Goal: Transaction & Acquisition: Purchase product/service

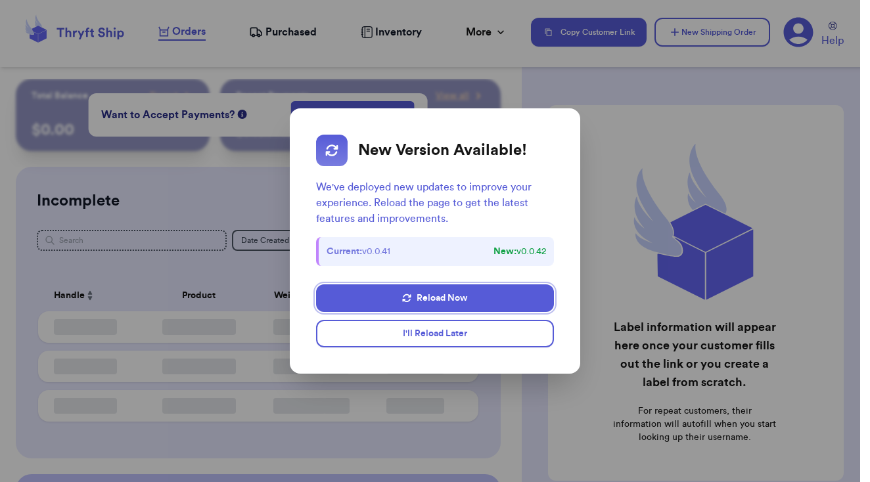
checkbox input "true"
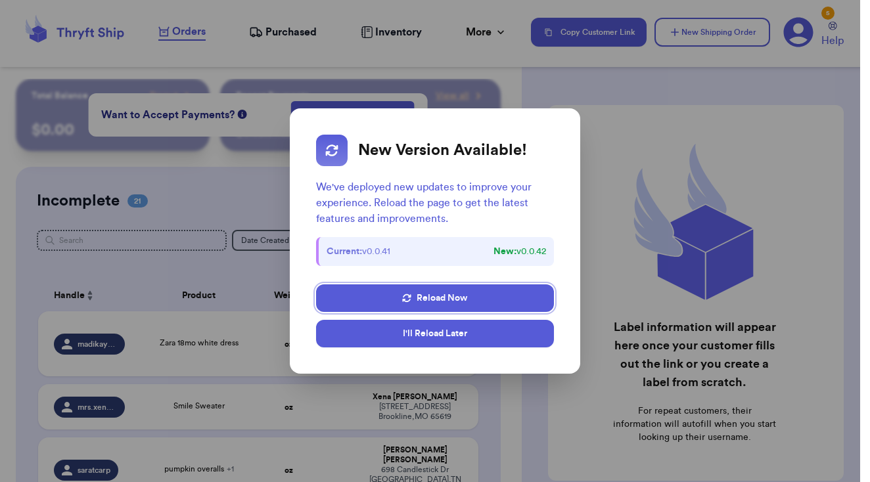
click at [449, 333] on button "I'll Reload Later" at bounding box center [434, 334] width 237 height 28
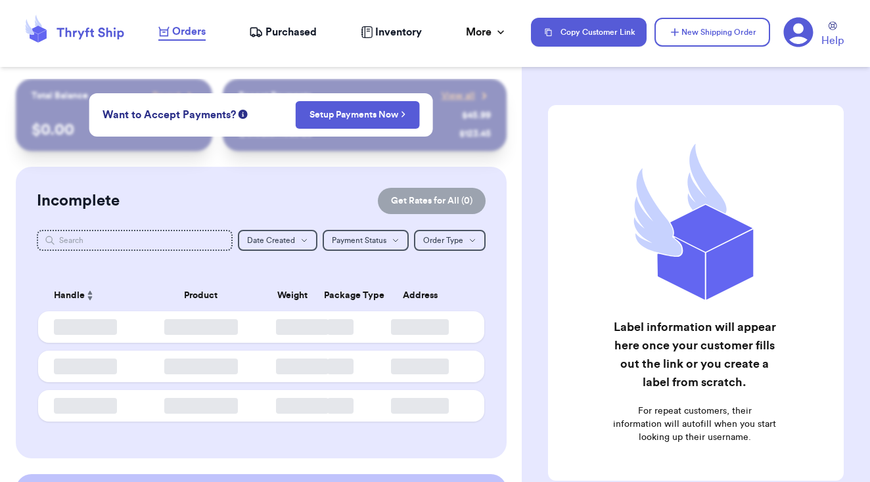
checkbox input "true"
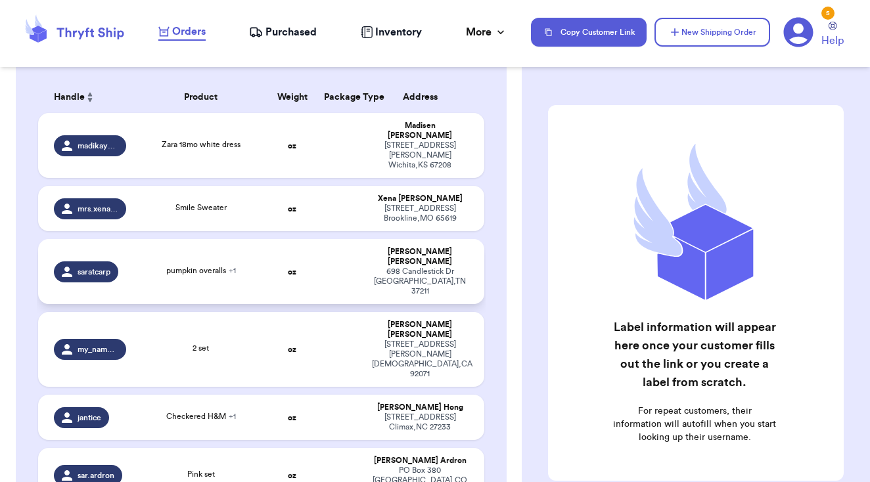
scroll to position [202, 0]
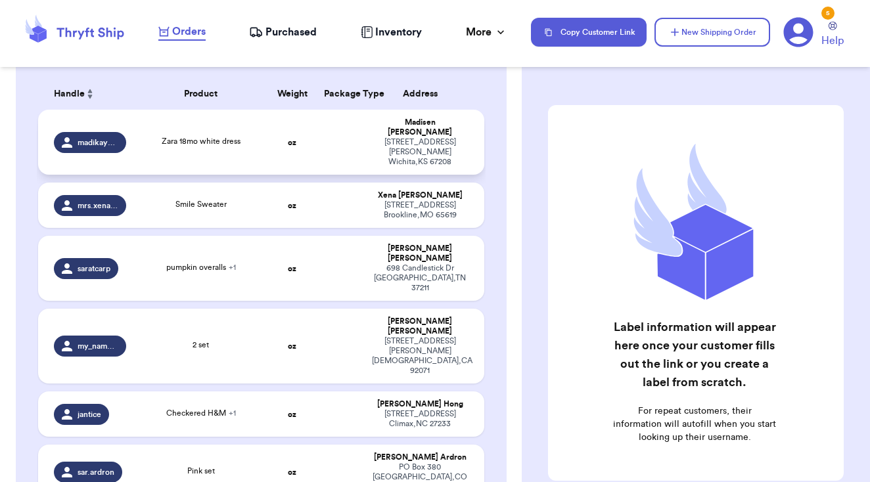
click at [321, 135] on td at bounding box center [340, 142] width 48 height 65
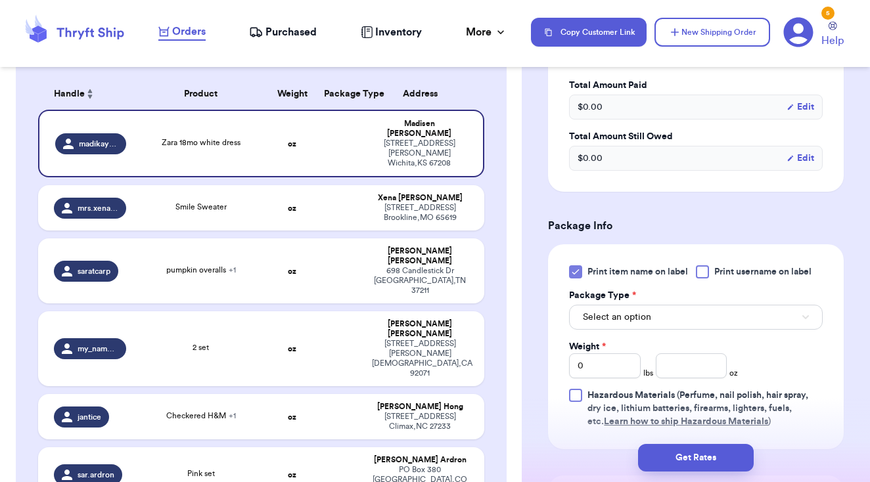
scroll to position [419, 0]
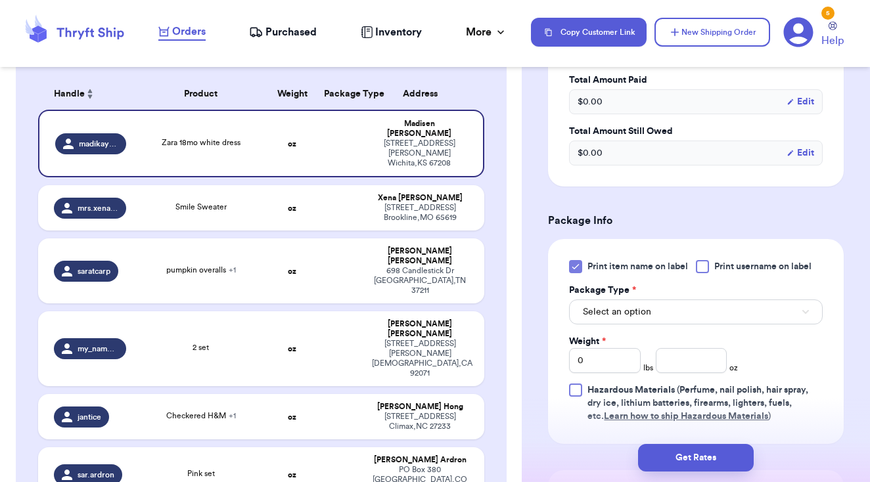
click at [706, 266] on div at bounding box center [702, 266] width 13 height 13
click at [0, 0] on input "Print username on label" at bounding box center [0, 0] width 0 height 0
click at [732, 315] on button "Select an option" at bounding box center [696, 312] width 254 height 25
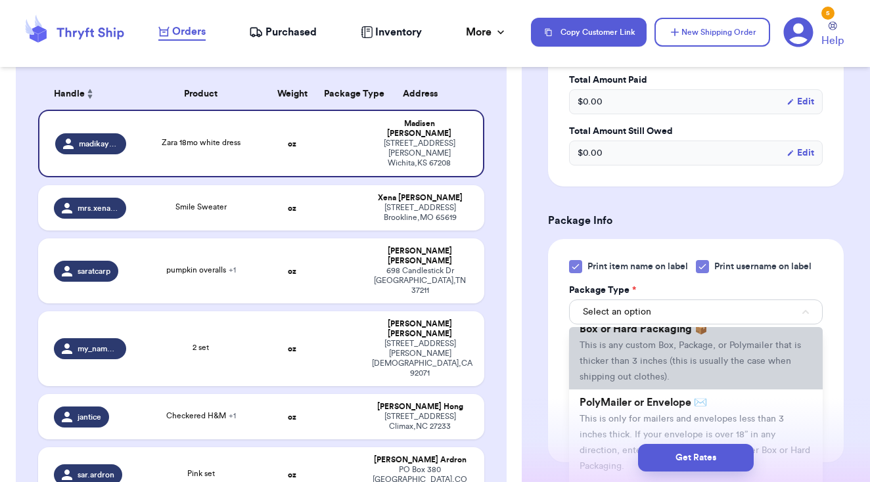
scroll to position [45, 0]
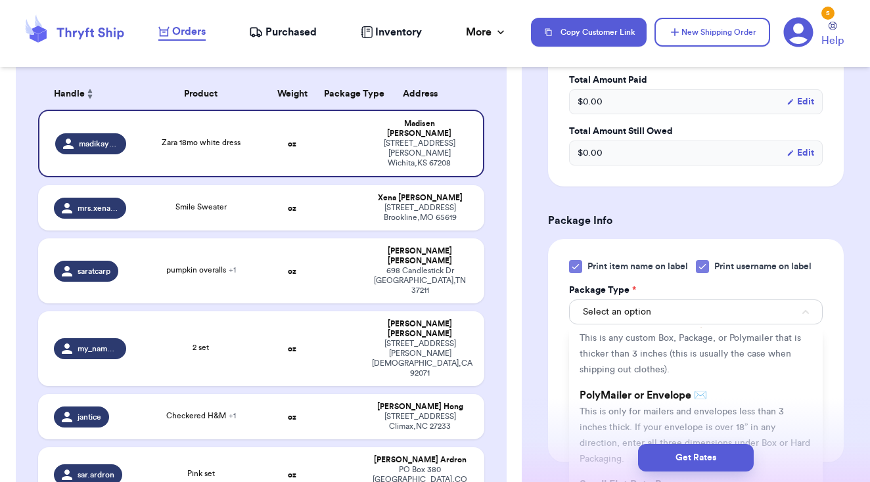
click at [698, 414] on span "This is only for mailers and envelopes less than 3 inches thick. If your envelo…" at bounding box center [694, 435] width 231 height 56
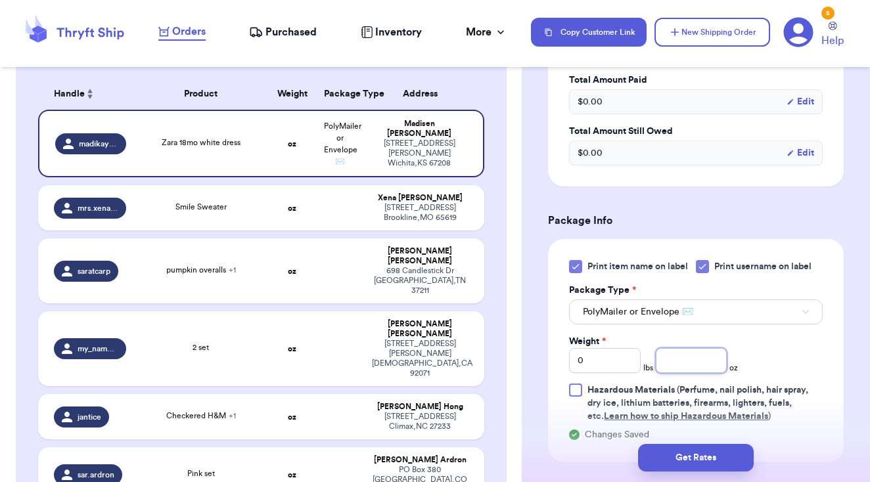
click at [713, 370] on input "number" at bounding box center [692, 360] width 72 height 25
type input "4"
click at [782, 353] on div "Print item name on label Print username on label Package Type * PolyMailer or E…" at bounding box center [696, 341] width 254 height 163
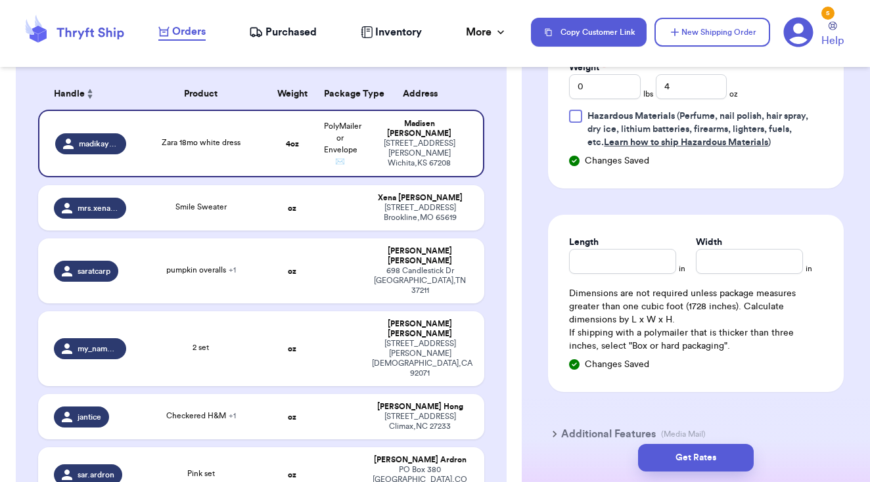
scroll to position [720, 0]
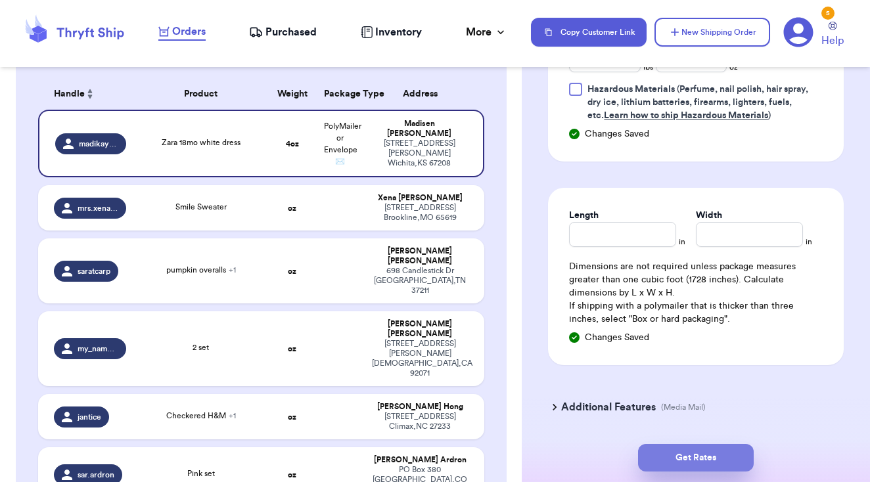
click at [699, 459] on button "Get Rates" at bounding box center [696, 458] width 116 height 28
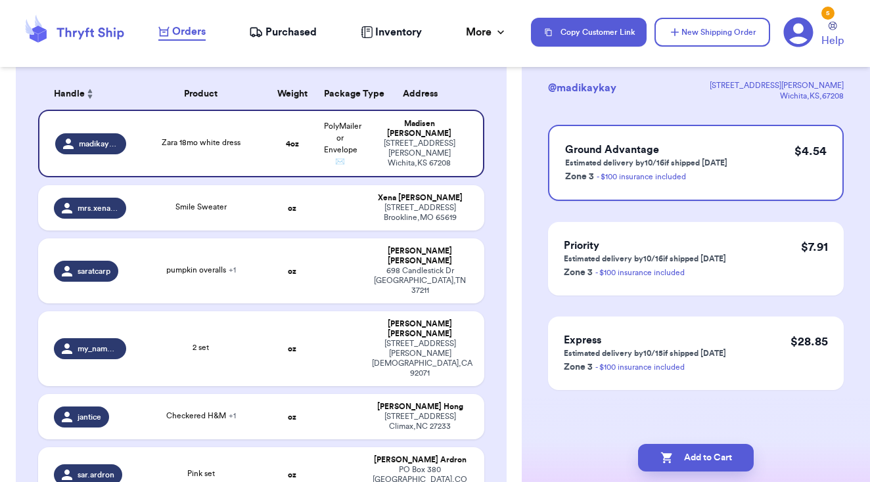
scroll to position [0, 0]
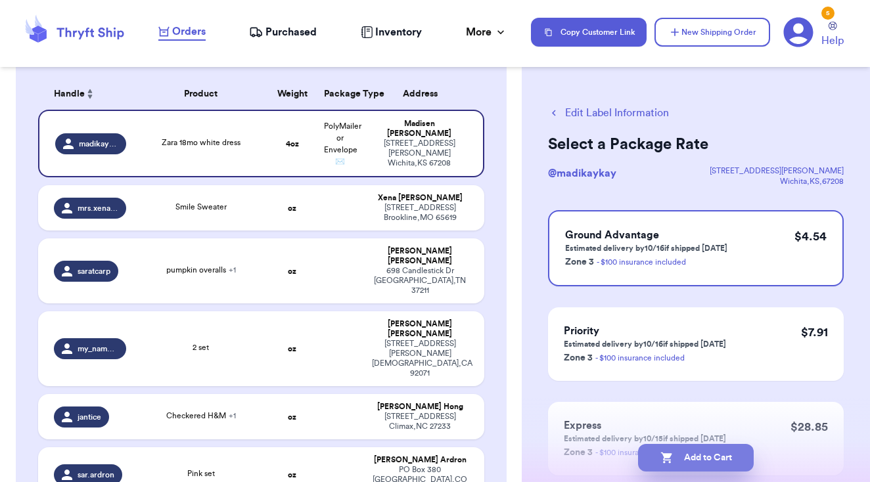
click at [699, 459] on button "Add to Cart" at bounding box center [696, 458] width 116 height 28
checkbox input "true"
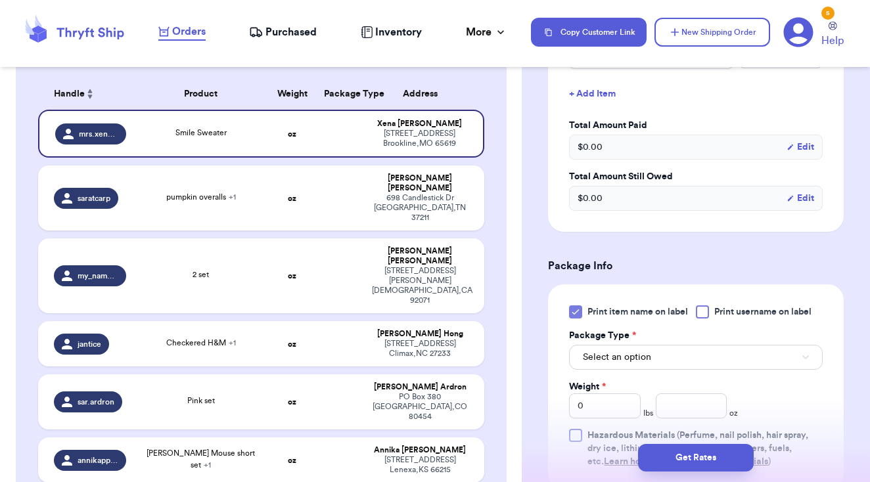
scroll to position [399, 0]
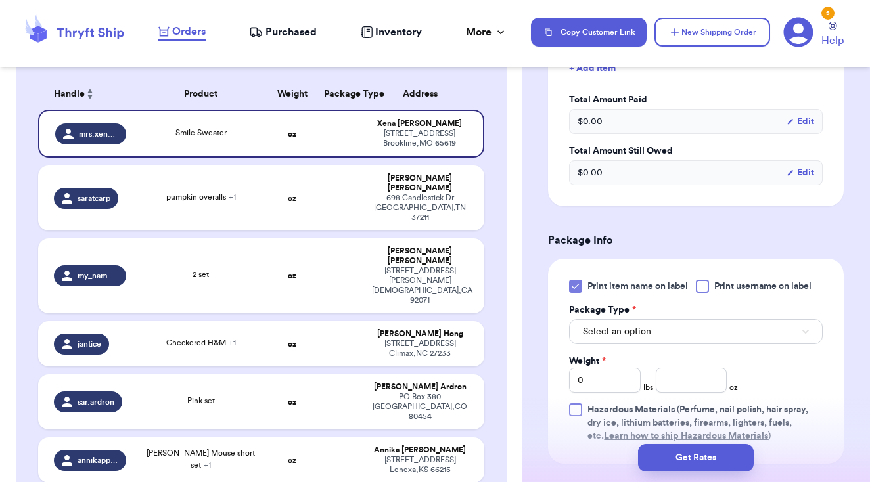
click at [715, 293] on span "Print username on label" at bounding box center [762, 286] width 97 height 13
click at [0, 0] on input "Print username on label" at bounding box center [0, 0] width 0 height 0
click at [572, 292] on icon at bounding box center [575, 286] width 11 height 11
click at [0, 0] on input "Print item name on label" at bounding box center [0, 0] width 0 height 0
click at [646, 338] on span "Select an option" at bounding box center [617, 331] width 68 height 13
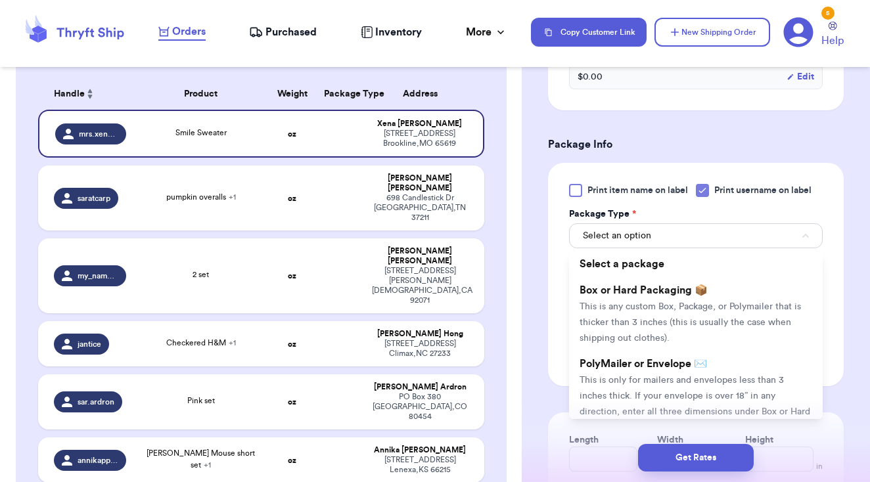
scroll to position [507, 0]
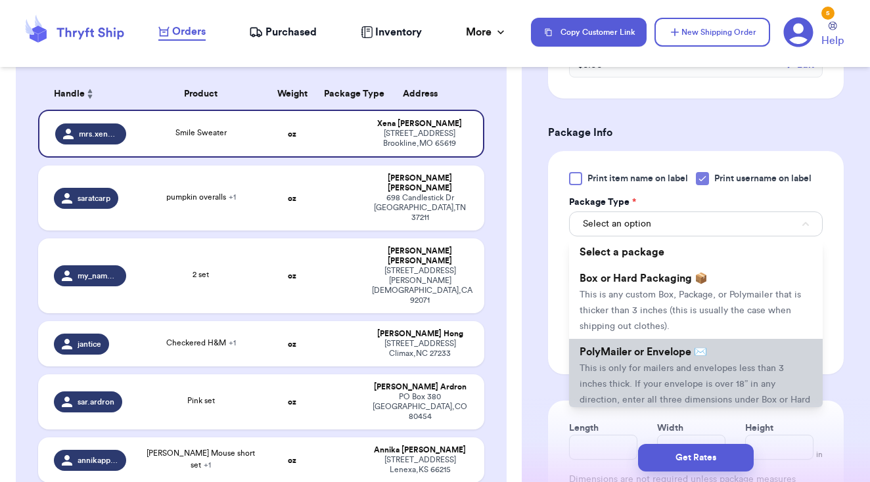
click at [657, 357] on span "PolyMailer or Envelope ✉️" at bounding box center [642, 352] width 127 height 11
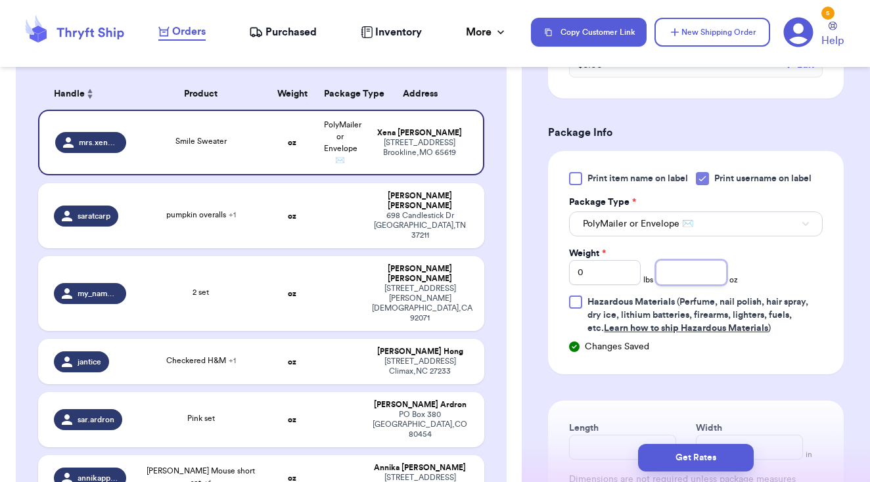
click at [681, 285] on input "number" at bounding box center [692, 272] width 72 height 25
type input "7"
click at [781, 278] on div "Print item name on label Print username on label Package Type * PolyMailer or E…" at bounding box center [696, 253] width 254 height 163
click at [691, 451] on button "Get Rates" at bounding box center [696, 458] width 116 height 28
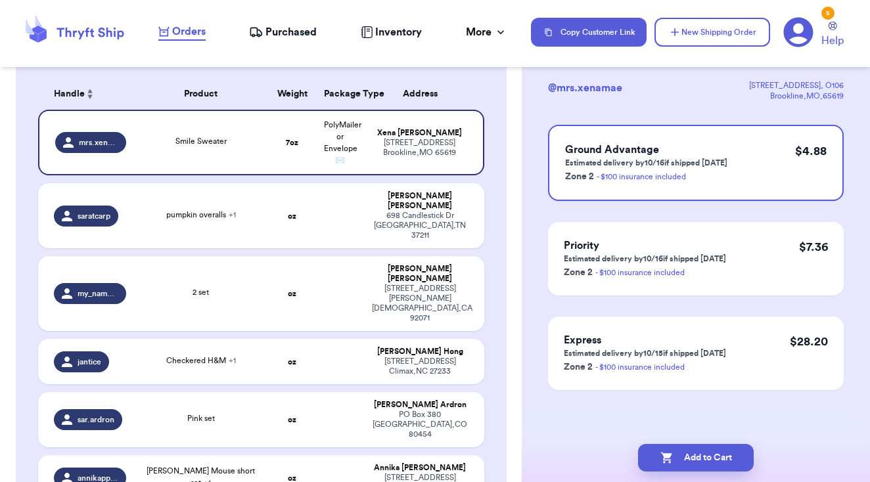
scroll to position [0, 0]
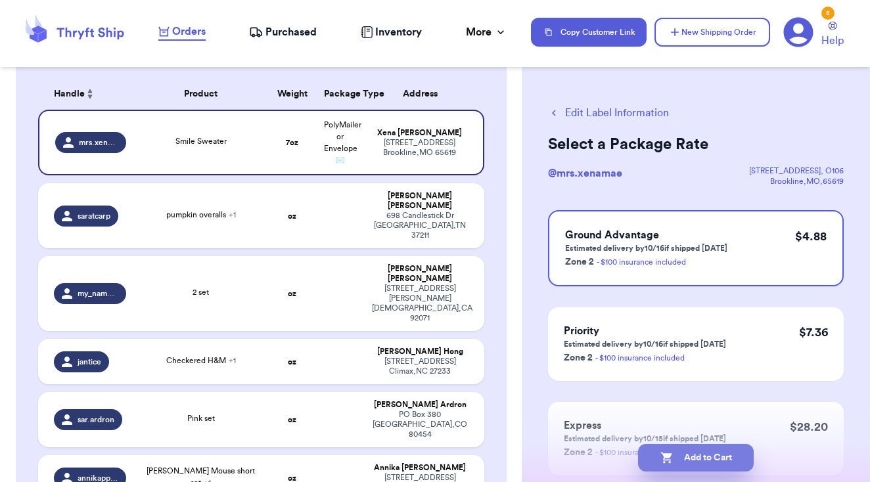
click at [698, 460] on button "Add to Cart" at bounding box center [696, 458] width 116 height 28
checkbox input "true"
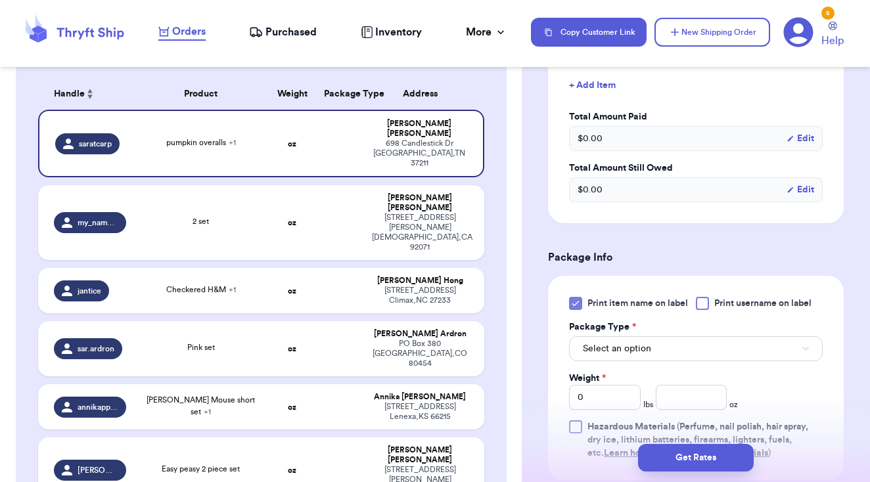
scroll to position [432, 0]
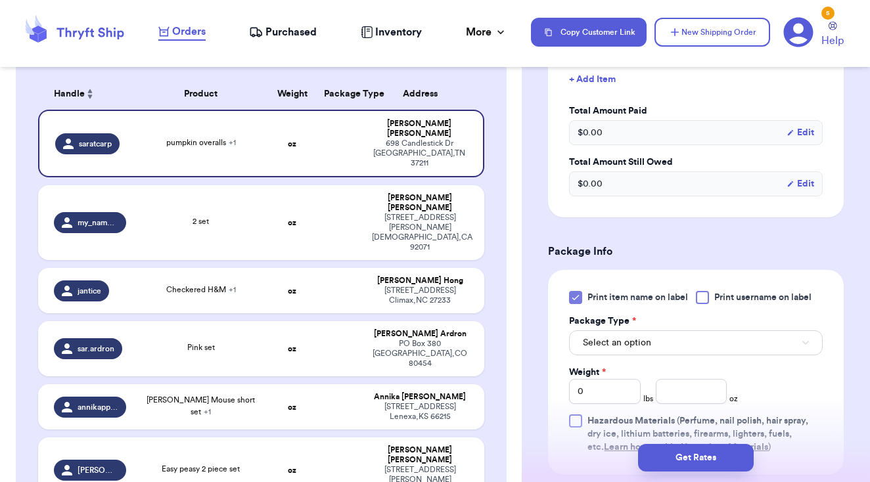
click at [703, 296] on div at bounding box center [702, 297] width 13 height 13
click at [0, 0] on input "Print username on label" at bounding box center [0, 0] width 0 height 0
click at [568, 301] on div "Print item name on label Print username on label Package Type * Select an optio…" at bounding box center [696, 381] width 296 height 223
click at [577, 301] on icon at bounding box center [575, 297] width 11 height 11
click at [0, 0] on input "Print item name on label" at bounding box center [0, 0] width 0 height 0
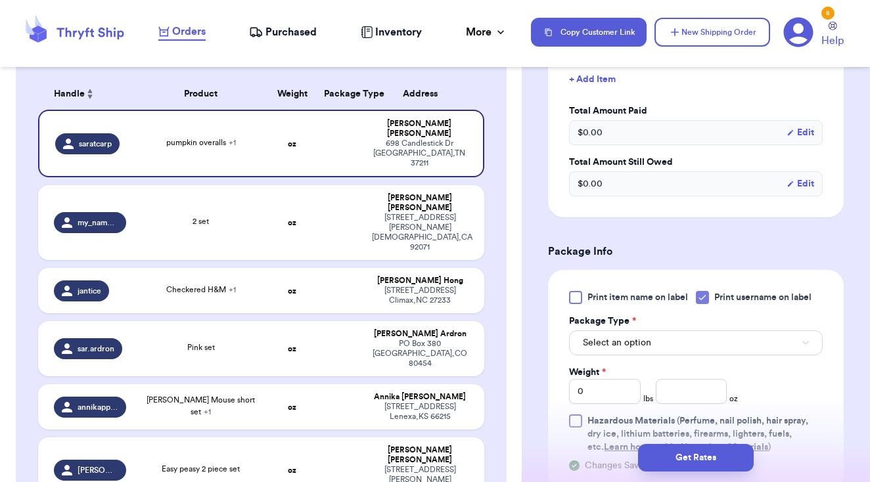
click at [612, 342] on span "Select an option" at bounding box center [617, 342] width 68 height 13
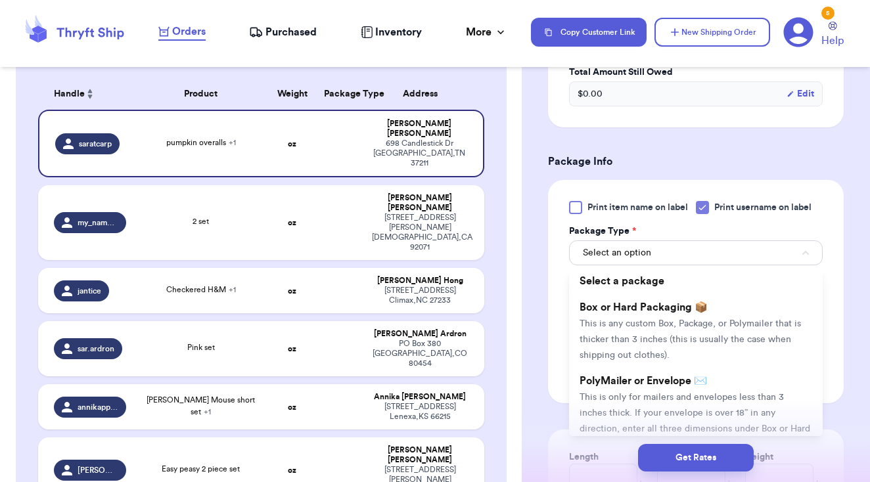
scroll to position [523, 0]
click at [657, 397] on span "This is only for mailers and envelopes less than 3 inches thick. If your envelo…" at bounding box center [694, 419] width 231 height 56
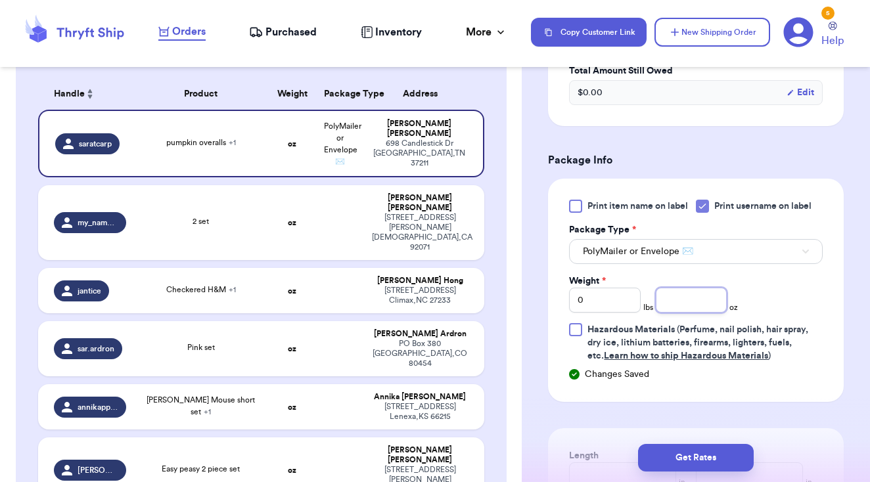
click at [698, 309] on input "number" at bounding box center [692, 300] width 72 height 25
type input "5"
click at [789, 303] on div "Print item name on label Print username on label Package Type * PolyMailer or E…" at bounding box center [696, 281] width 254 height 163
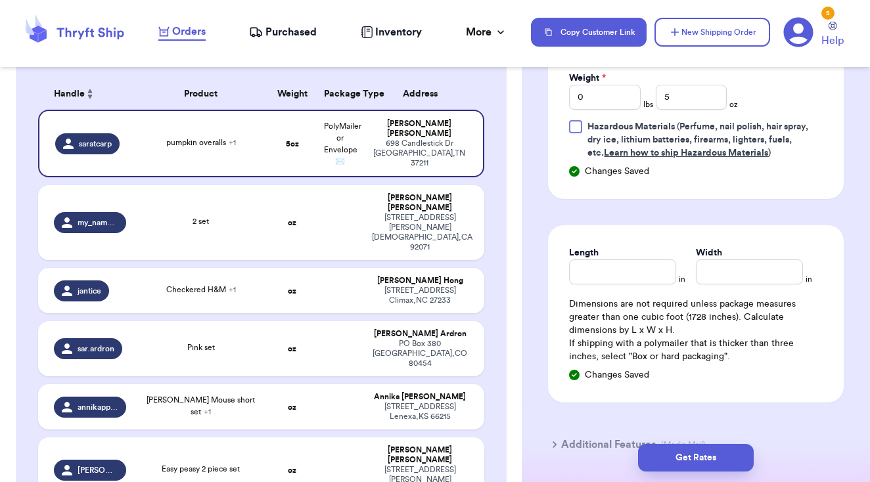
scroll to position [752, 0]
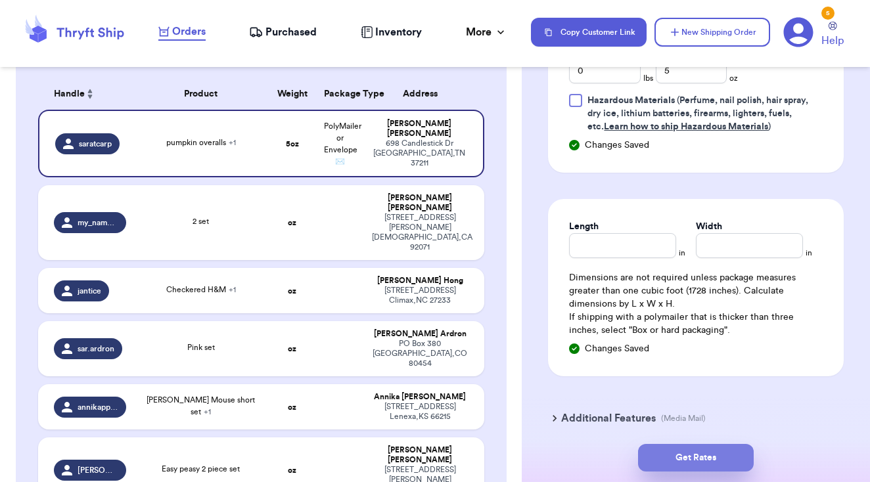
click at [690, 456] on button "Get Rates" at bounding box center [696, 458] width 116 height 28
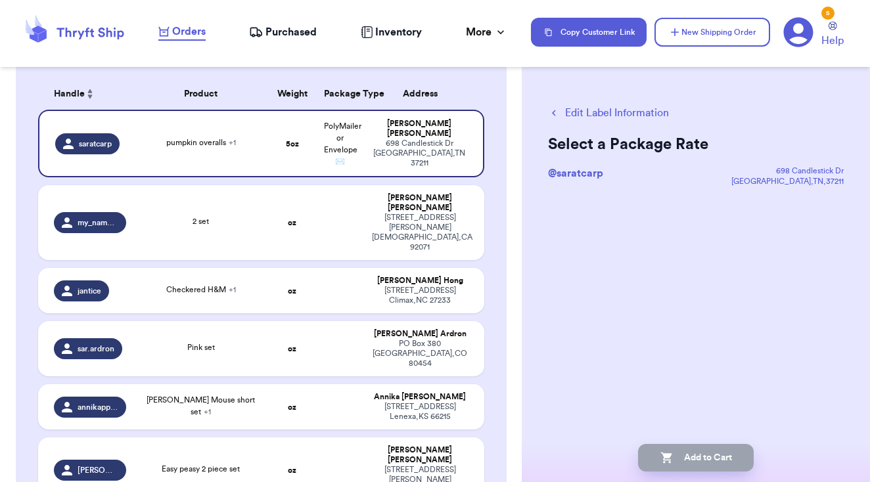
scroll to position [0, 0]
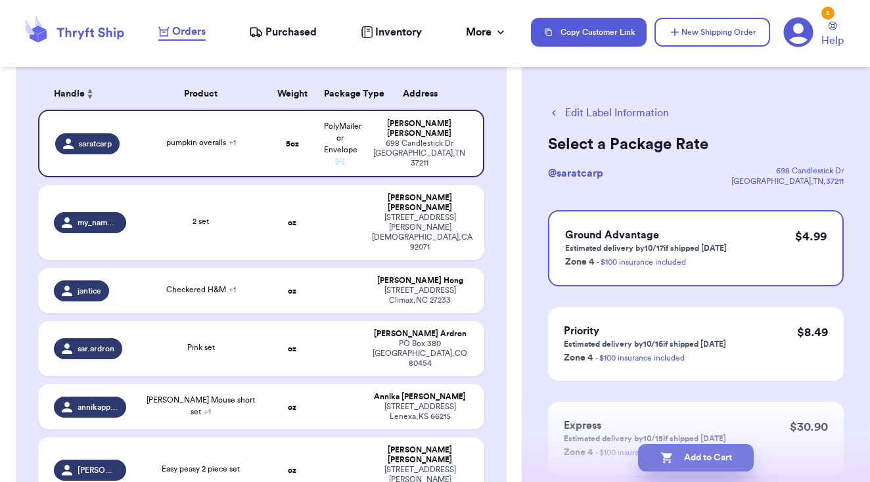
click at [692, 454] on button "Add to Cart" at bounding box center [696, 458] width 116 height 28
checkbox input "true"
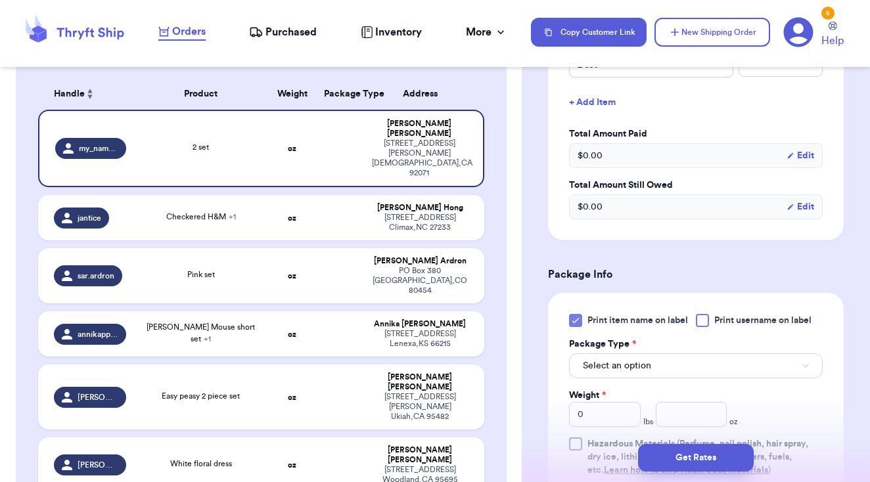
scroll to position [370, 0]
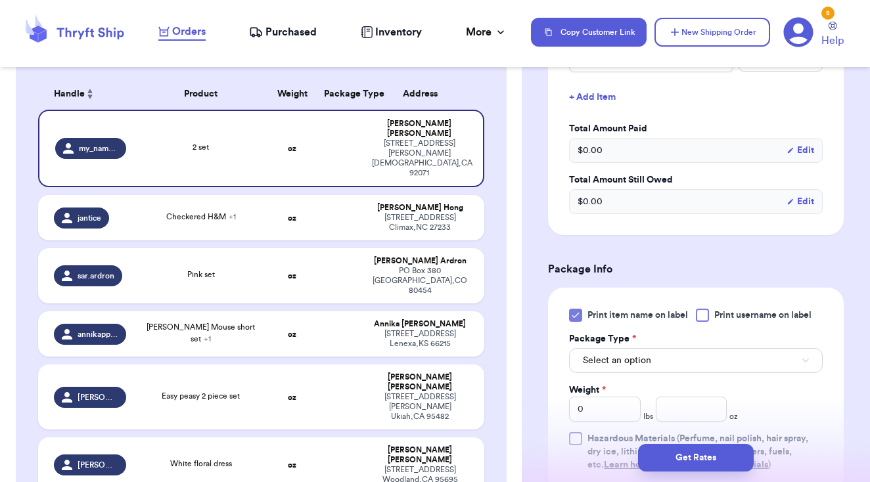
click at [713, 318] on label "Print username on label" at bounding box center [754, 315] width 116 height 13
click at [0, 0] on input "Print username on label" at bounding box center [0, 0] width 0 height 0
click at [577, 321] on icon at bounding box center [575, 315] width 11 height 11
click at [0, 0] on input "Print item name on label" at bounding box center [0, 0] width 0 height 0
click at [606, 358] on span "Select an option" at bounding box center [617, 360] width 68 height 13
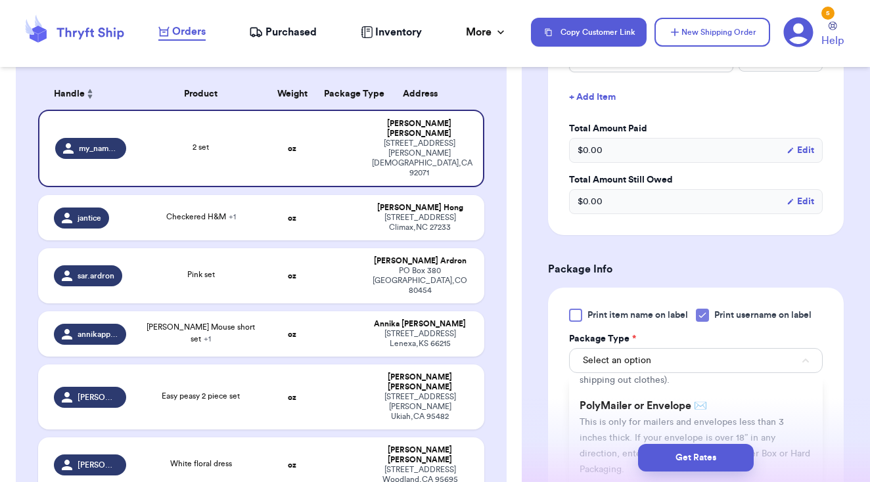
scroll to position [89, 0]
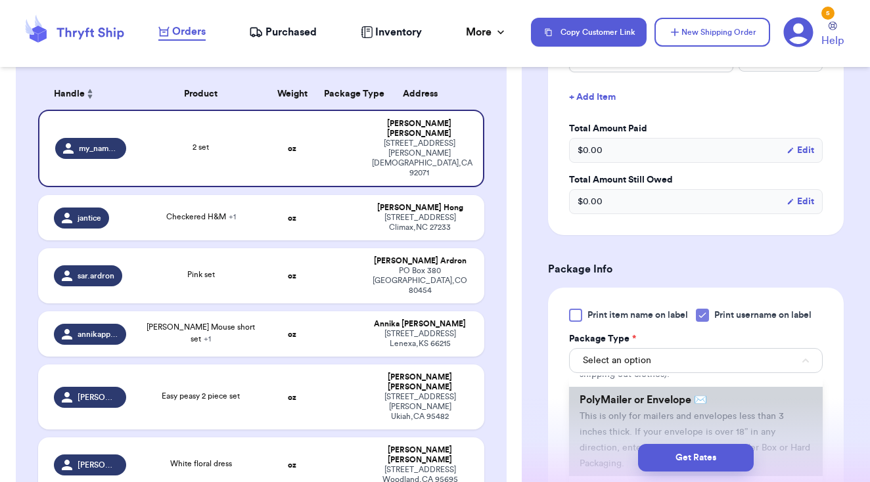
click at [633, 405] on span "PolyMailer or Envelope ✉️" at bounding box center [642, 400] width 127 height 11
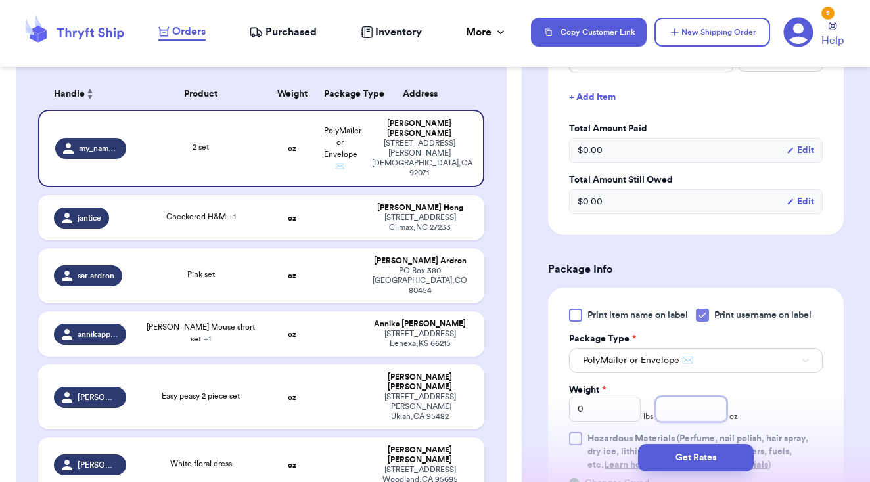
click at [669, 412] on input "number" at bounding box center [692, 409] width 72 height 25
type input "13"
click at [770, 404] on div "Print item name on label Print username on label Package Type * PolyMailer or E…" at bounding box center [696, 390] width 254 height 163
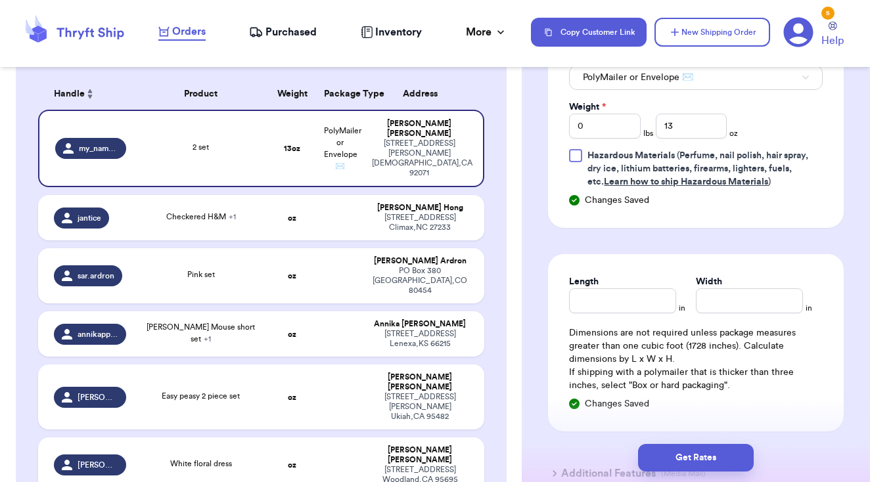
scroll to position [689, 0]
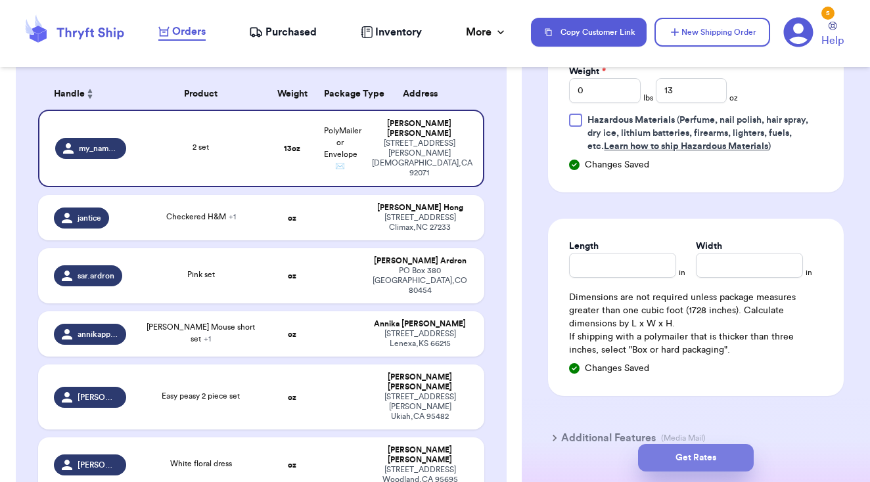
click at [713, 458] on button "Get Rates" at bounding box center [696, 458] width 116 height 28
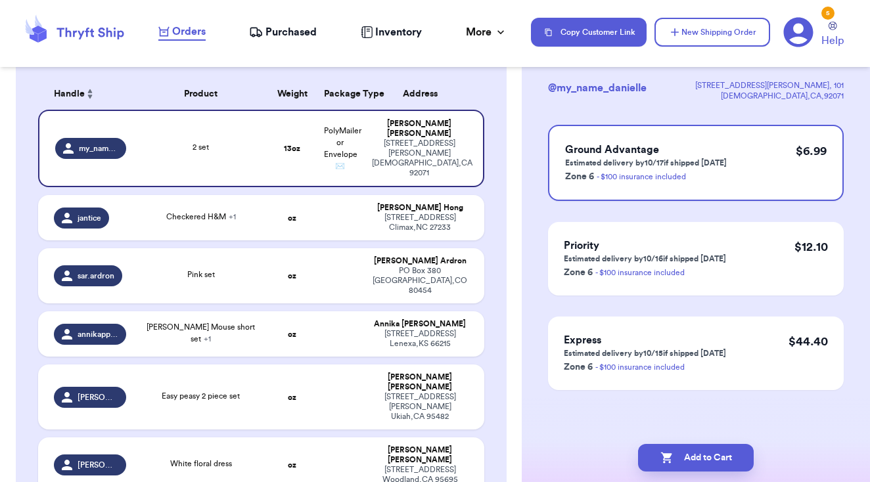
scroll to position [0, 0]
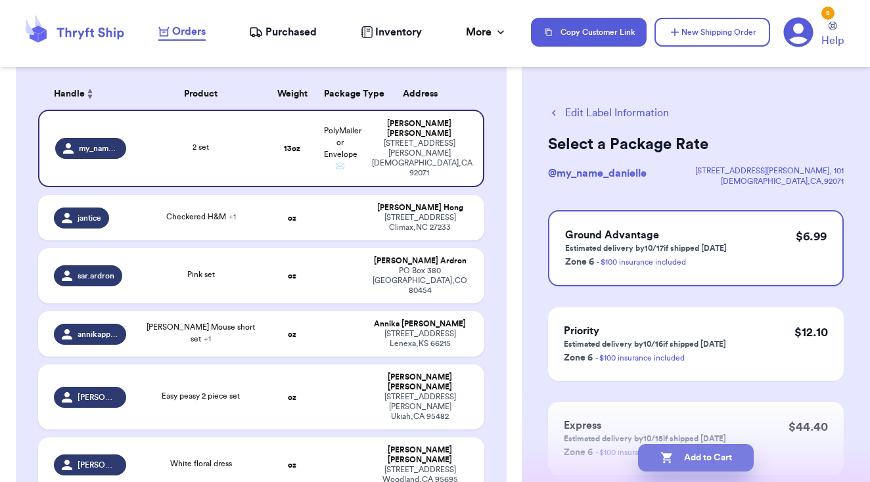
click at [713, 458] on button "Add to Cart" at bounding box center [696, 458] width 116 height 28
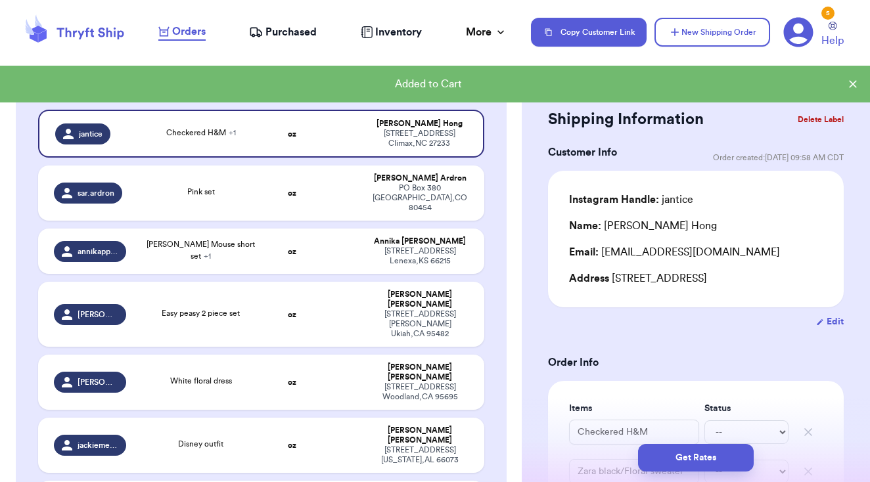
checkbox input "true"
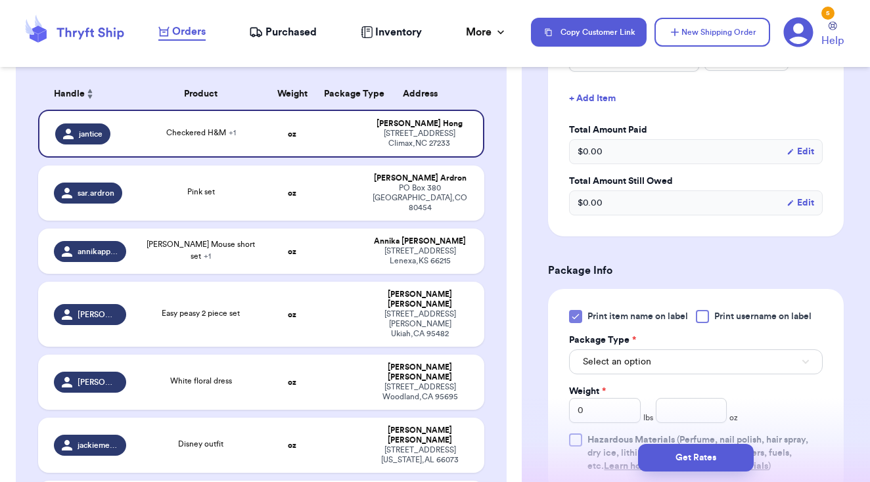
scroll to position [414, 0]
click at [715, 316] on label "Print username on label" at bounding box center [754, 315] width 116 height 13
click at [0, 0] on input "Print username on label" at bounding box center [0, 0] width 0 height 0
click at [579, 318] on icon at bounding box center [575, 315] width 11 height 11
click at [0, 0] on input "Print item name on label" at bounding box center [0, 0] width 0 height 0
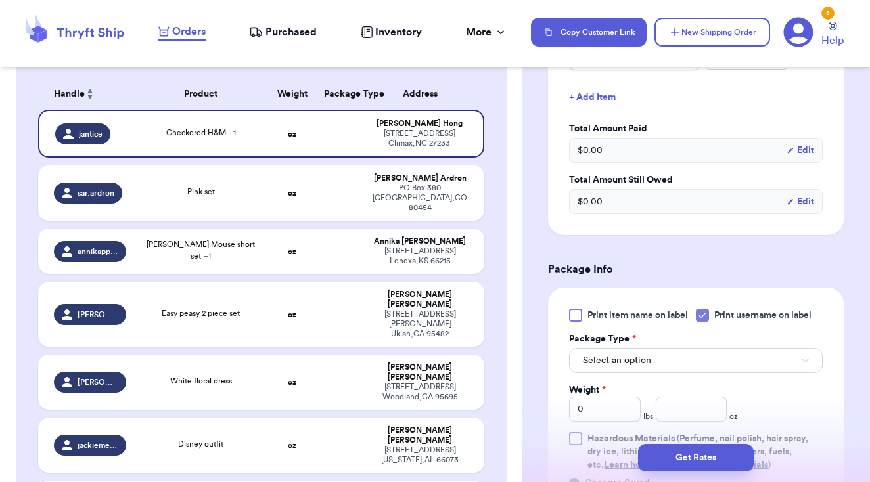
click at [636, 359] on span "Select an option" at bounding box center [617, 360] width 68 height 13
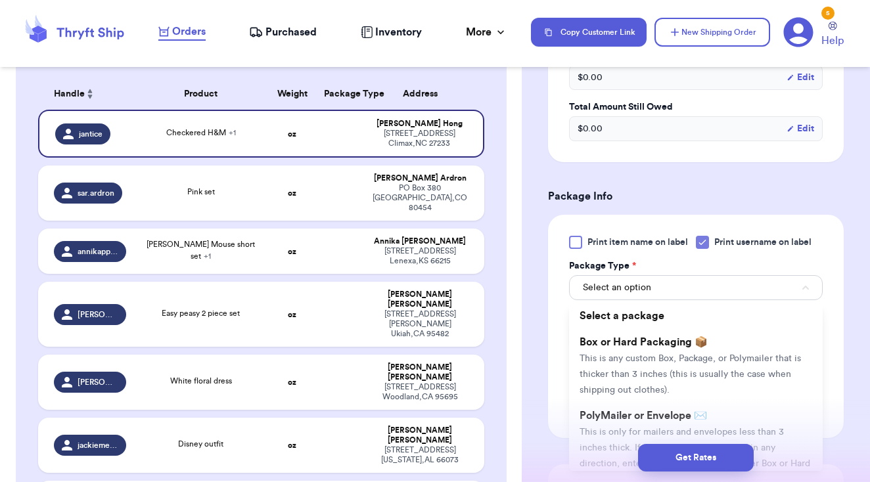
scroll to position [524, 0]
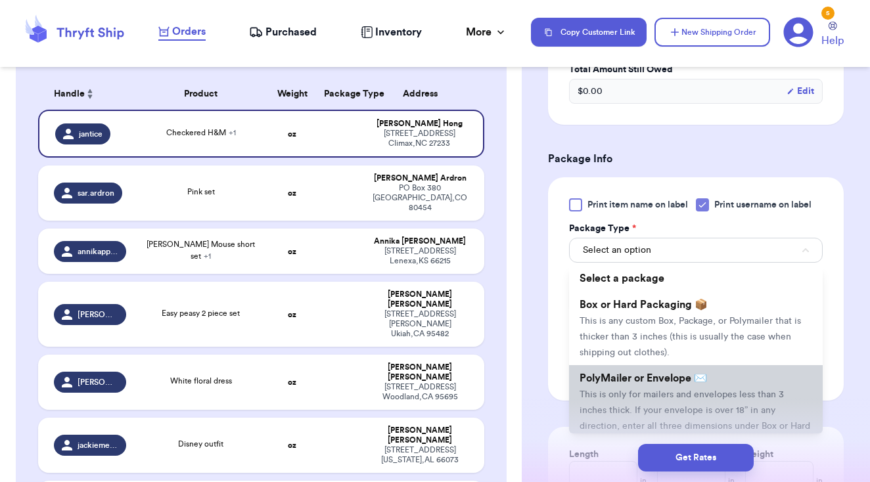
click at [647, 397] on span "This is only for mailers and envelopes less than 3 inches thick. If your envelo…" at bounding box center [694, 418] width 231 height 56
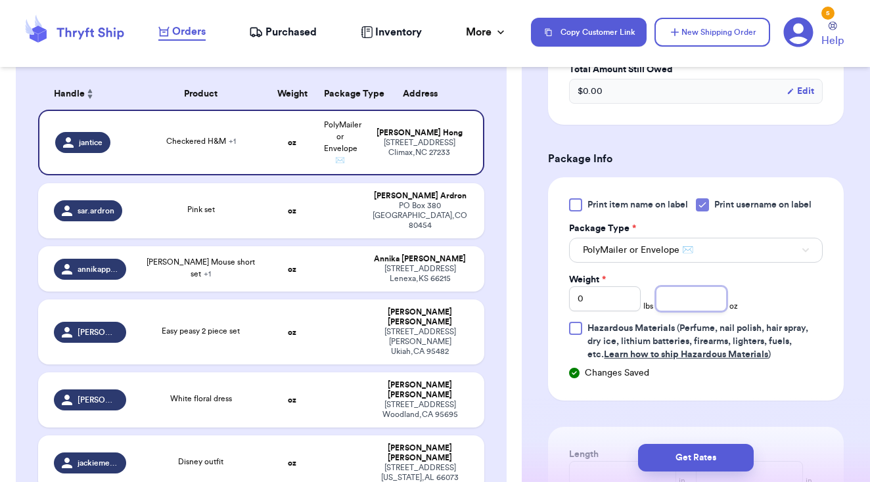
click at [680, 305] on input "number" at bounding box center [692, 298] width 72 height 25
type input "13"
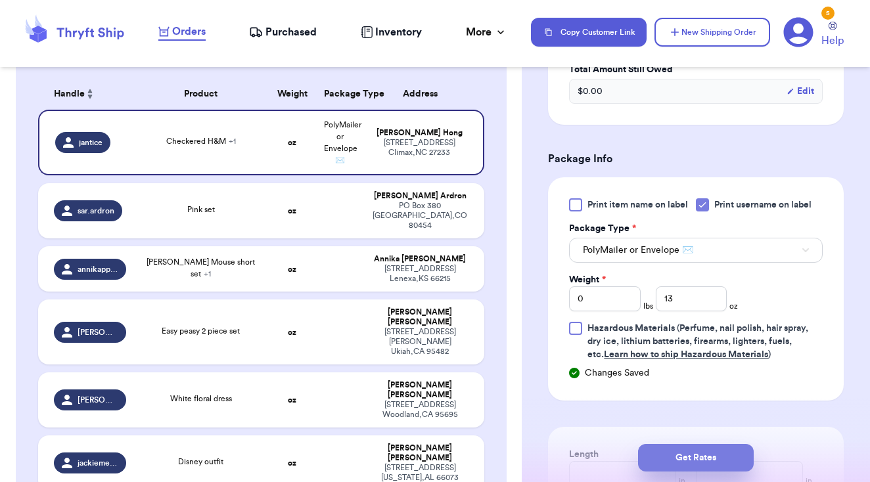
click at [698, 451] on button "Get Rates" at bounding box center [696, 458] width 116 height 28
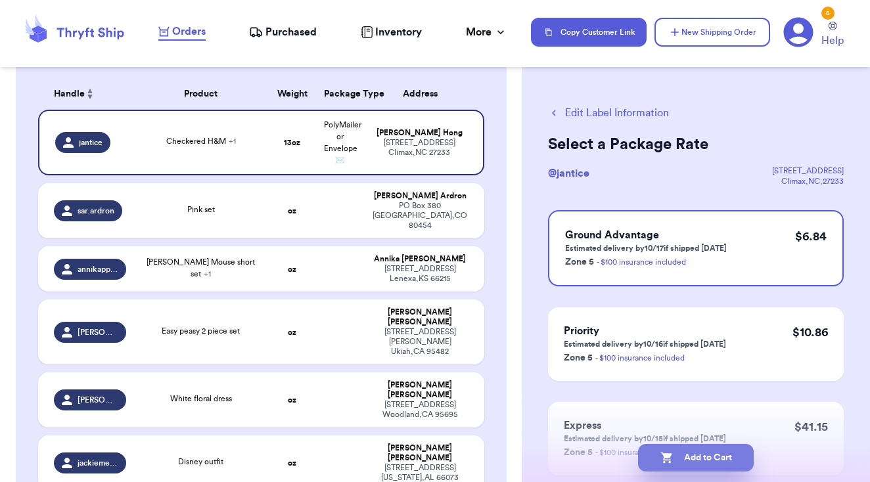
click at [702, 452] on button "Add to Cart" at bounding box center [696, 458] width 116 height 28
checkbox input "true"
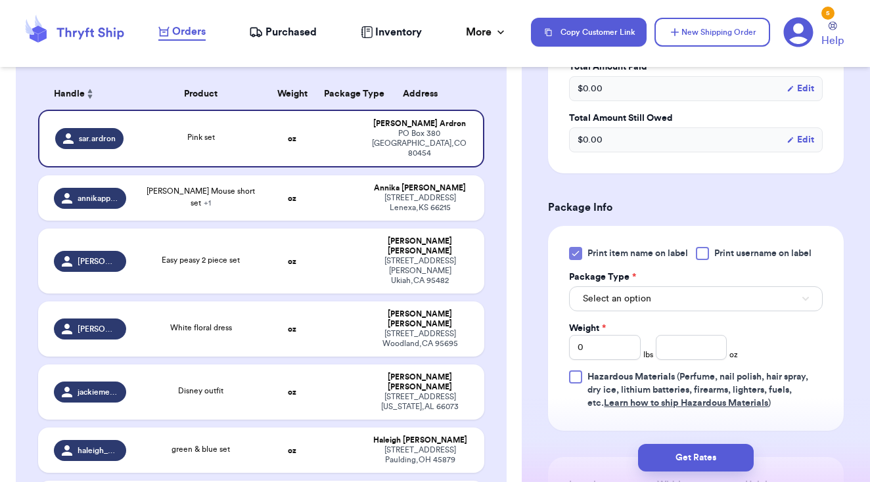
scroll to position [443, 0]
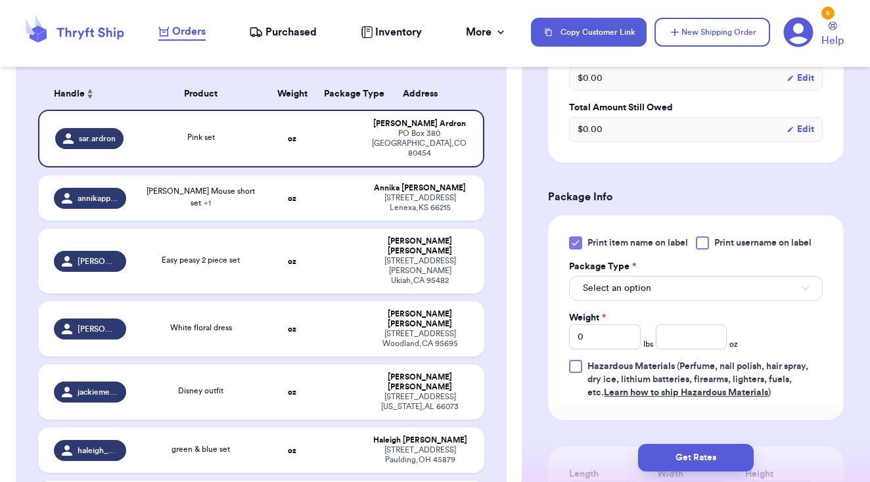
click at [707, 243] on div at bounding box center [702, 242] width 13 height 13
click at [0, 0] on input "Print username on label" at bounding box center [0, 0] width 0 height 0
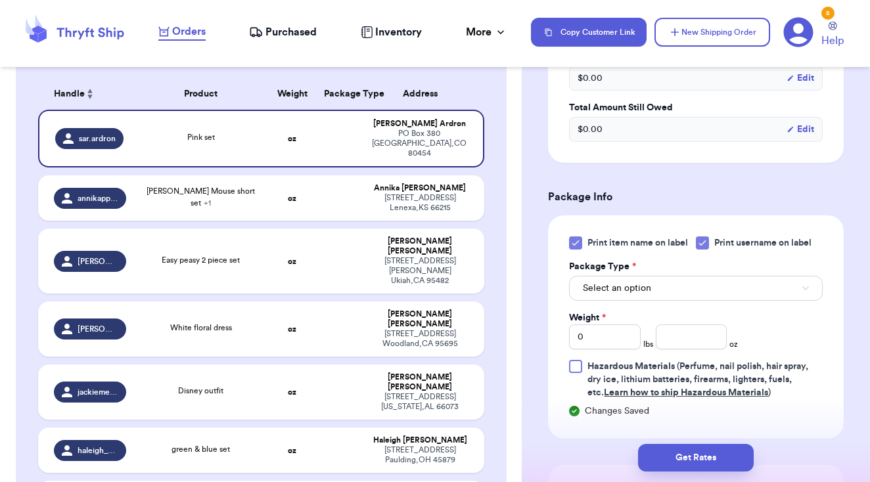
click at [573, 243] on icon at bounding box center [575, 243] width 11 height 11
click at [0, 0] on input "Print item name on label" at bounding box center [0, 0] width 0 height 0
click at [604, 284] on span "Select an option" at bounding box center [617, 288] width 68 height 13
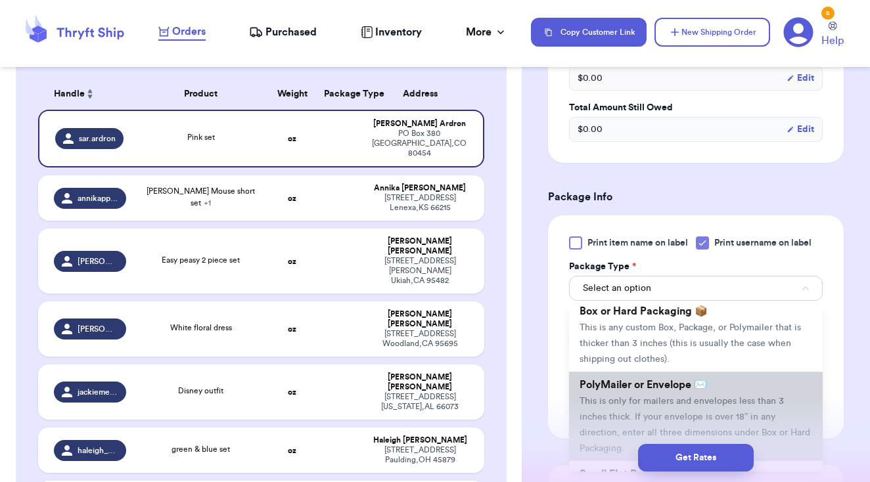
scroll to position [49, 0]
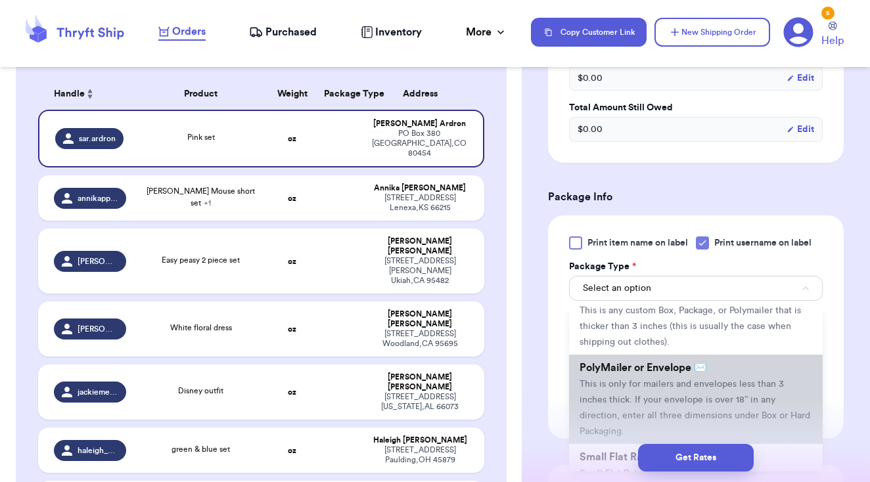
click at [659, 386] on span "This is only for mailers and envelopes less than 3 inches thick. If your envelo…" at bounding box center [694, 408] width 231 height 56
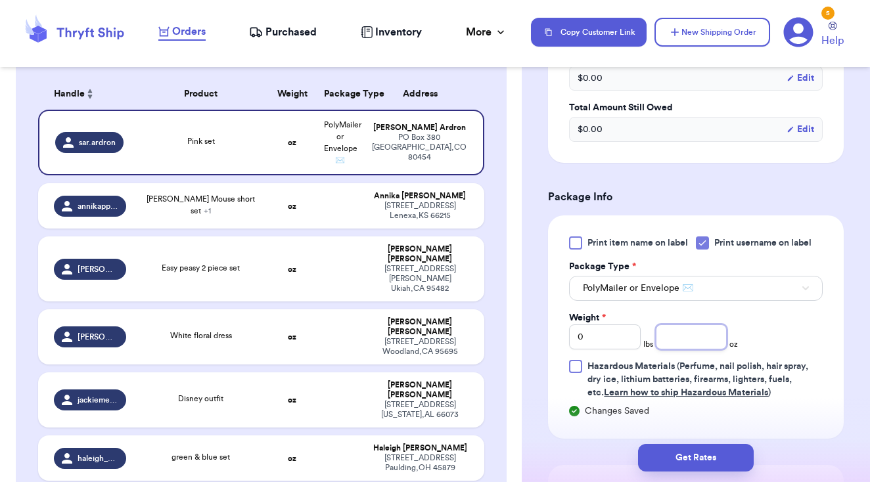
click at [681, 349] on input "number" at bounding box center [692, 336] width 72 height 25
type input "7"
click at [785, 334] on div "Print item name on label Print username on label Package Type * PolyMailer or E…" at bounding box center [696, 317] width 254 height 163
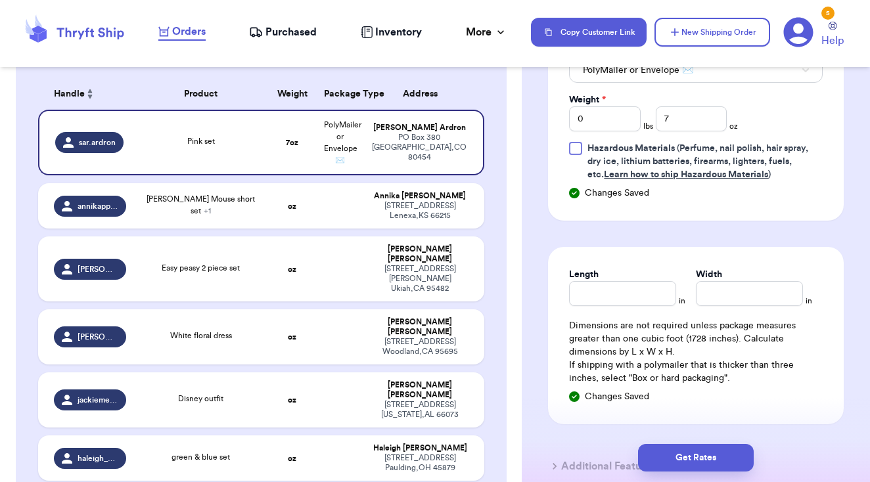
scroll to position [670, 0]
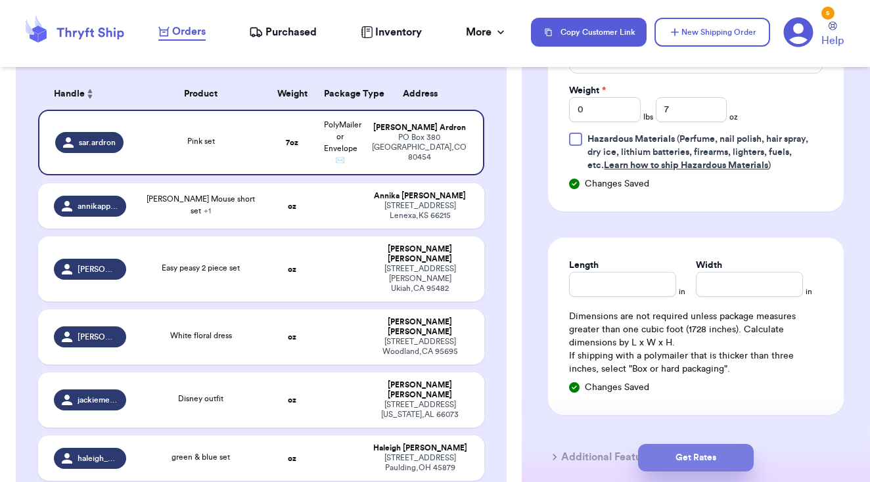
click at [679, 458] on button "Get Rates" at bounding box center [696, 458] width 116 height 28
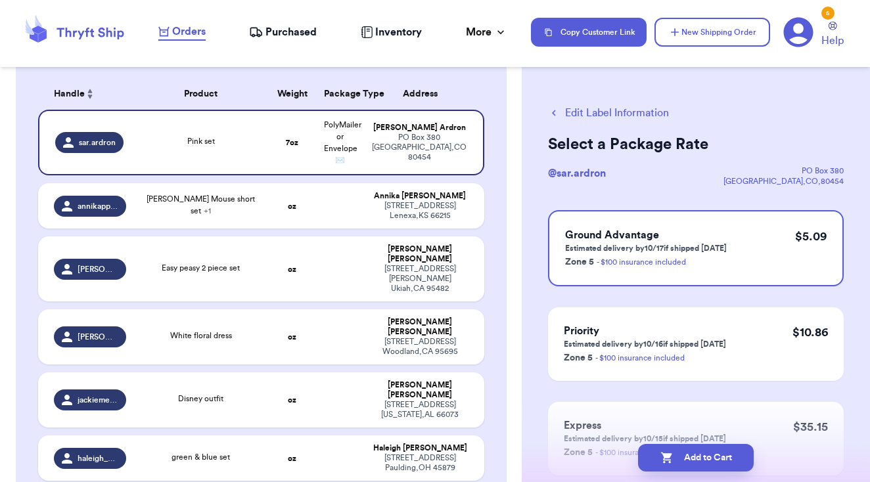
click at [679, 458] on button "Add to Cart" at bounding box center [696, 458] width 116 height 28
checkbox input "true"
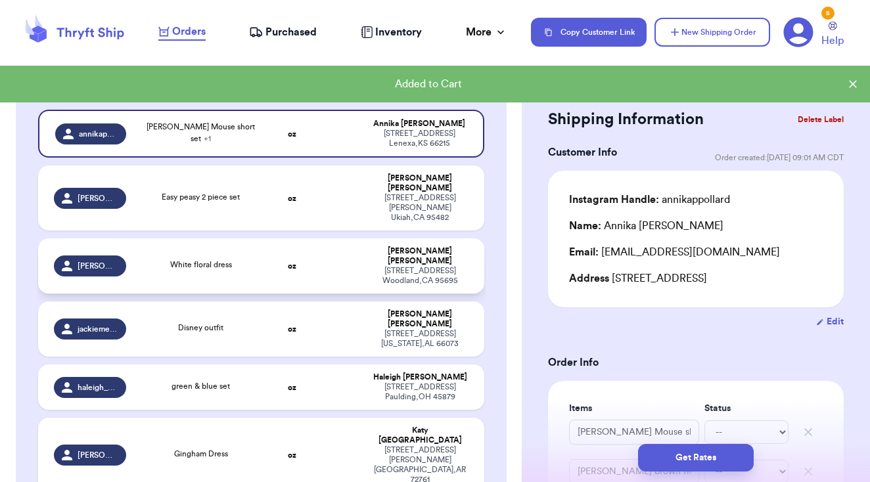
click at [316, 246] on td "oz" at bounding box center [292, 265] width 48 height 55
type input "White floral dress"
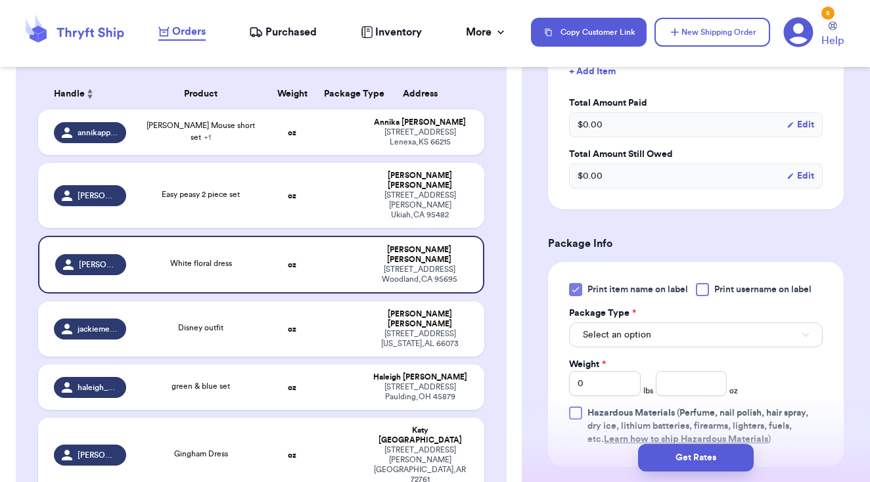
scroll to position [420, 0]
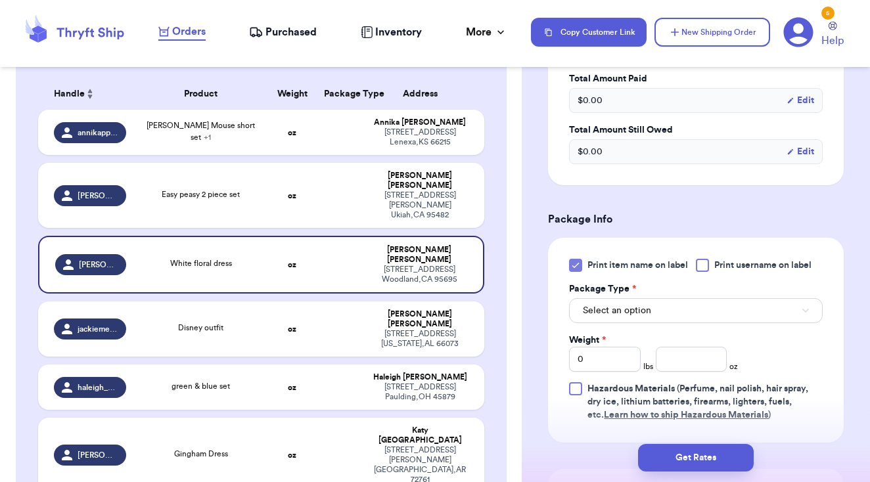
click at [704, 272] on div at bounding box center [702, 265] width 13 height 13
click at [0, 0] on input "Print username on label" at bounding box center [0, 0] width 0 height 0
click at [579, 271] on icon at bounding box center [575, 265] width 11 height 11
click at [0, 0] on input "Print item name on label" at bounding box center [0, 0] width 0 height 0
click at [607, 317] on span "Select an option" at bounding box center [617, 310] width 68 height 13
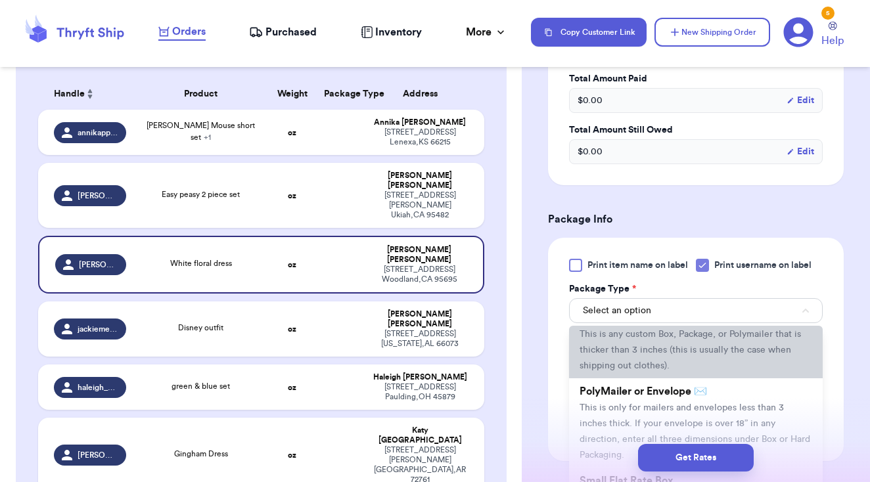
scroll to position [58, 0]
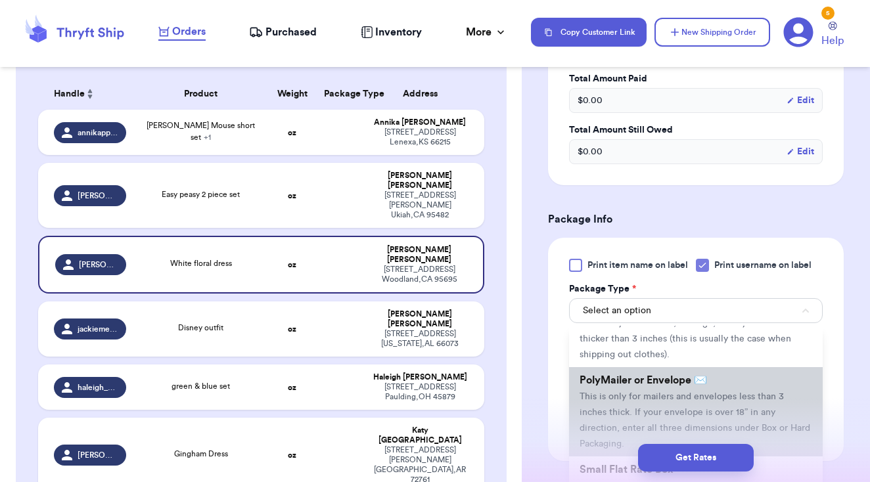
click at [629, 386] on span "PolyMailer or Envelope ✉️" at bounding box center [642, 380] width 127 height 11
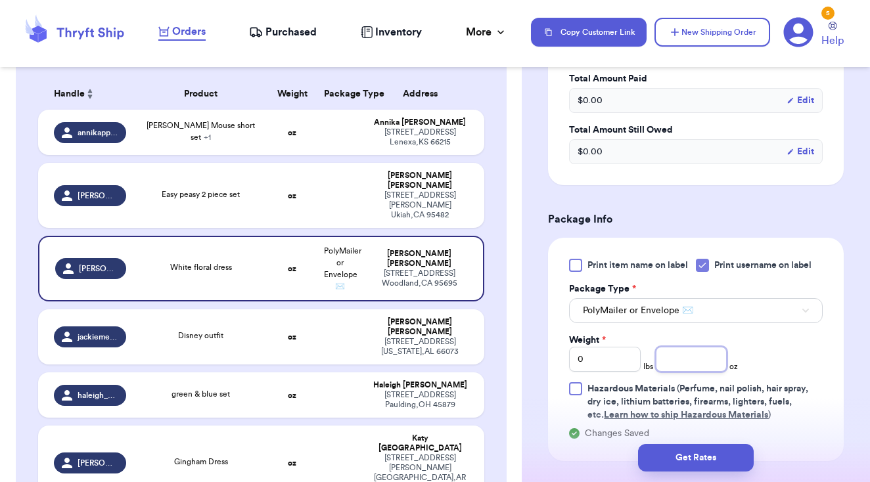
click at [670, 372] on input "number" at bounding box center [692, 359] width 72 height 25
type input "6"
click at [794, 377] on div "Print item name on label Print username on label Package Type * PolyMailer or E…" at bounding box center [696, 340] width 254 height 163
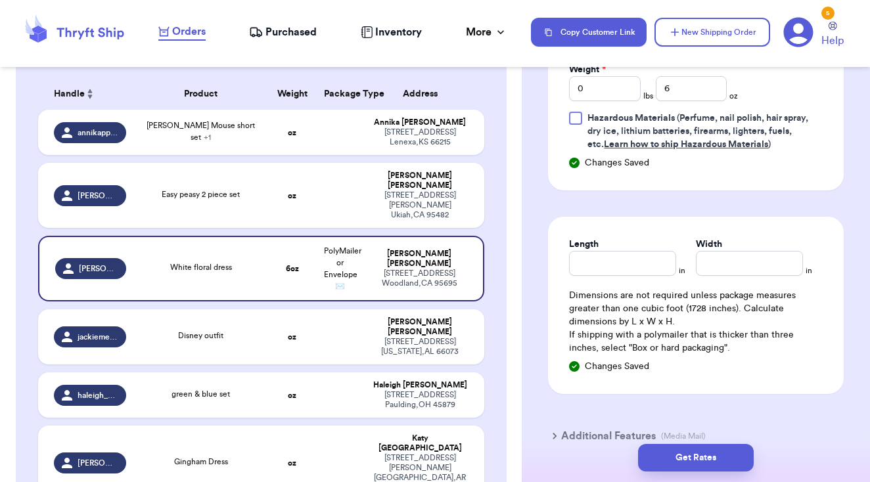
scroll to position [692, 0]
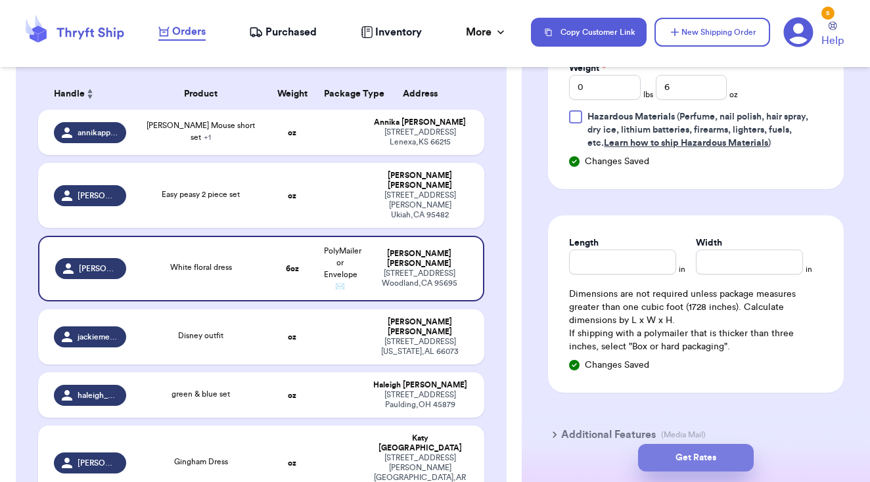
click at [706, 456] on button "Get Rates" at bounding box center [696, 458] width 116 height 28
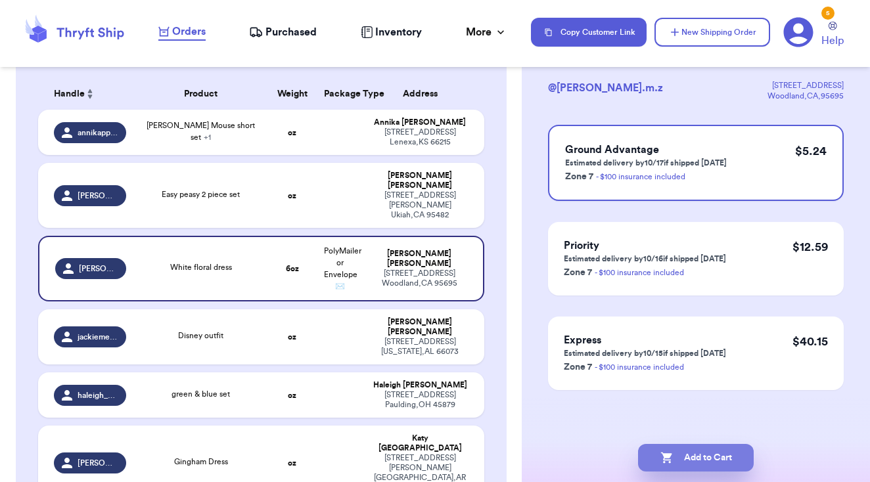
scroll to position [0, 0]
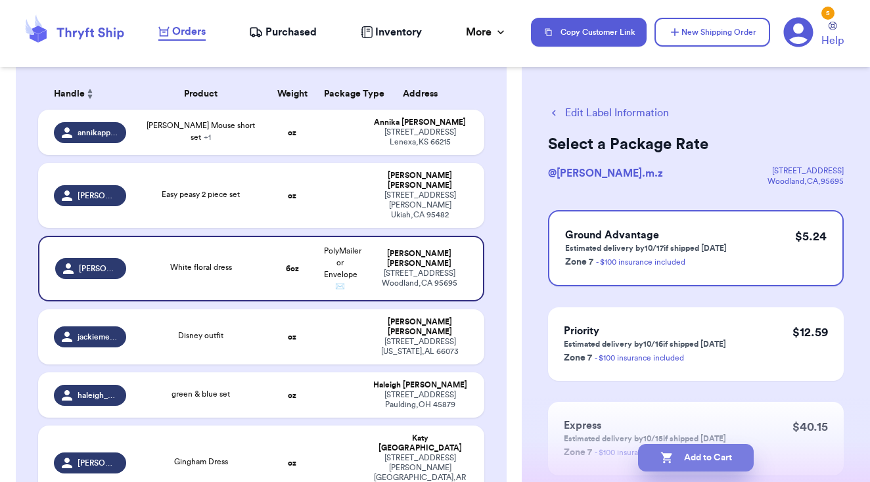
click at [708, 455] on button "Add to Cart" at bounding box center [696, 458] width 116 height 28
checkbox input "true"
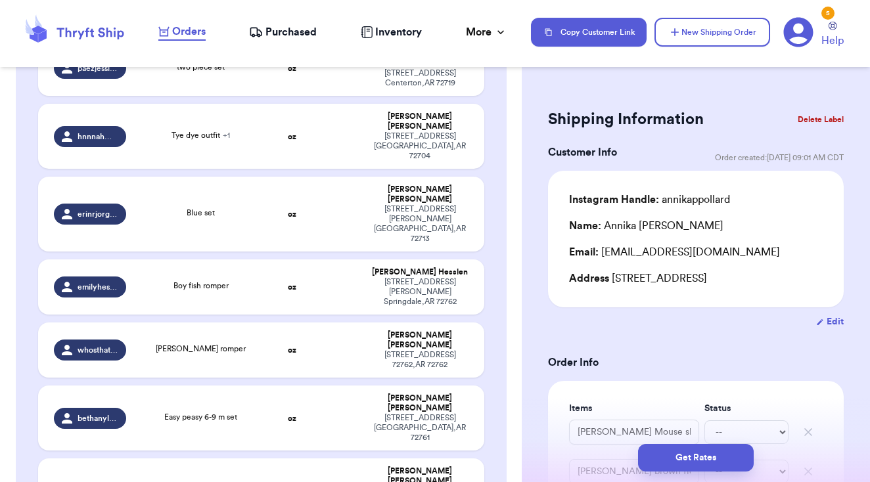
scroll to position [735, 0]
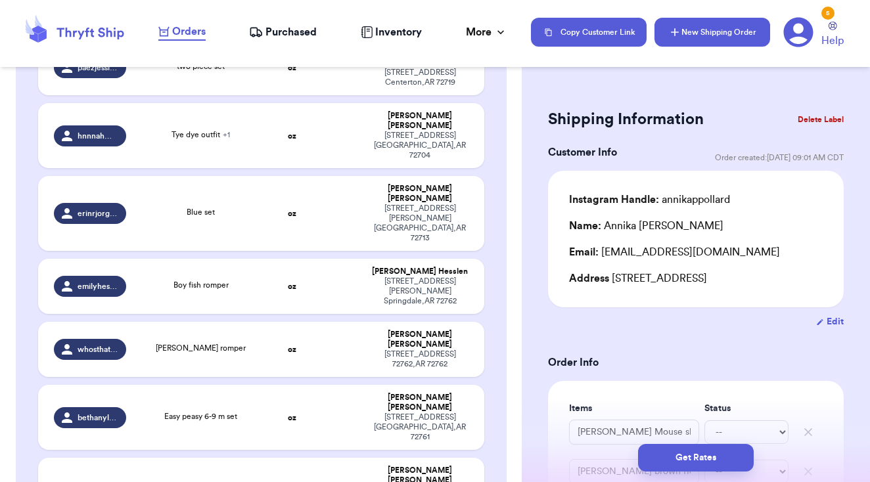
click at [719, 35] on button "New Shipping Order" at bounding box center [712, 32] width 116 height 29
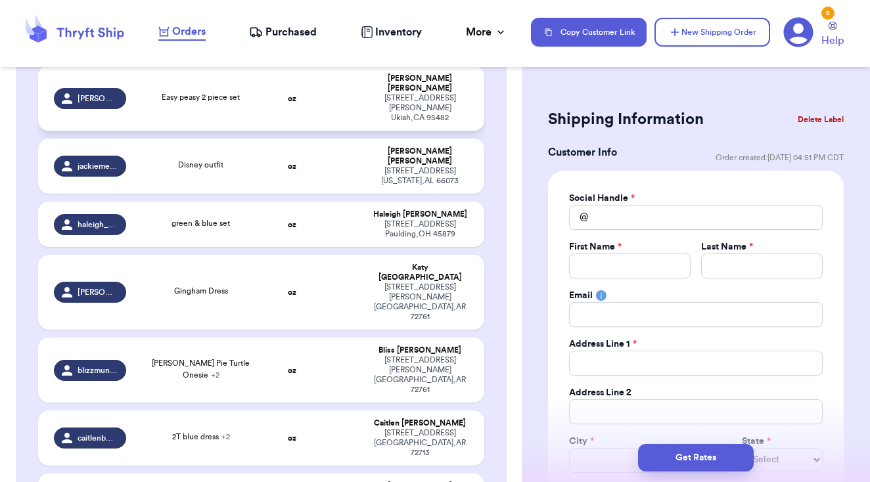
scroll to position [349, 0]
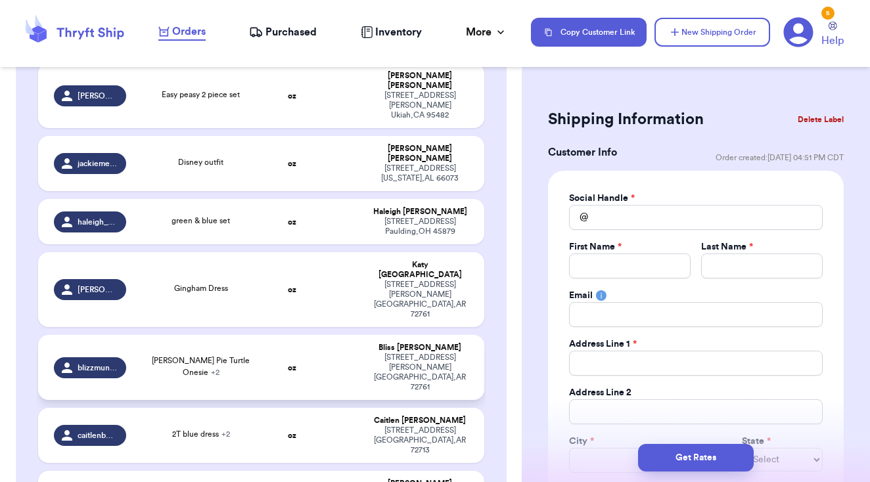
click at [324, 335] on td at bounding box center [340, 367] width 48 height 65
type input "[PERSON_NAME] Pie Turtle Onesie"
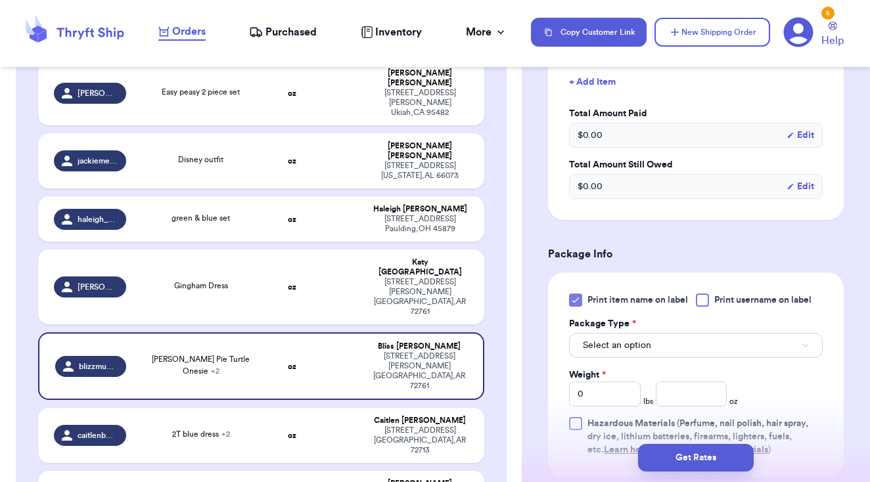
scroll to position [521, 0]
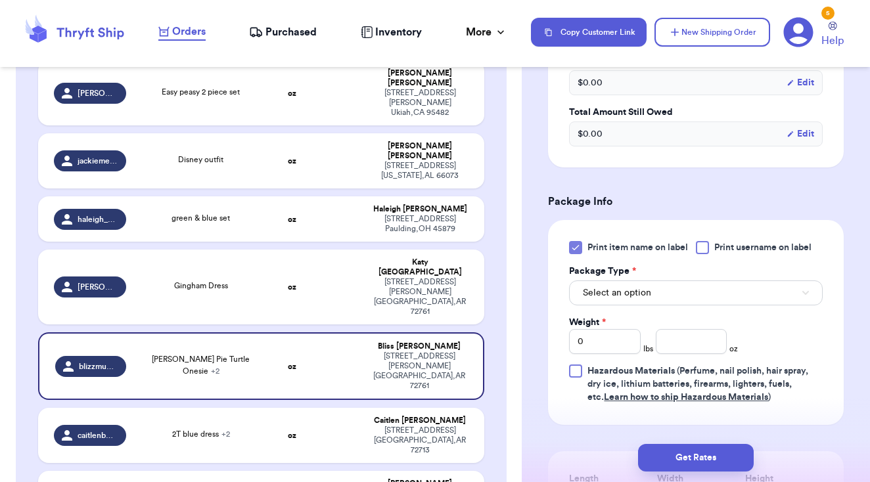
click at [709, 254] on div at bounding box center [702, 247] width 13 height 13
click at [0, 0] on input "Print username on label" at bounding box center [0, 0] width 0 height 0
click at [580, 253] on icon at bounding box center [575, 247] width 11 height 11
click at [0, 0] on input "Print item name on label" at bounding box center [0, 0] width 0 height 0
click at [618, 300] on span "Select an option" at bounding box center [617, 292] width 68 height 13
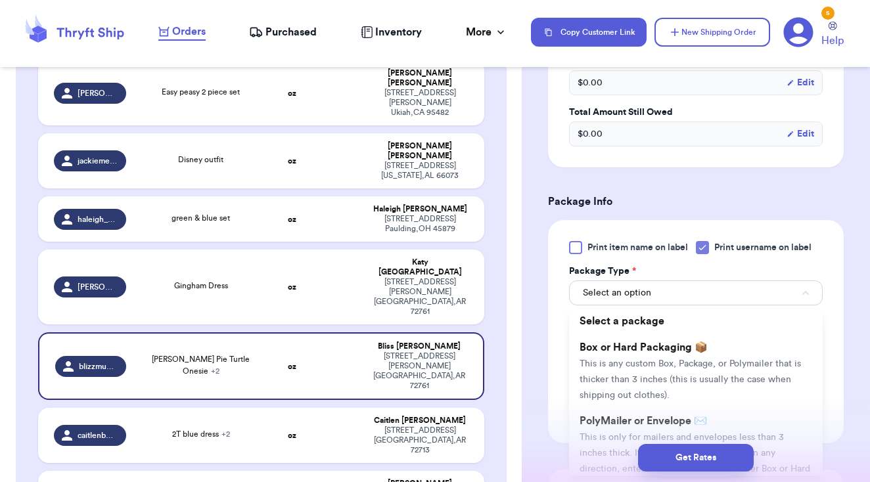
scroll to position [540, 0]
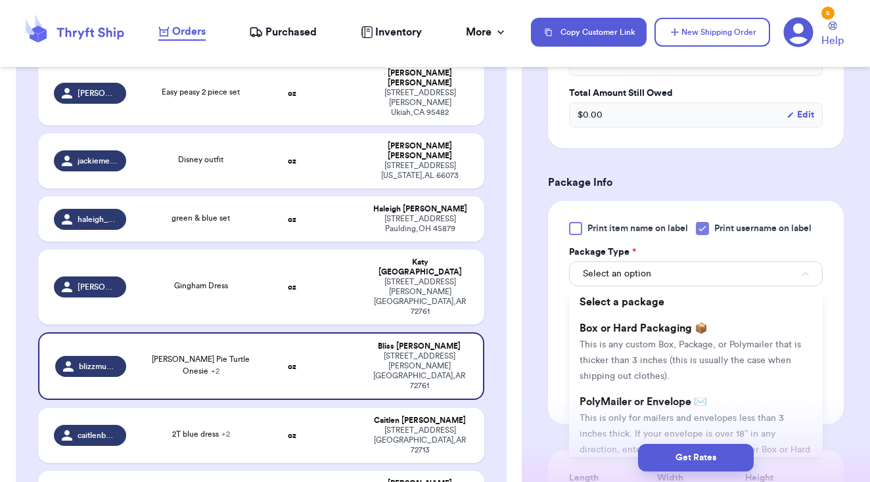
click at [628, 434] on div "Get Rates" at bounding box center [696, 458] width 348 height 49
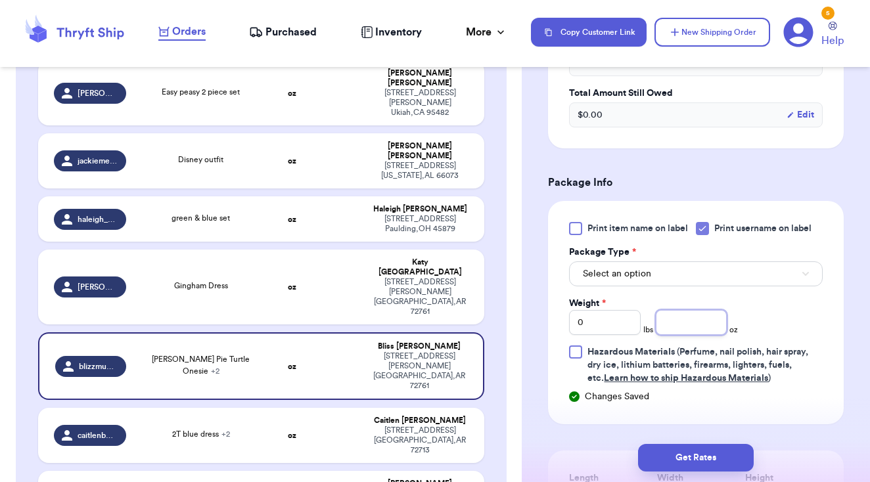
click at [693, 335] on input "number" at bounding box center [692, 322] width 72 height 25
type input "5"
click at [813, 314] on div "Print item name on label Print username on label Package Type * Select an optio…" at bounding box center [696, 303] width 254 height 163
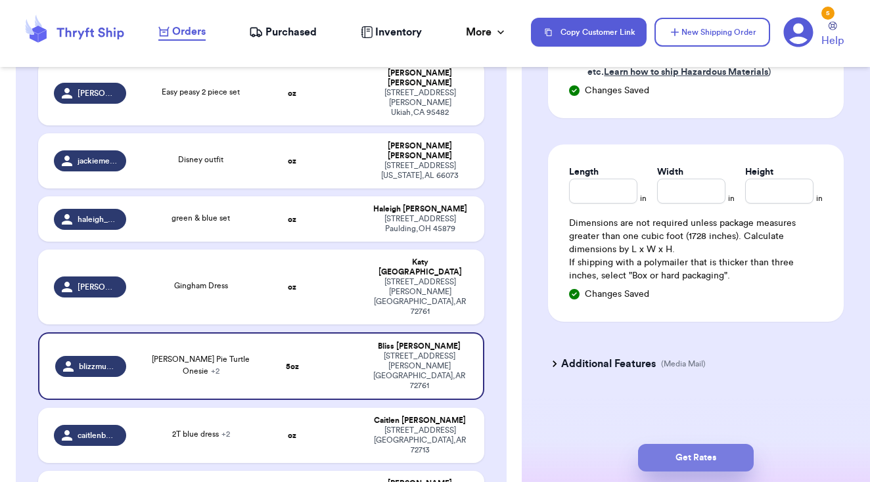
click at [723, 451] on button "Get Rates" at bounding box center [696, 458] width 116 height 28
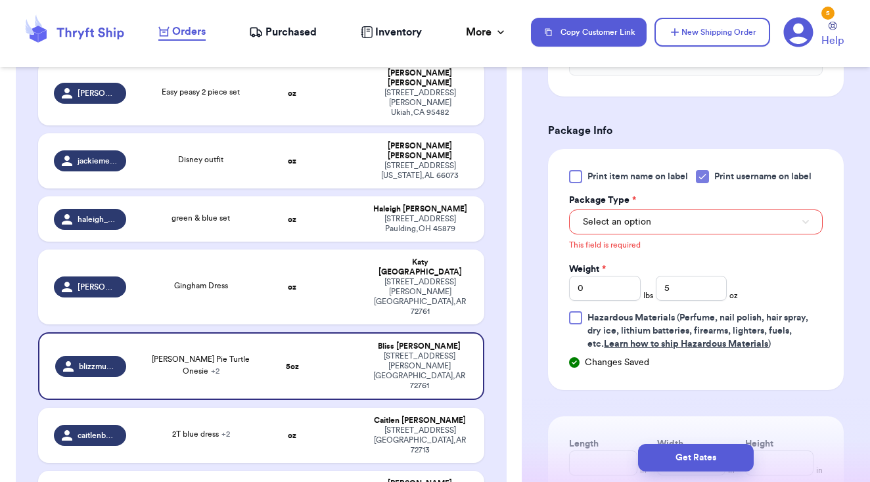
click at [698, 231] on button "Select an option" at bounding box center [696, 222] width 254 height 25
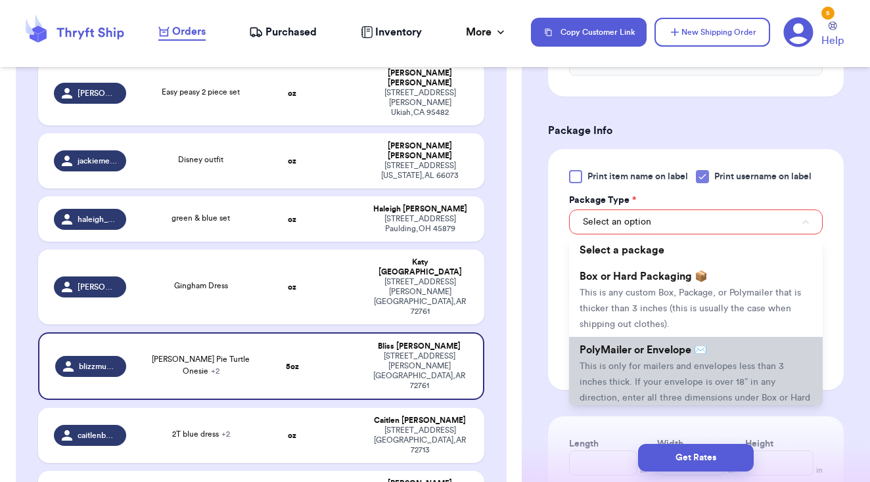
click at [678, 359] on li "PolyMailer or Envelope ✉️ This is only for mailers and envelopes less than 3 in…" at bounding box center [696, 381] width 254 height 89
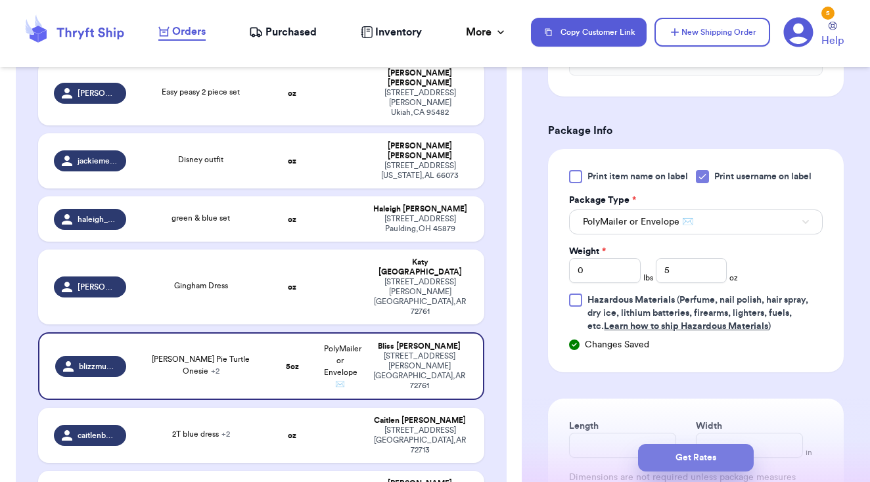
click at [703, 458] on button "Get Rates" at bounding box center [696, 458] width 116 height 28
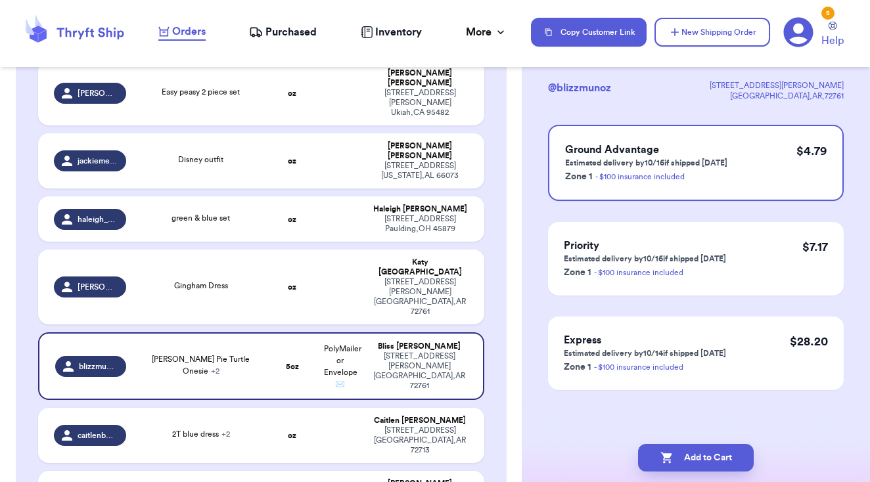
scroll to position [0, 0]
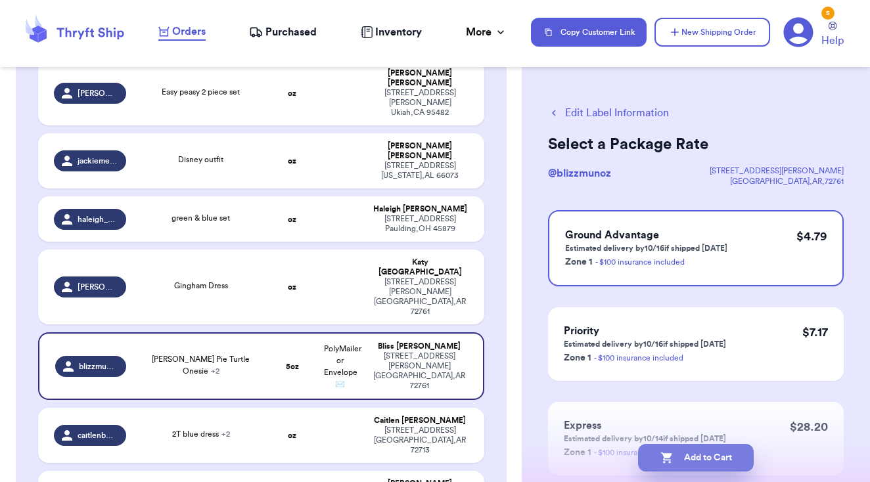
click at [703, 458] on button "Add to Cart" at bounding box center [696, 458] width 116 height 28
checkbox input "true"
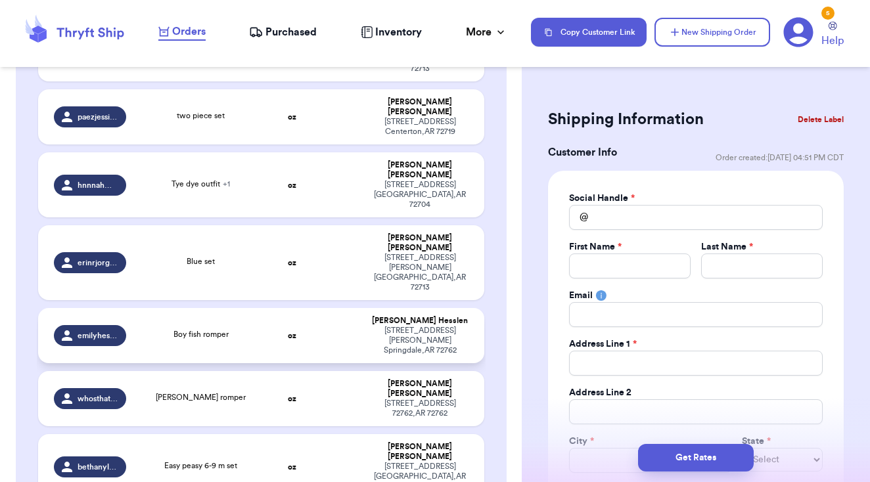
scroll to position [664, 0]
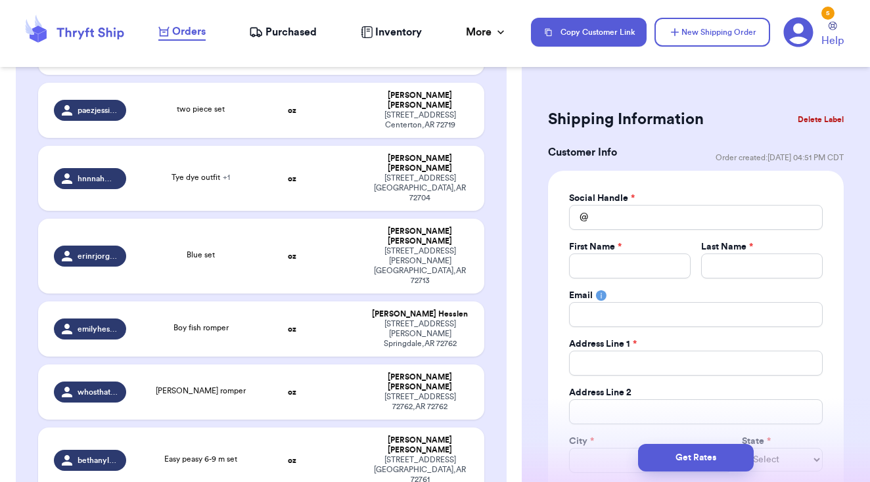
type input "sailboat boy outfit"
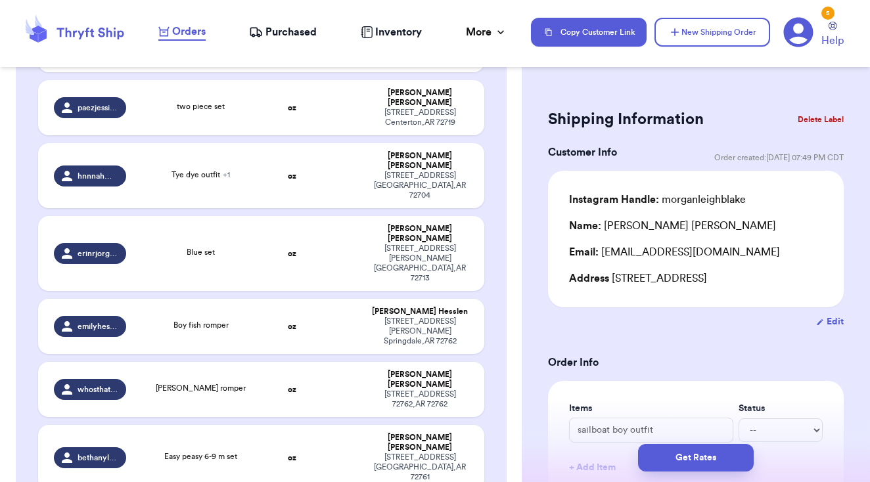
click at [807, 121] on button "Delete Label" at bounding box center [820, 119] width 56 height 29
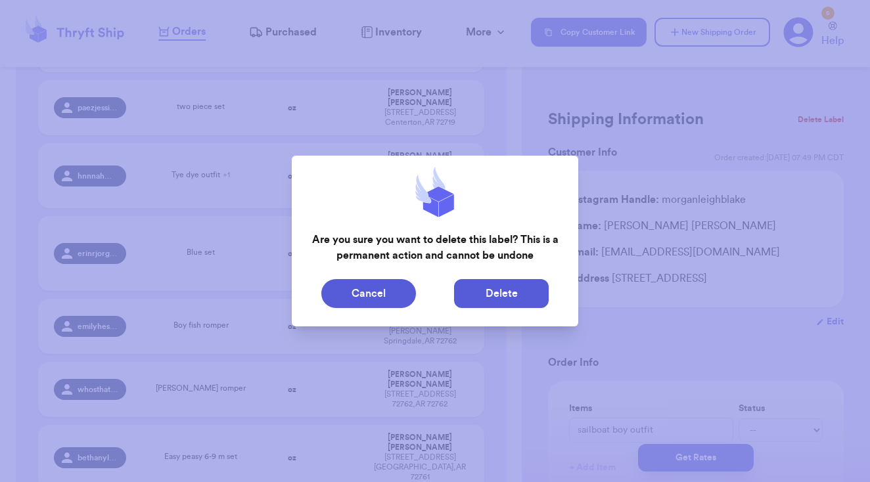
click at [489, 292] on button "Delete" at bounding box center [501, 293] width 95 height 29
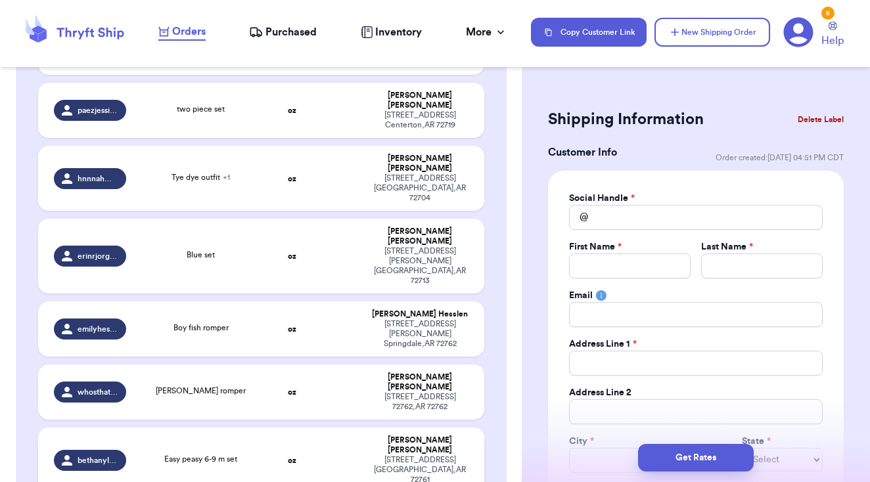
click at [454, 435] on div "[PERSON_NAME]" at bounding box center [420, 445] width 97 height 20
type input "Easy peasy 6-9 m set"
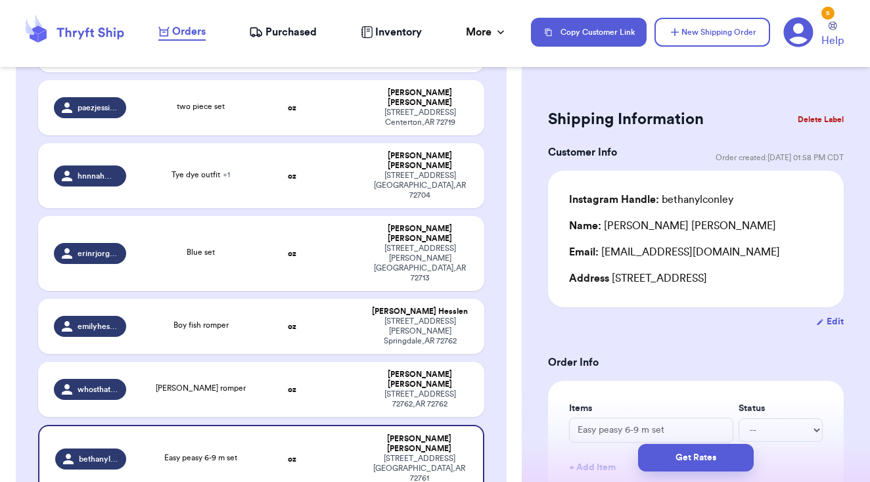
click at [819, 114] on button "Delete Label" at bounding box center [820, 119] width 56 height 29
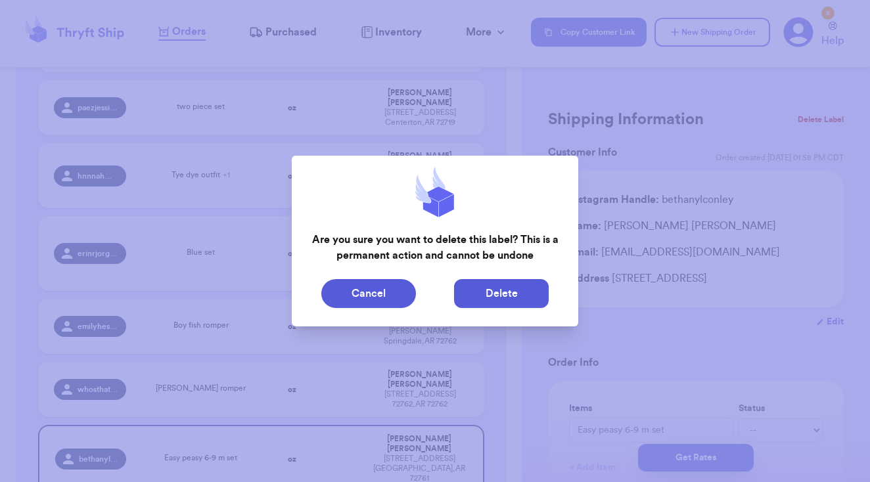
click at [491, 292] on button "Delete" at bounding box center [501, 293] width 95 height 29
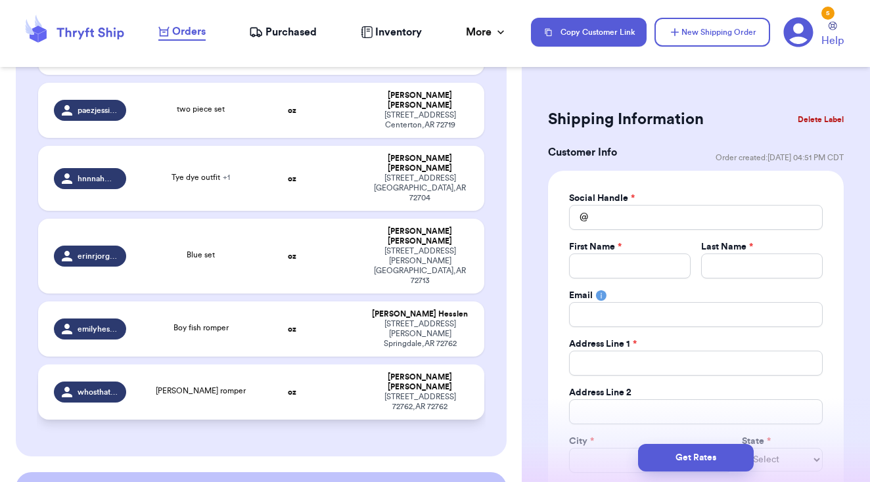
click at [425, 392] on div "[STREET_ADDRESS]" at bounding box center [420, 402] width 97 height 20
type input "[PERSON_NAME] romper"
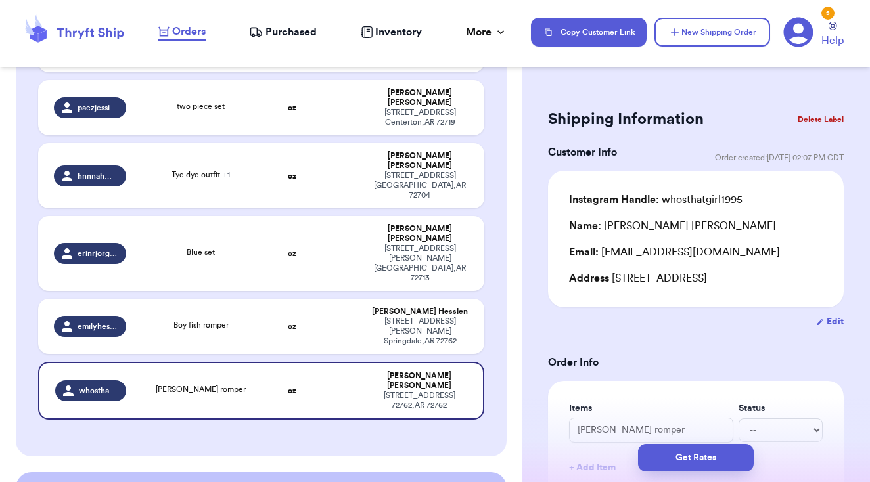
click at [823, 117] on button "Delete Label" at bounding box center [820, 119] width 56 height 29
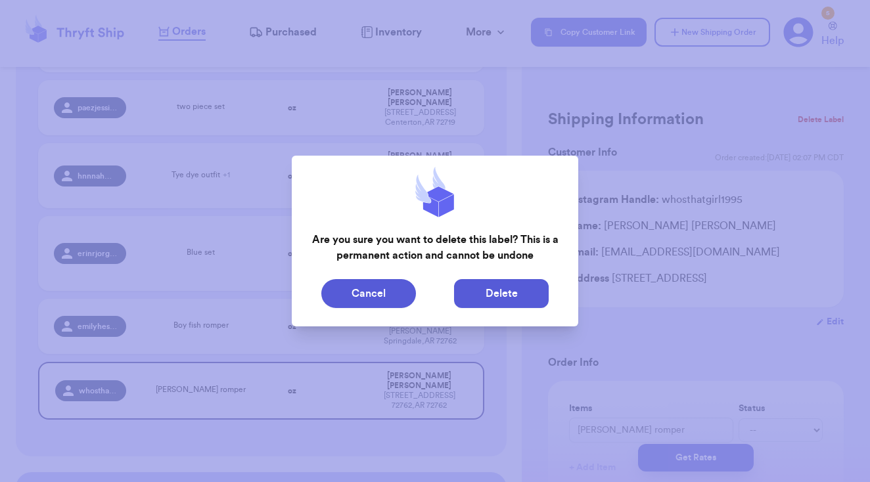
click at [503, 297] on button "Delete" at bounding box center [501, 293] width 95 height 29
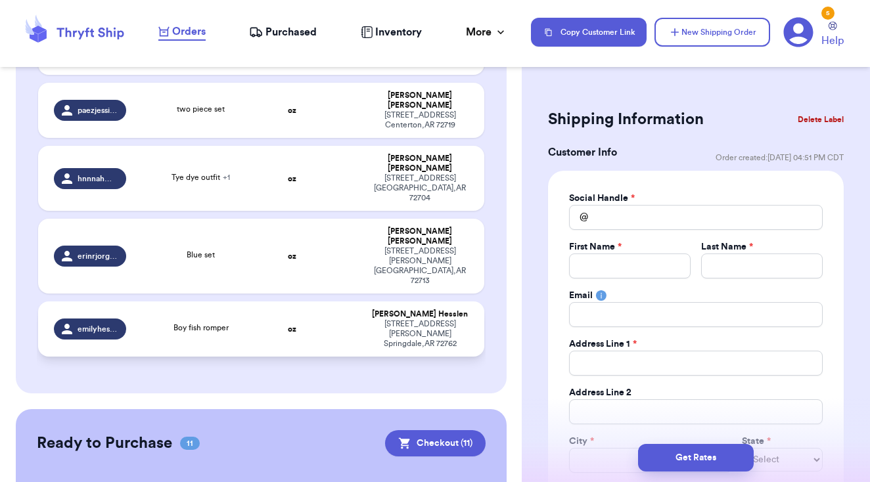
click at [372, 319] on div "[STREET_ADDRESS][PERSON_NAME]" at bounding box center [420, 334] width 97 height 30
type input "Boy fish romper"
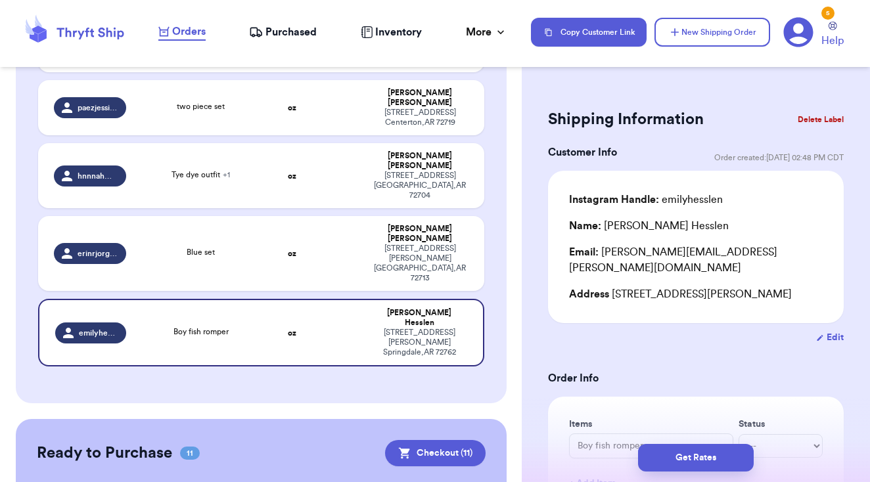
click at [835, 114] on button "Delete Label" at bounding box center [820, 119] width 56 height 29
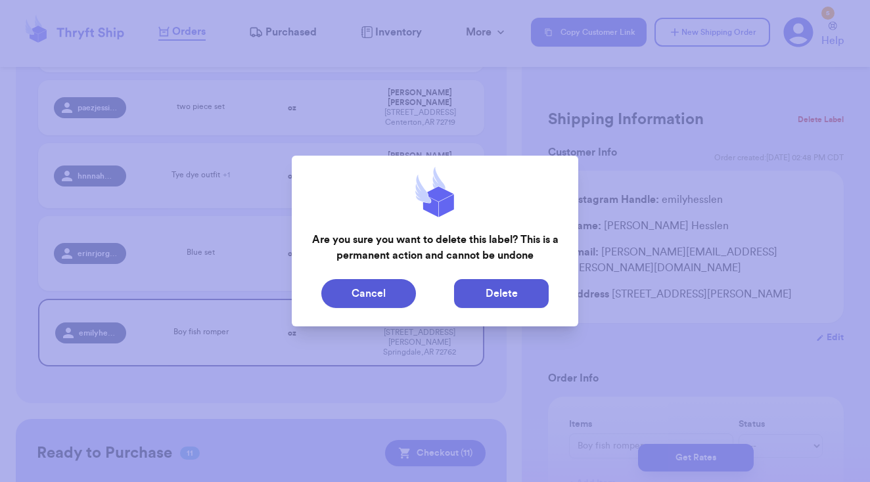
click at [503, 292] on button "Delete" at bounding box center [501, 293] width 95 height 29
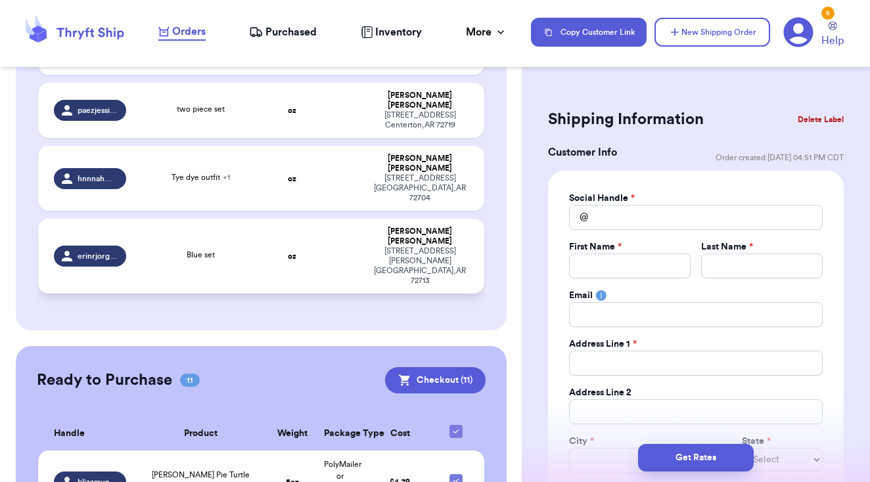
click at [459, 227] on div "[PERSON_NAME]" at bounding box center [420, 237] width 97 height 20
type input "Blue set"
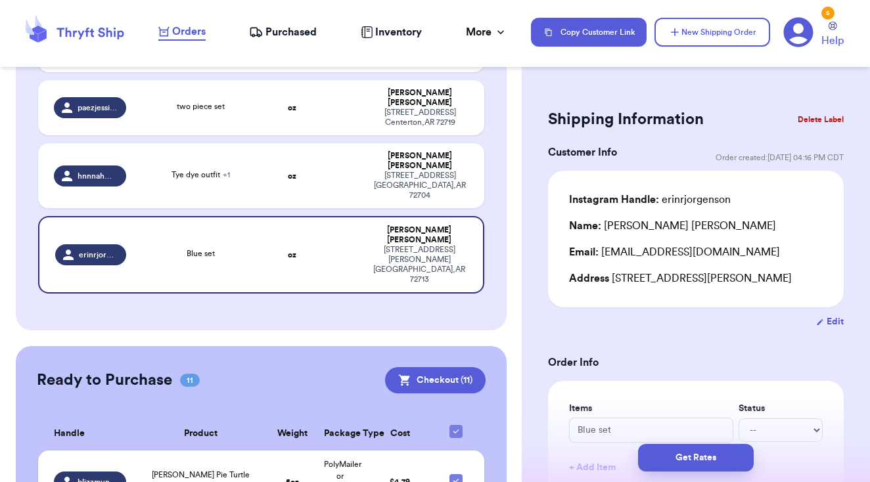
click at [833, 112] on button "Delete Label" at bounding box center [820, 119] width 56 height 29
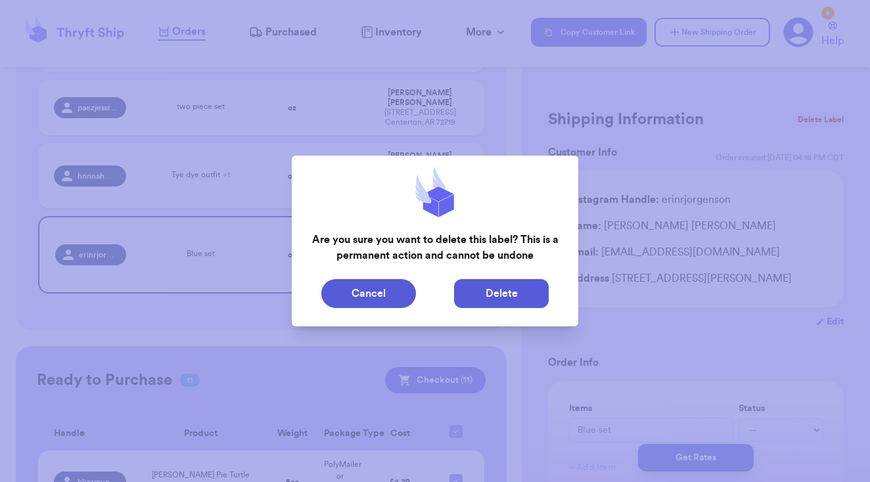
click at [502, 296] on button "Delete" at bounding box center [501, 293] width 95 height 29
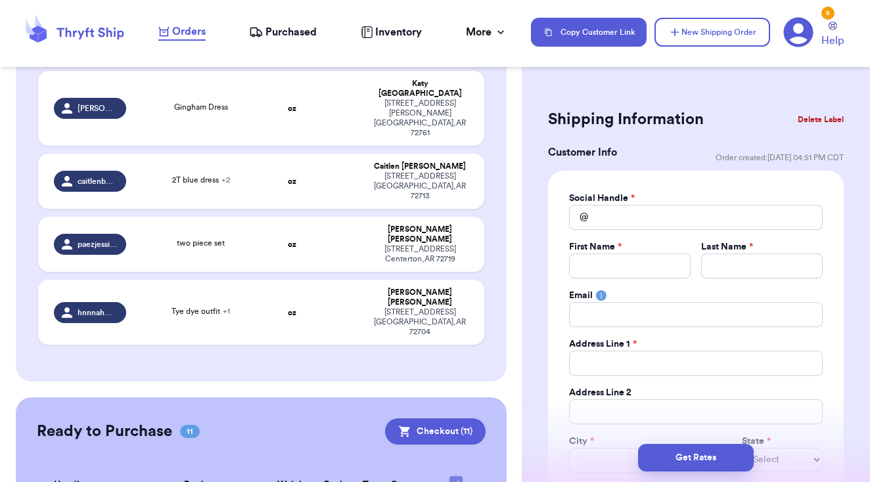
scroll to position [522, 0]
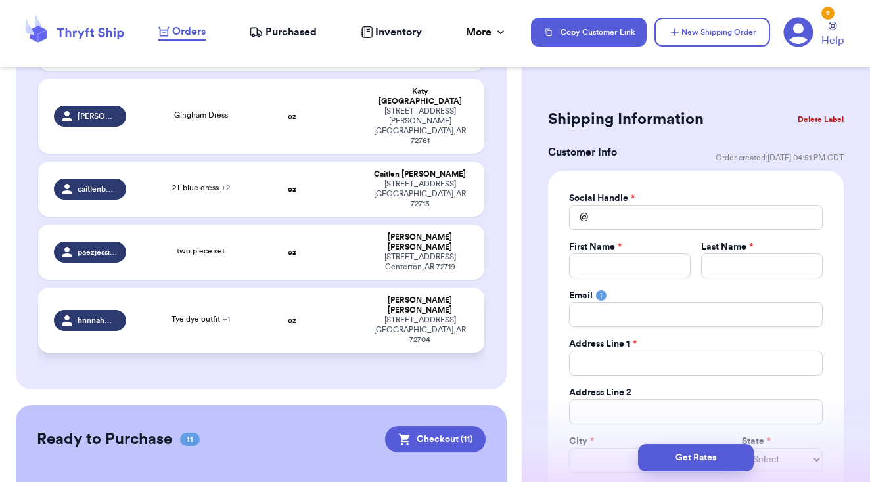
click at [326, 288] on td at bounding box center [340, 320] width 48 height 65
type input "Tye dye outfit"
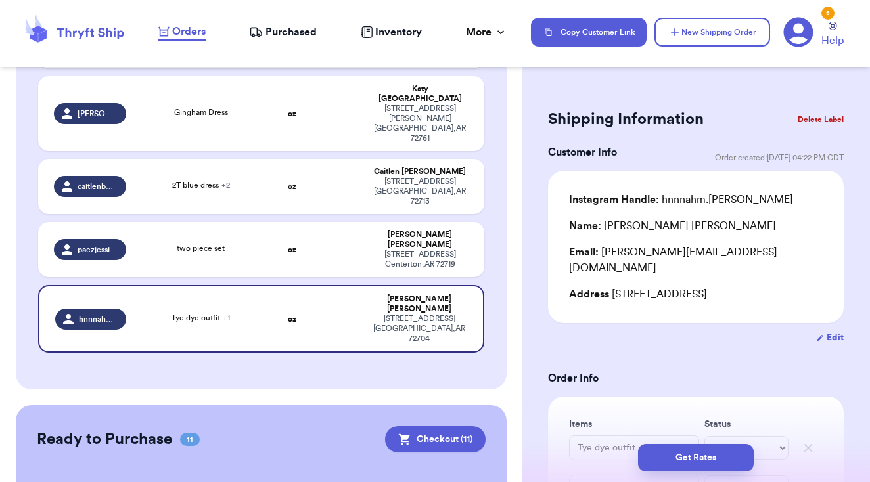
click at [824, 115] on button "Delete Label" at bounding box center [820, 119] width 56 height 29
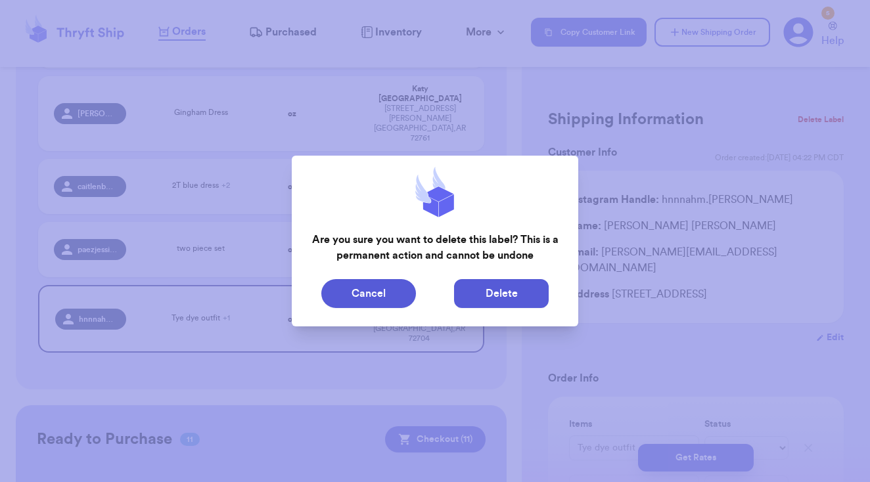
click at [485, 296] on button "Delete" at bounding box center [501, 293] width 95 height 29
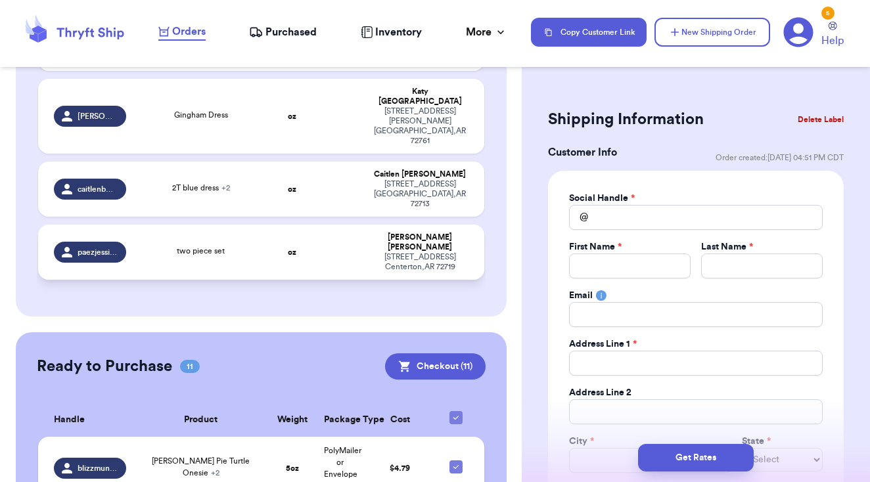
click at [420, 252] on div "[STREET_ADDRESS]" at bounding box center [420, 262] width 97 height 20
type input "two piece set"
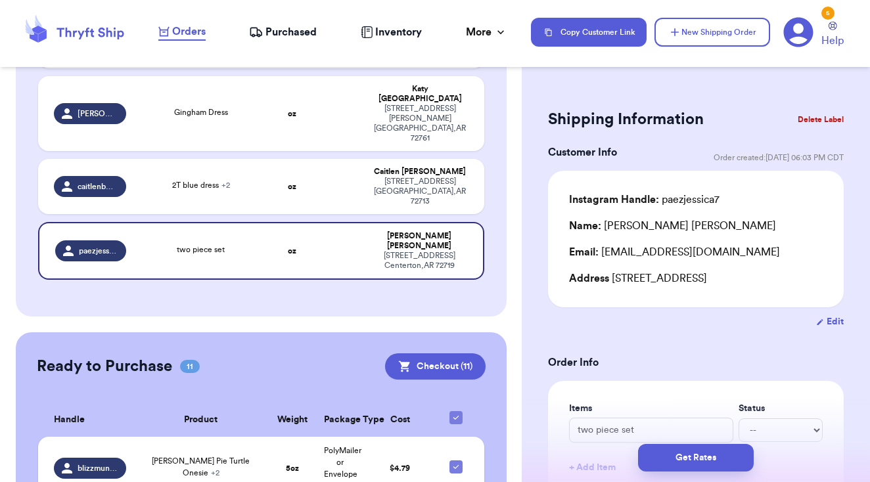
click at [821, 111] on button "Delete Label" at bounding box center [820, 119] width 56 height 29
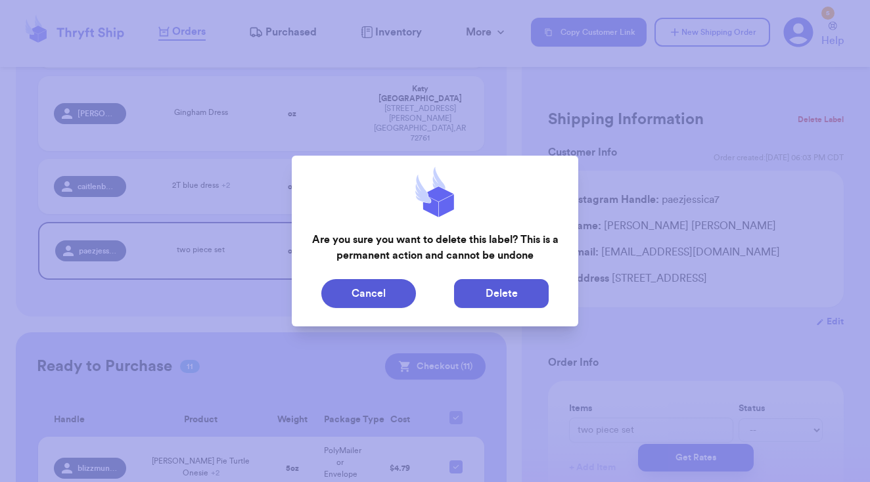
click at [493, 300] on button "Delete" at bounding box center [501, 293] width 95 height 29
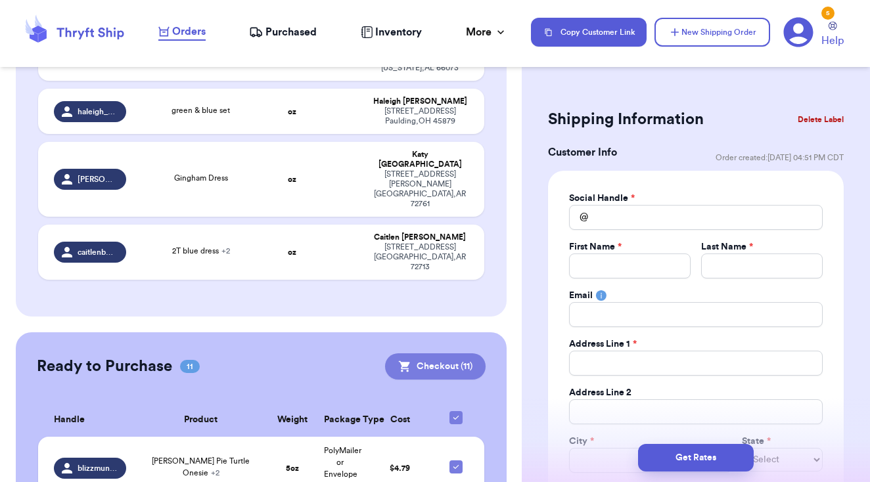
scroll to position [455, 0]
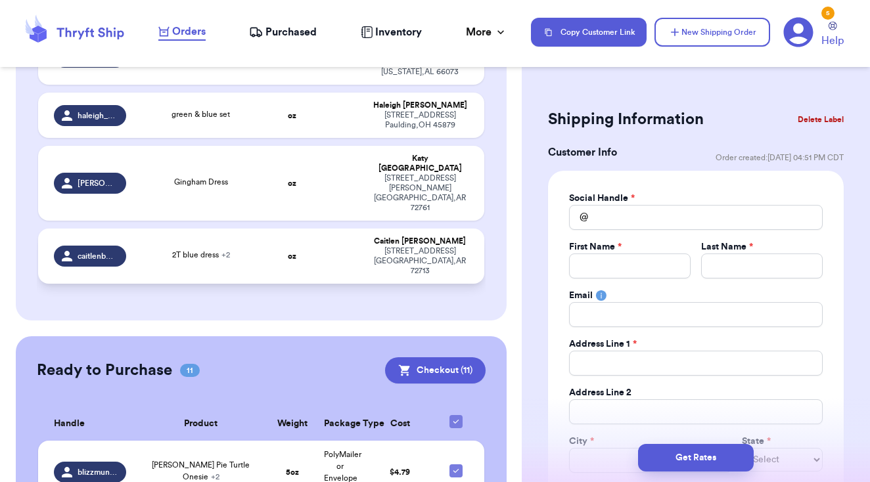
click at [446, 246] on div "[STREET_ADDRESS]" at bounding box center [420, 261] width 97 height 30
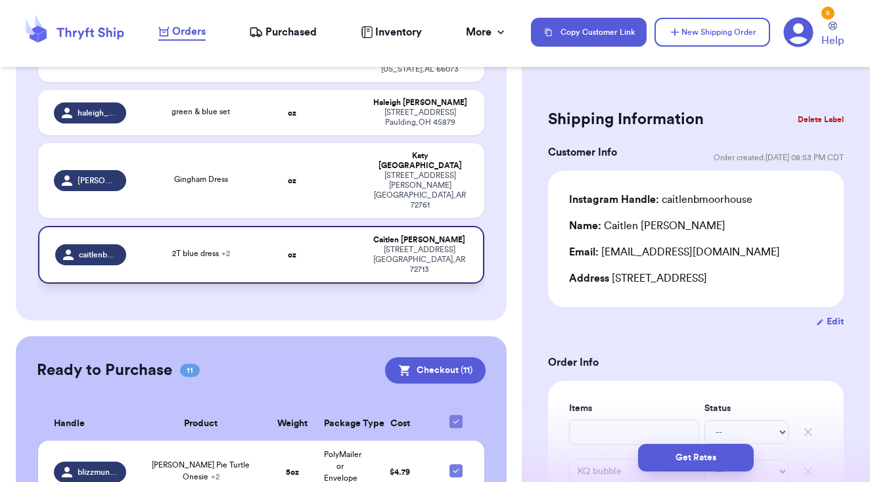
type input "2T blue dress"
click at [804, 118] on button "Delete Label" at bounding box center [820, 119] width 56 height 29
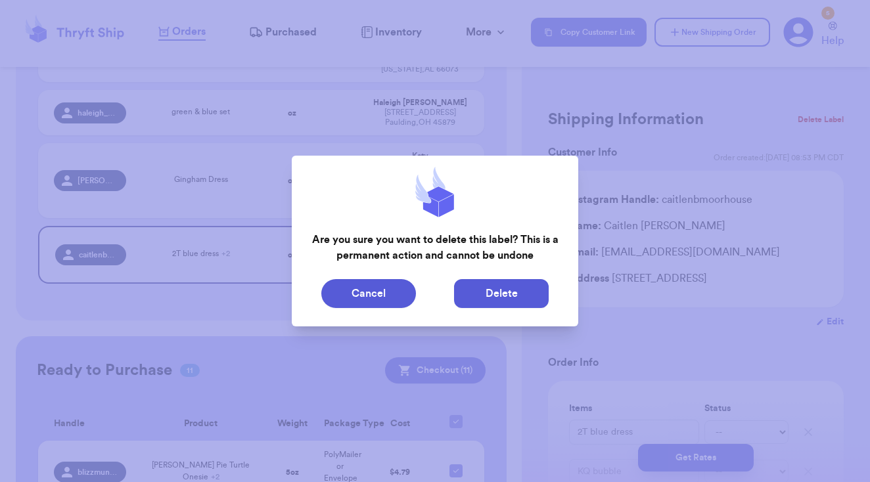
click at [515, 293] on button "Delete" at bounding box center [501, 293] width 95 height 29
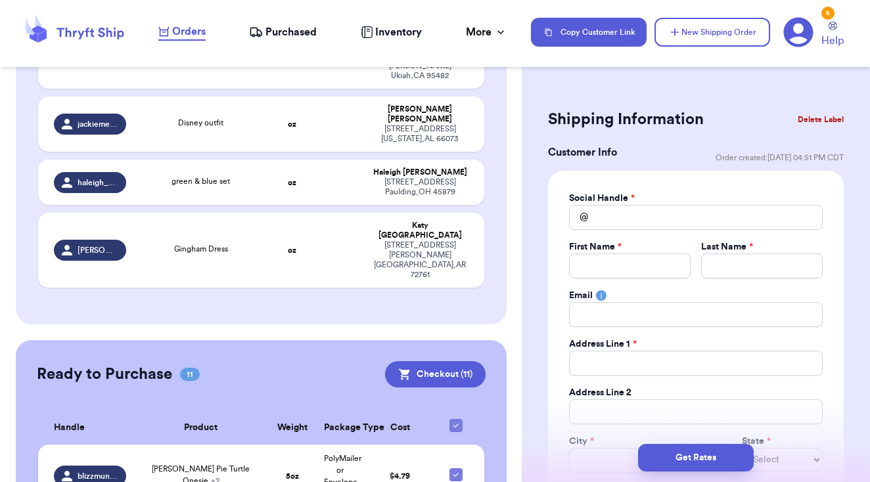
scroll to position [386, 0]
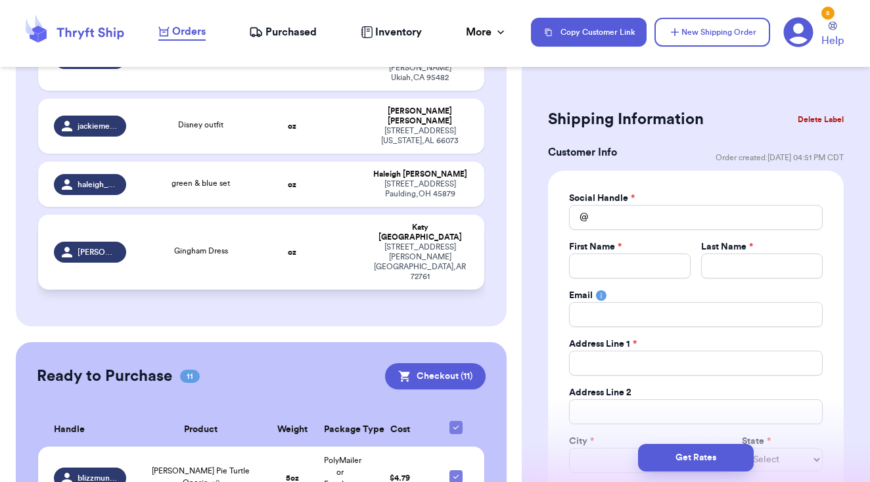
click at [428, 242] on div "[STREET_ADDRESS][PERSON_NAME]" at bounding box center [420, 261] width 97 height 39
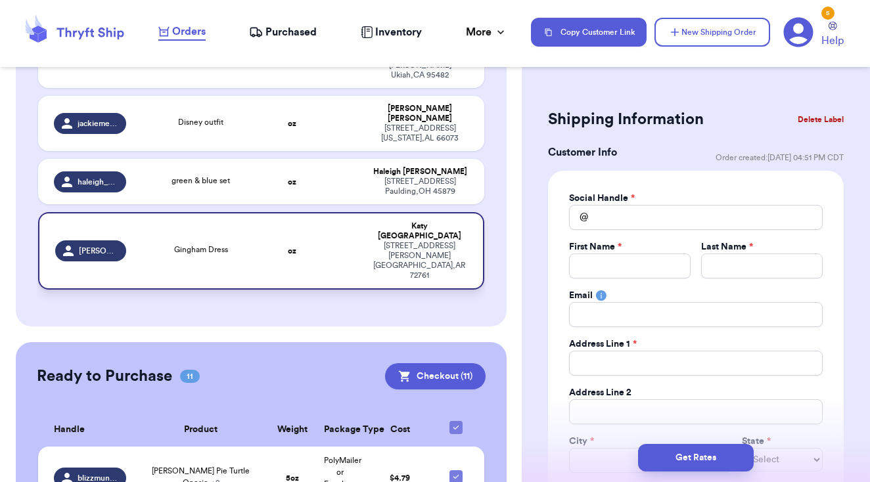
type input "Gingham Dress"
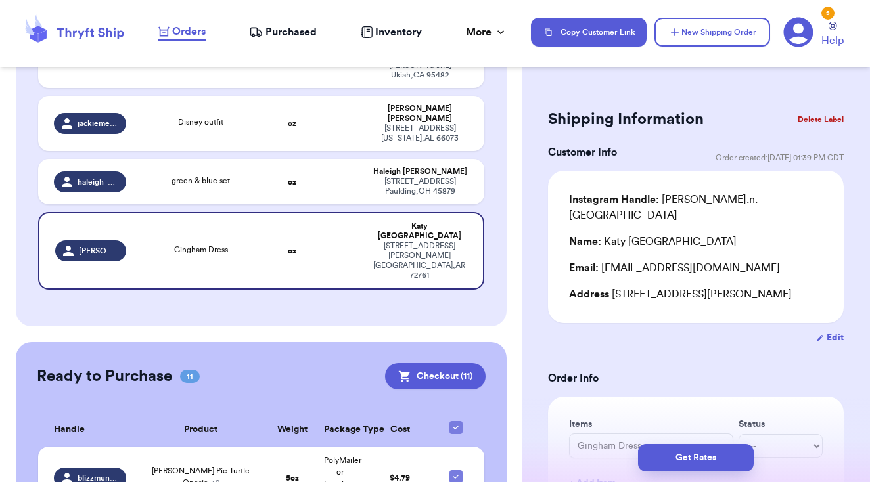
click at [832, 119] on button "Delete Label" at bounding box center [820, 119] width 56 height 29
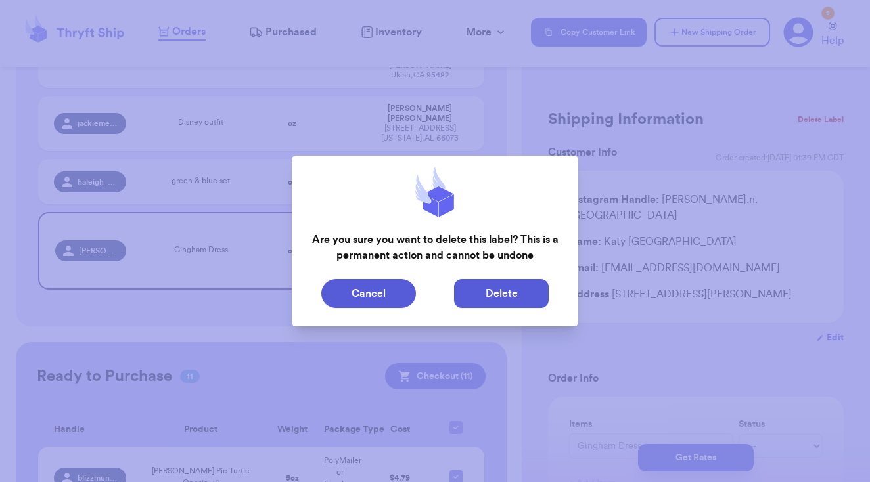
click at [508, 288] on button "Delete" at bounding box center [501, 293] width 95 height 29
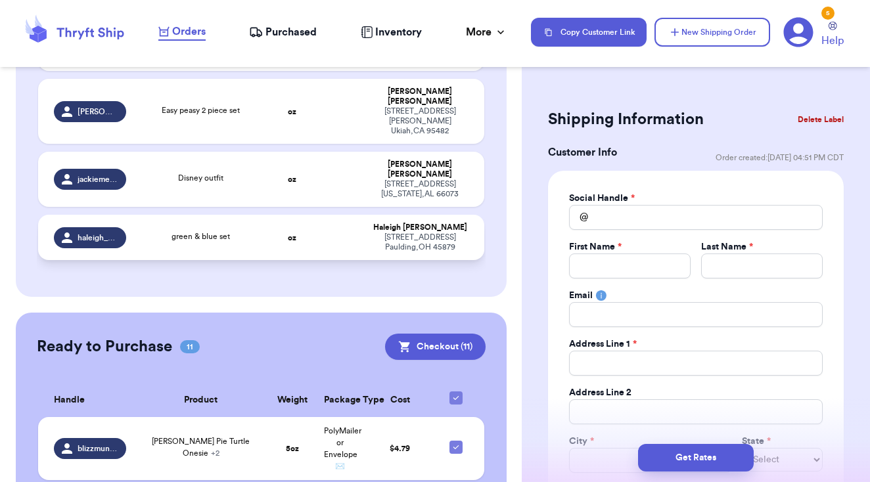
scroll to position [300, 0]
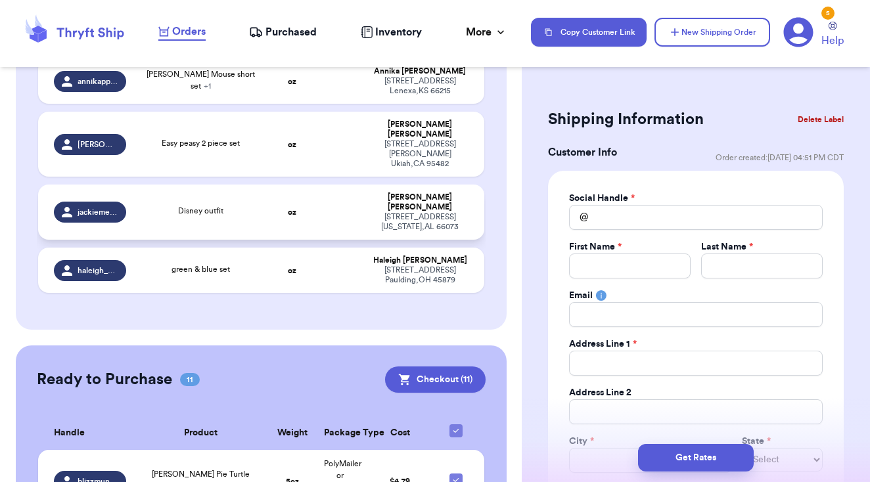
click at [312, 185] on td "oz" at bounding box center [292, 212] width 48 height 55
type input "Disney outfit"
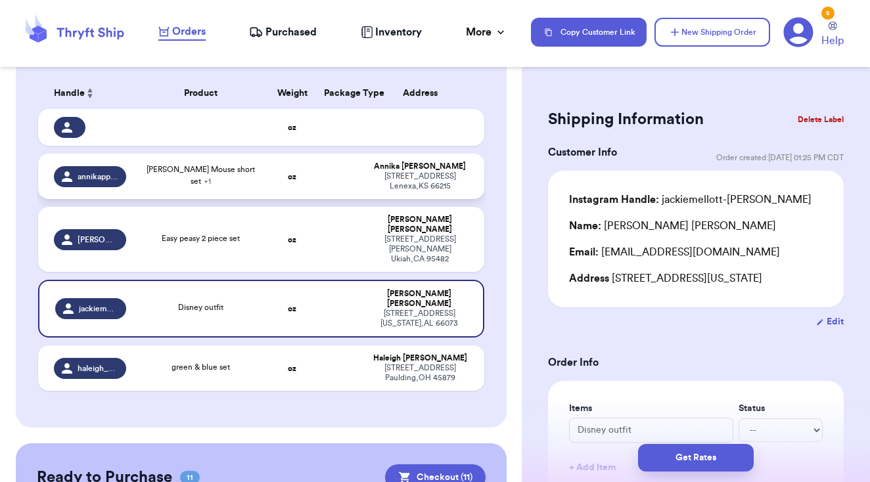
scroll to position [200, 0]
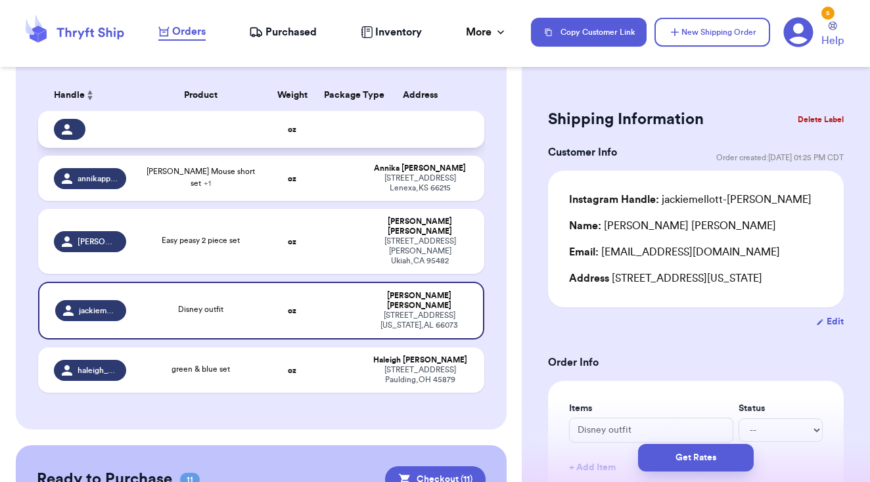
click at [322, 134] on td at bounding box center [340, 129] width 48 height 37
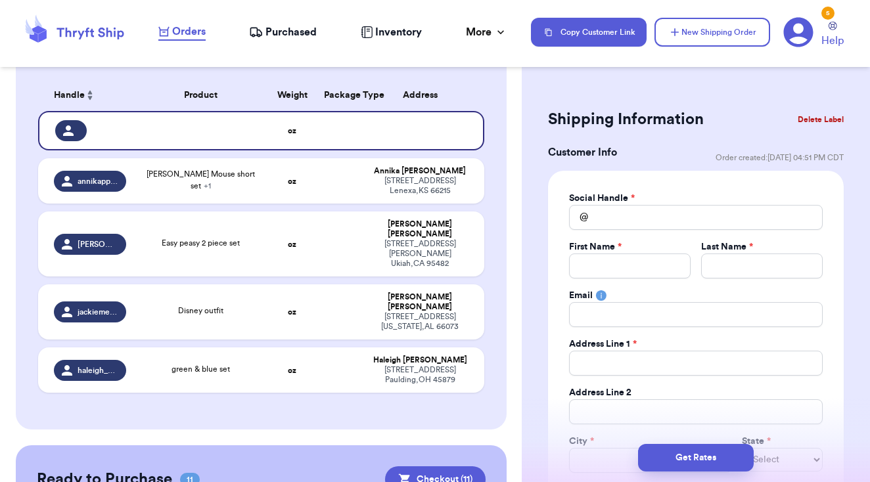
click at [822, 117] on button "Delete Label" at bounding box center [820, 119] width 56 height 29
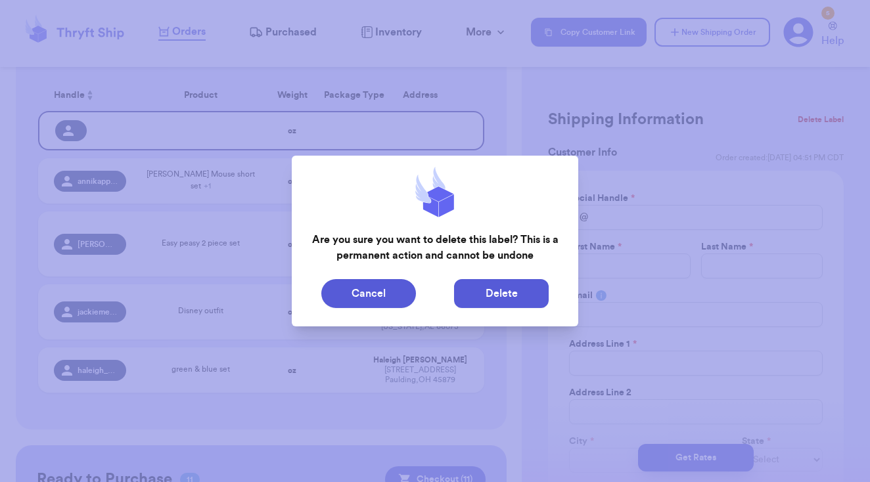
click at [510, 294] on button "Delete" at bounding box center [501, 293] width 95 height 29
type input "[PERSON_NAME] Mouse short set"
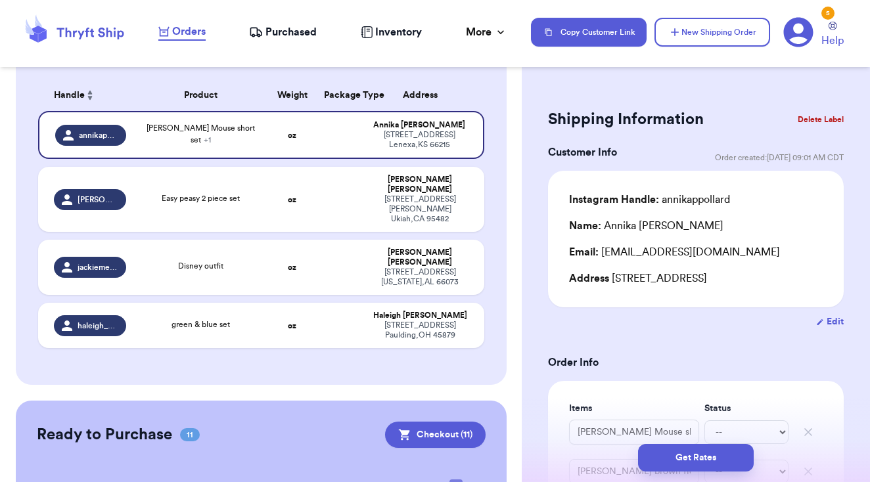
scroll to position [0, 0]
click at [709, 39] on button "New Shipping Order" at bounding box center [712, 32] width 116 height 29
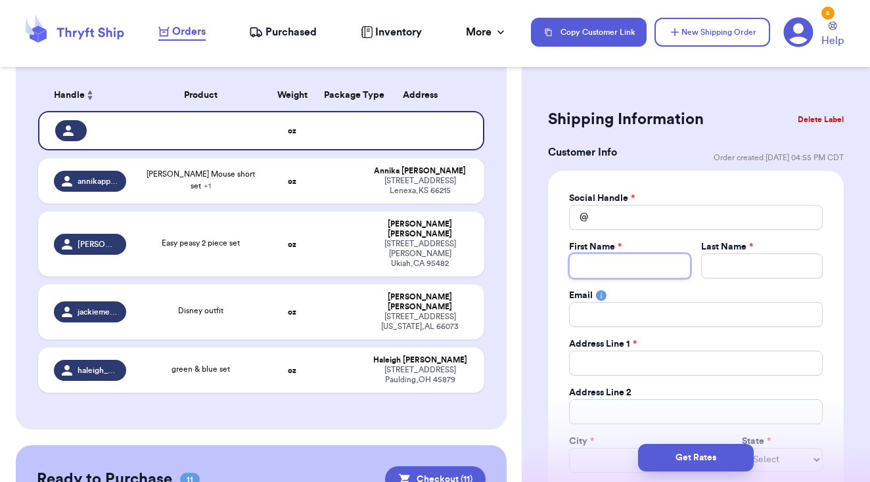
type input "L"
type input "La"
type input "Lac"
type input "Lace"
type input "Lacey"
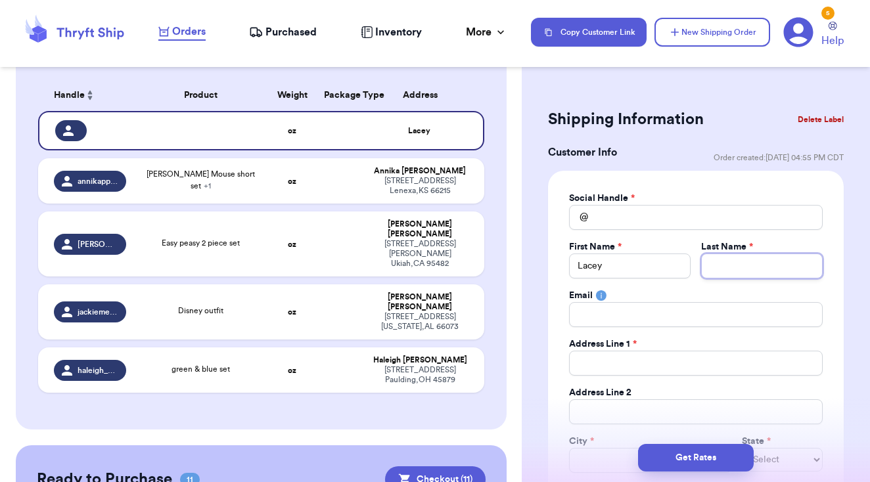
type input "Y"
type input "Yo"
type input "Yoi"
type input "Yoiu"
type input "Yoi"
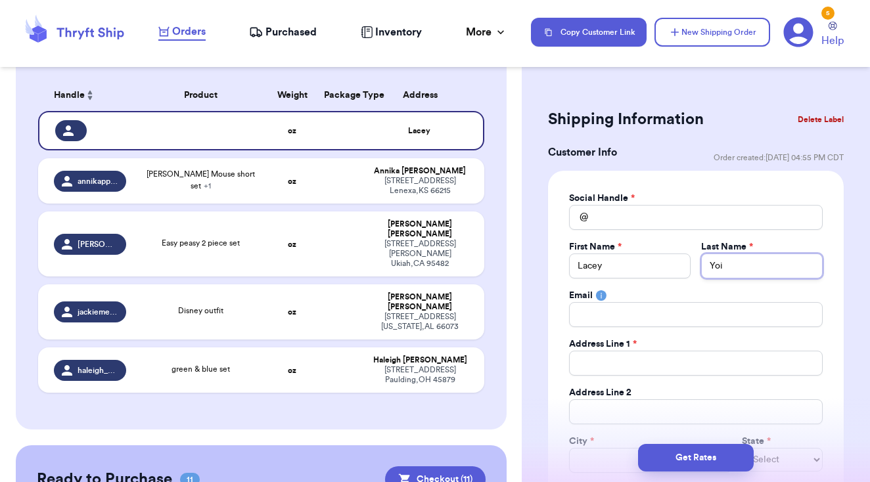
type input "Yo"
type input "You"
type input "Youn"
type input "Young"
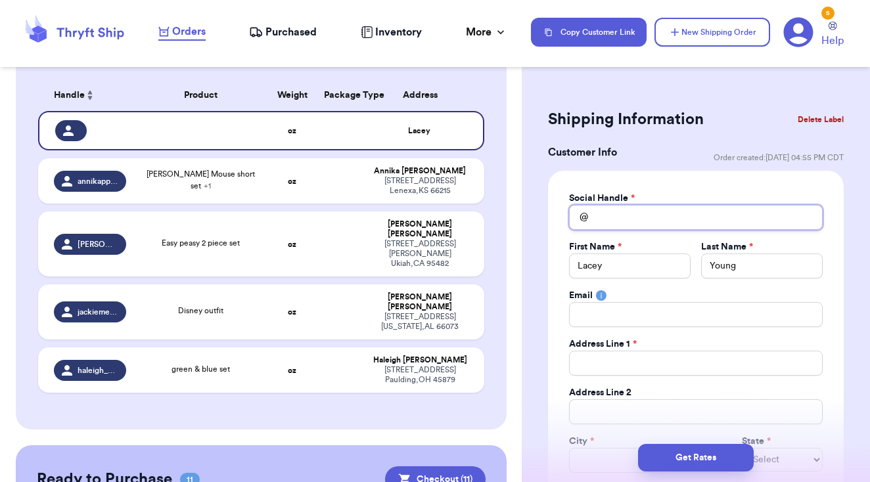
click at [707, 223] on input "Total Amount Paid" at bounding box center [696, 217] width 254 height 25
type input "l"
type input "la"
type input "las"
type input "lash"
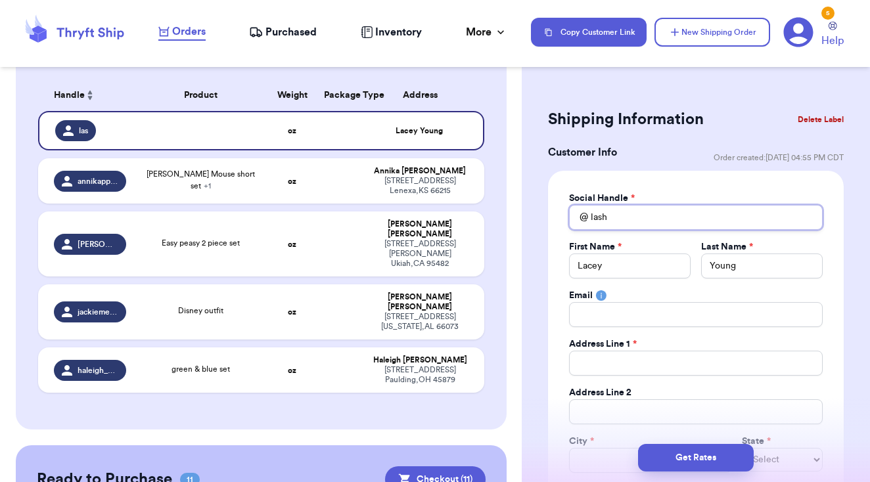
type input "lashb"
type input "lashbo"
type input "lashbos"
type input "lashboss"
type input "lashbossl"
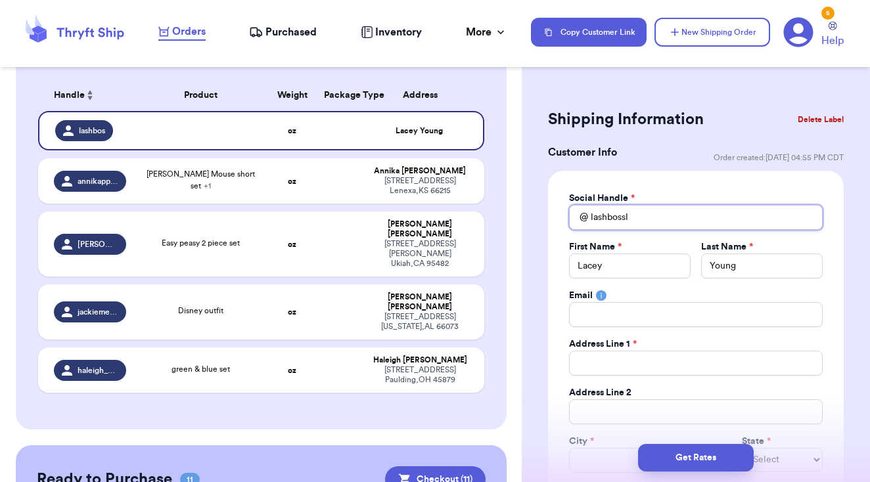
type input "lashbossla"
type input "lashbosslac"
type input "lashbosslace"
type input "lashbosslacey"
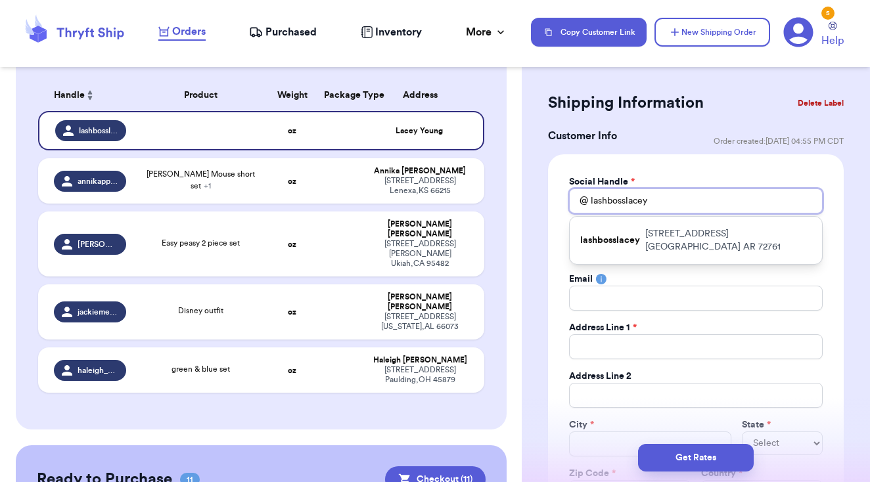
scroll to position [20, 0]
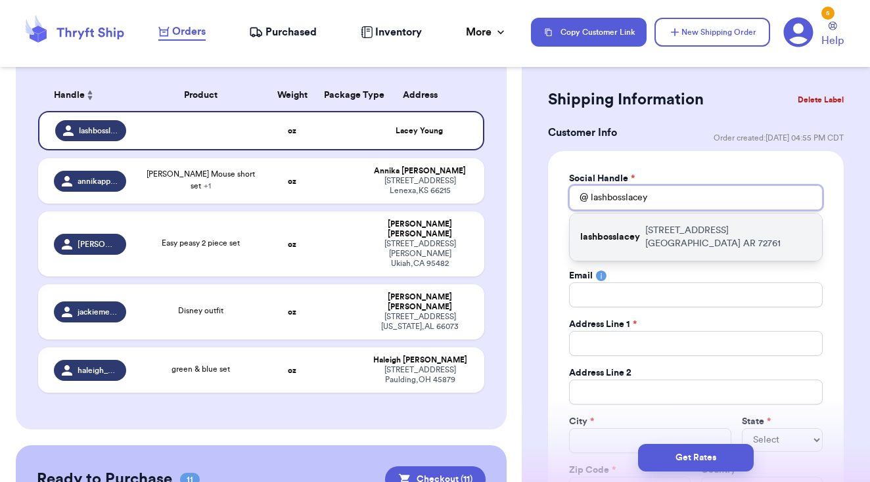
type input "lashbosslacey"
click at [740, 229] on p "[STREET_ADDRESS]" at bounding box center [728, 237] width 166 height 26
type input "[EMAIL_ADDRESS][DOMAIN_NAME]"
type input "[STREET_ADDRESS]"
type input "[GEOGRAPHIC_DATA]"
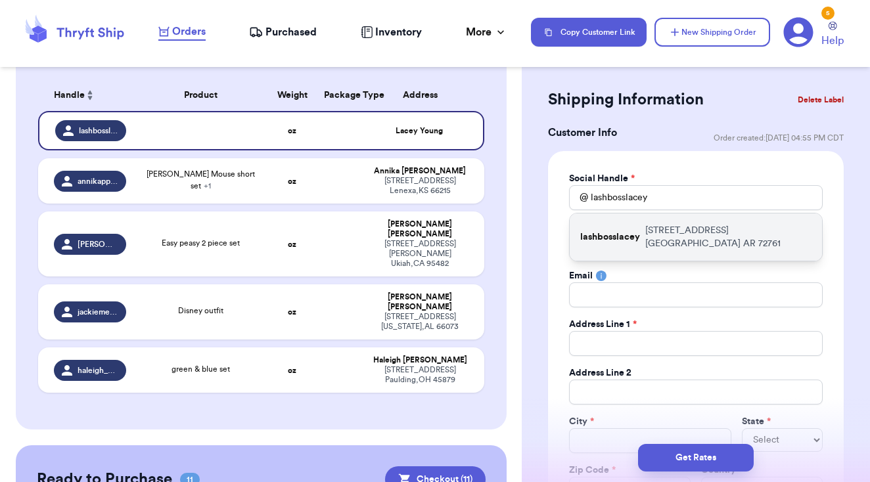
select select "AR"
type input "72761"
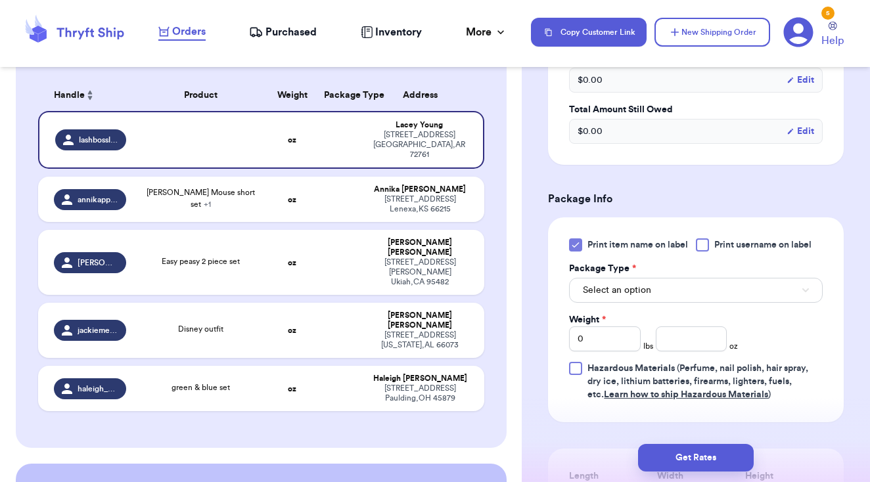
scroll to position [693, 0]
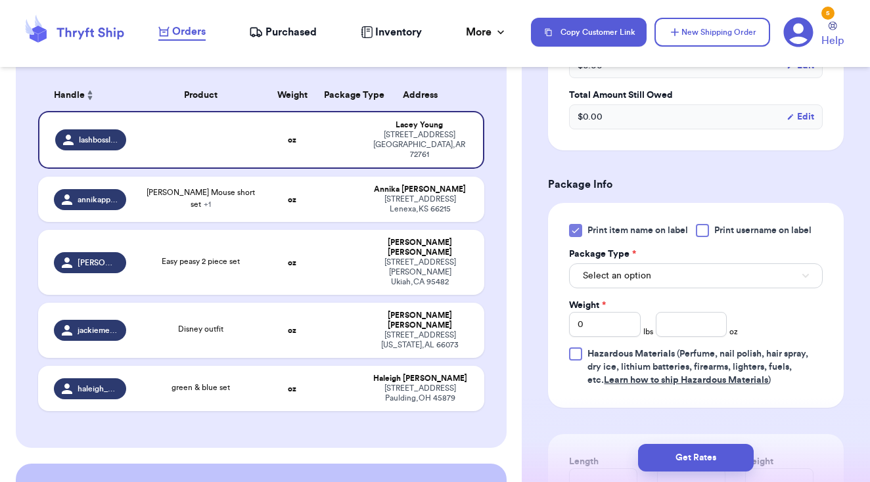
click at [709, 226] on div at bounding box center [702, 230] width 13 height 13
click at [0, 0] on input "Print username on label" at bounding box center [0, 0] width 0 height 0
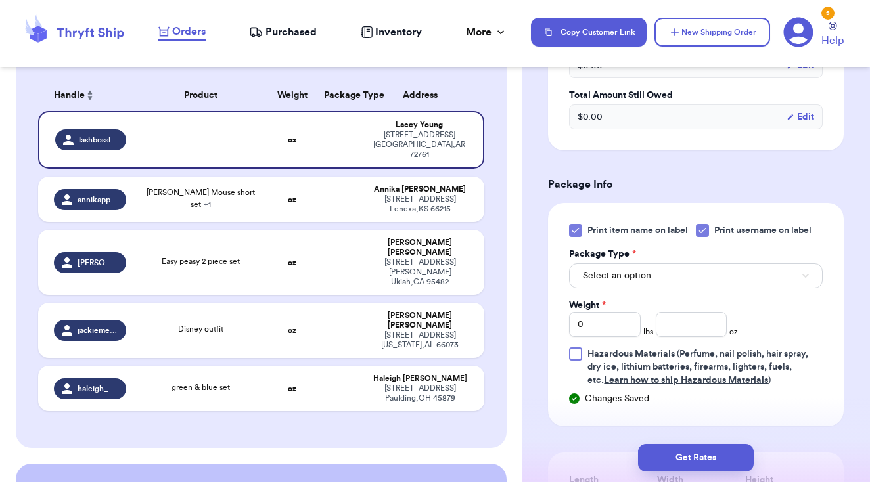
click at [578, 229] on icon at bounding box center [576, 231] width 6 height 5
click at [0, 0] on input "Print item name on label" at bounding box center [0, 0] width 0 height 0
click at [608, 278] on span "Select an option" at bounding box center [617, 275] width 68 height 13
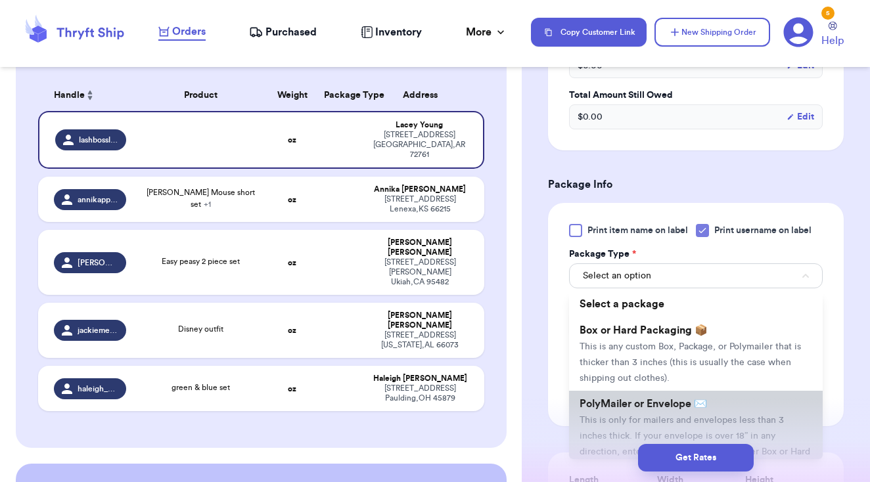
click at [631, 416] on span "This is only for mailers and envelopes less than 3 inches thick. If your envelo…" at bounding box center [694, 444] width 231 height 56
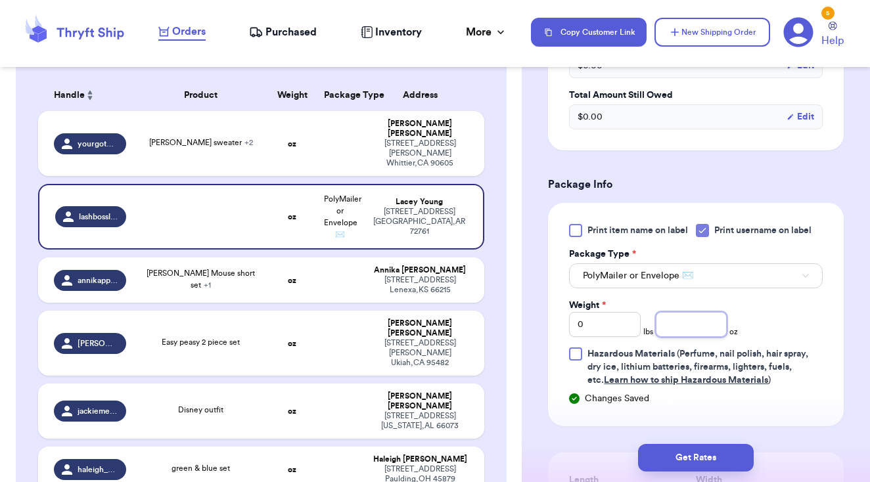
click at [667, 326] on input "number" at bounding box center [692, 324] width 72 height 25
type input "13"
click at [788, 328] on div "Print item name on label Print username on label Package Type * PolyMailer or E…" at bounding box center [696, 305] width 254 height 163
click at [704, 453] on button "Get Rates" at bounding box center [696, 458] width 116 height 28
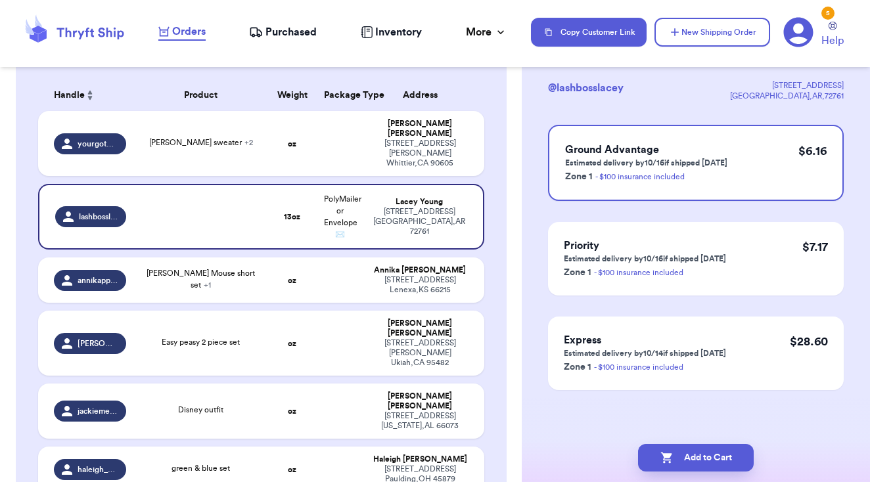
scroll to position [0, 0]
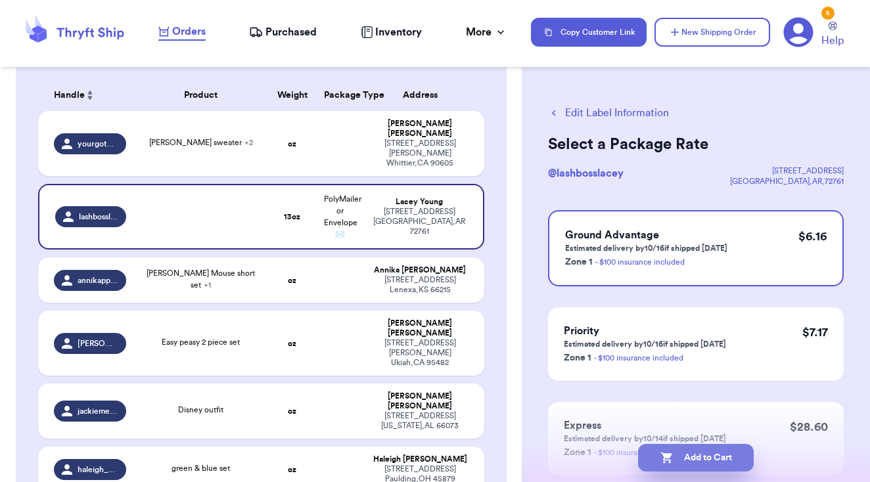
click at [703, 453] on button "Add to Cart" at bounding box center [696, 458] width 116 height 28
checkbox input "true"
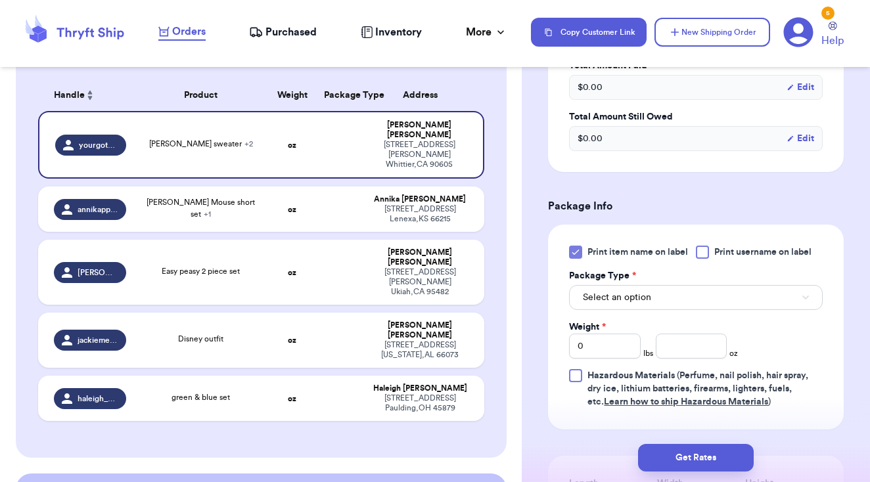
scroll to position [535, 0]
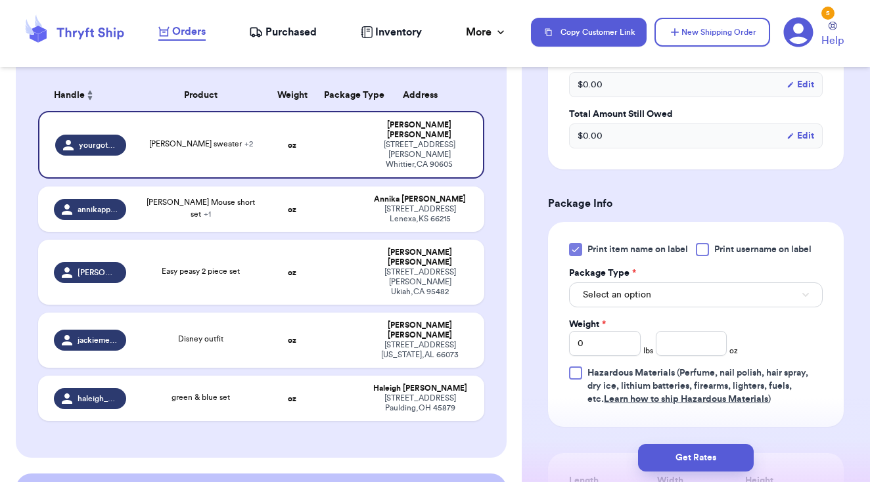
click at [708, 248] on div at bounding box center [702, 249] width 13 height 13
click at [0, 0] on input "Print username on label" at bounding box center [0, 0] width 0 height 0
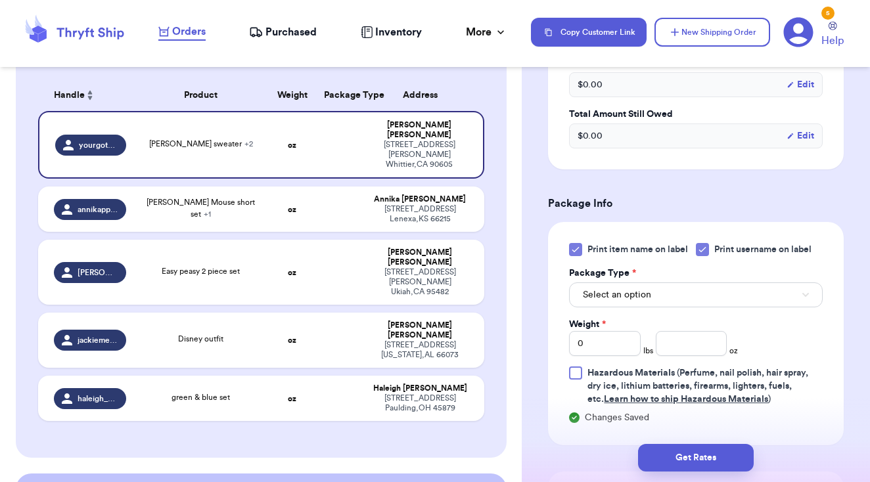
click at [572, 251] on icon at bounding box center [575, 249] width 11 height 11
click at [0, 0] on input "Print item name on label" at bounding box center [0, 0] width 0 height 0
click at [608, 296] on span "Select an option" at bounding box center [617, 294] width 68 height 13
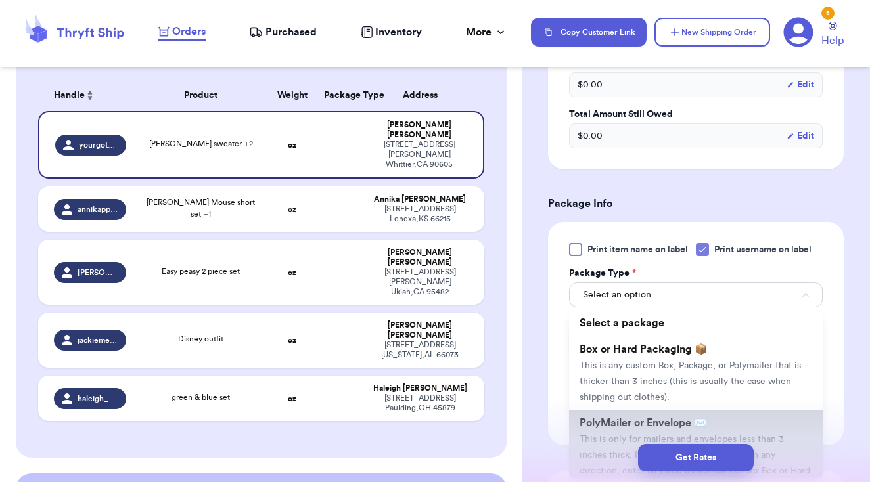
click at [617, 428] on span "PolyMailer or Envelope ✉️" at bounding box center [642, 423] width 127 height 11
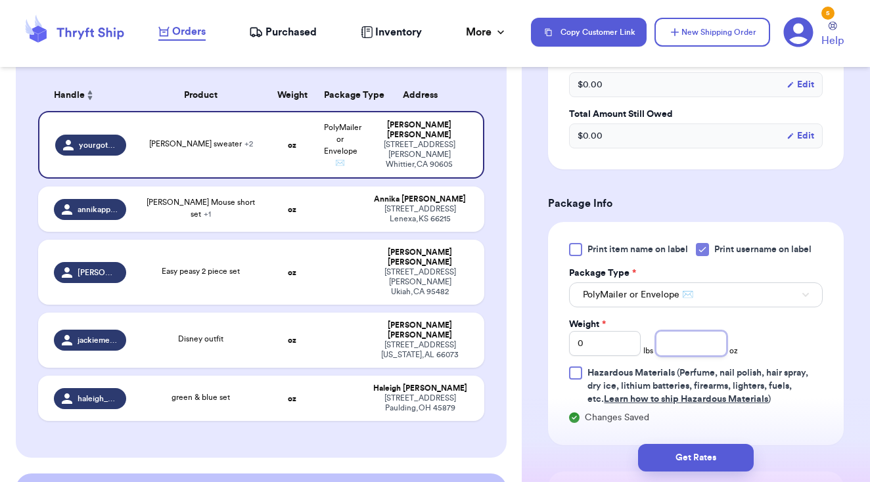
click at [678, 351] on input "number" at bounding box center [692, 343] width 72 height 25
type input "14"
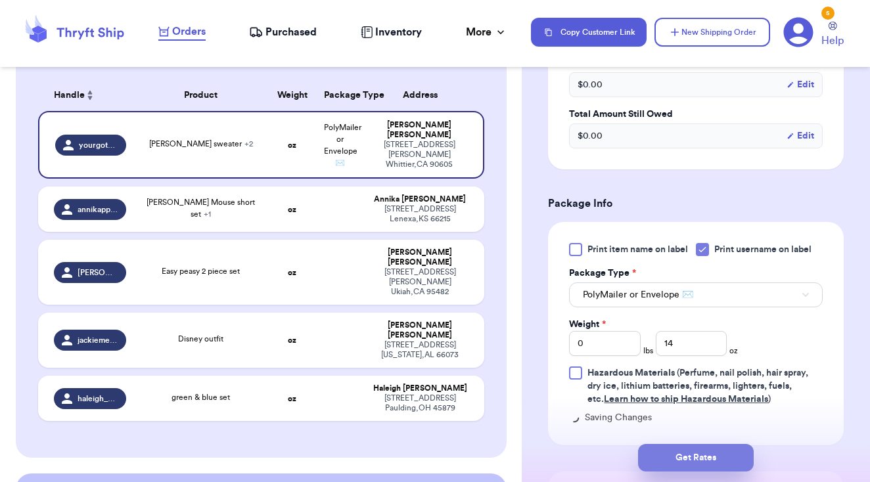
click at [698, 456] on button "Get Rates" at bounding box center [696, 458] width 116 height 28
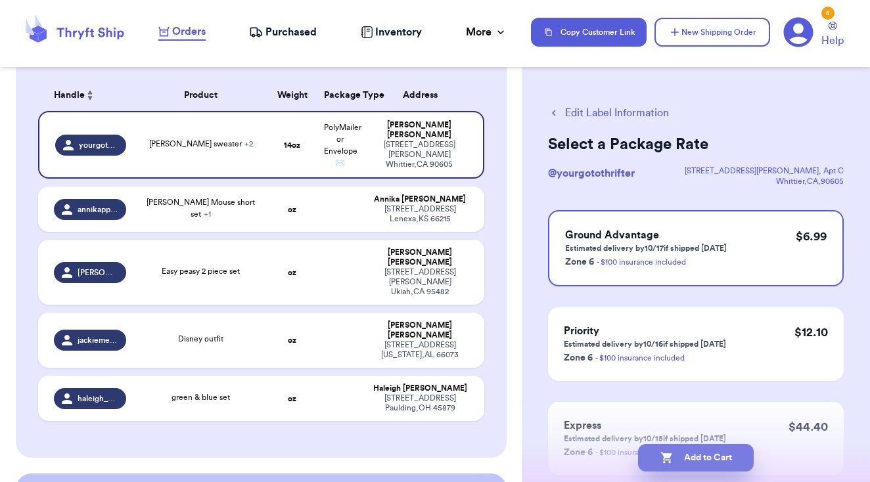
click at [710, 457] on button "Add to Cart" at bounding box center [696, 458] width 116 height 28
checkbox input "true"
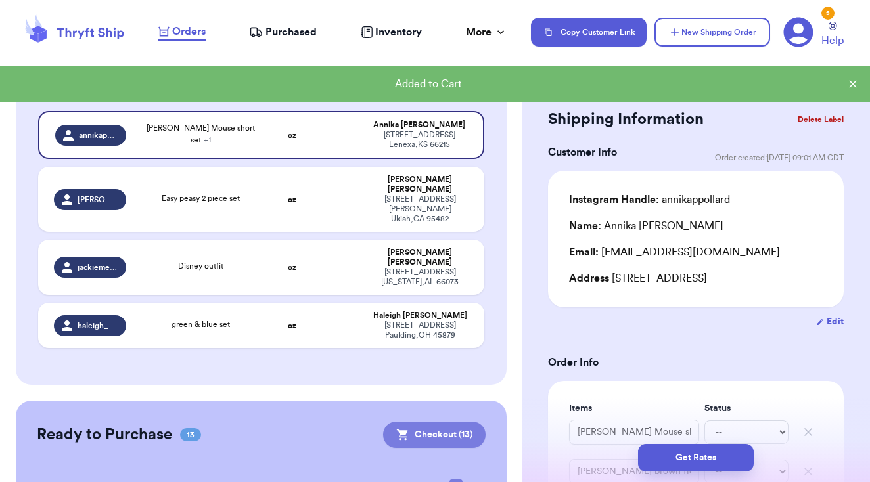
click at [435, 422] on button "Checkout ( 13 )" at bounding box center [434, 435] width 102 height 26
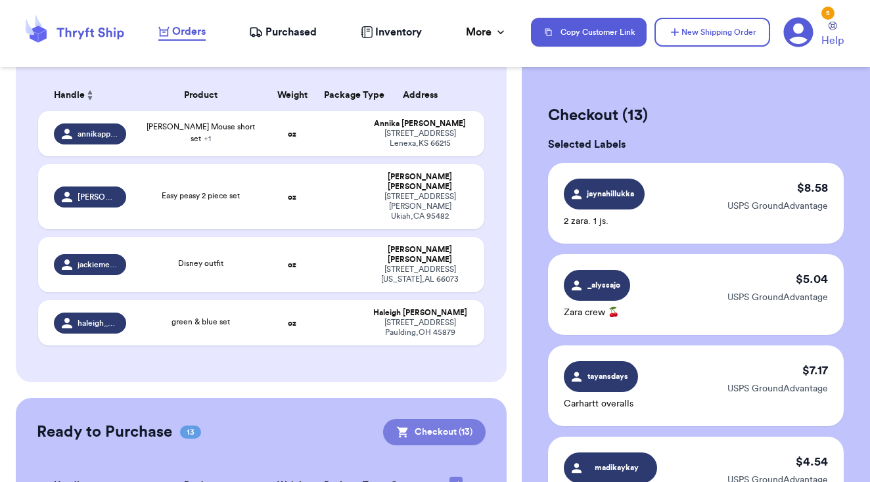
click at [437, 419] on button "Checkout ( 13 )" at bounding box center [434, 432] width 102 height 26
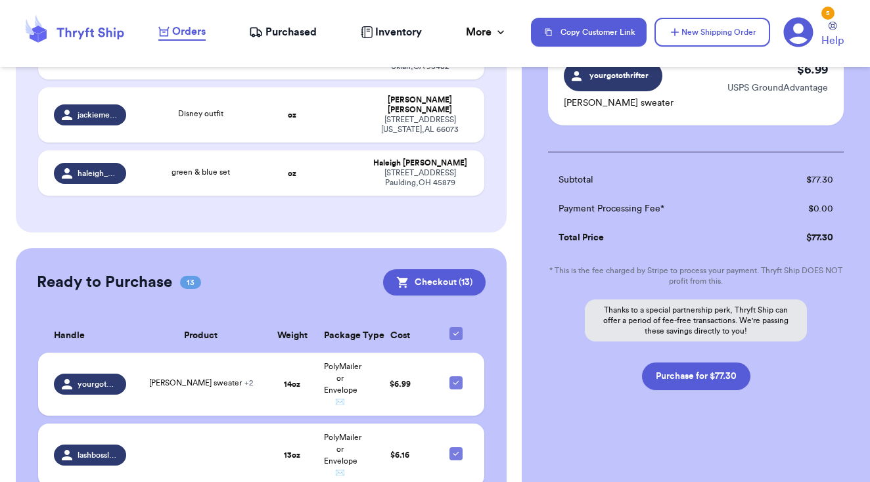
scroll to position [1201, 0]
click at [713, 379] on button "Purchase for $77.30" at bounding box center [696, 377] width 108 height 28
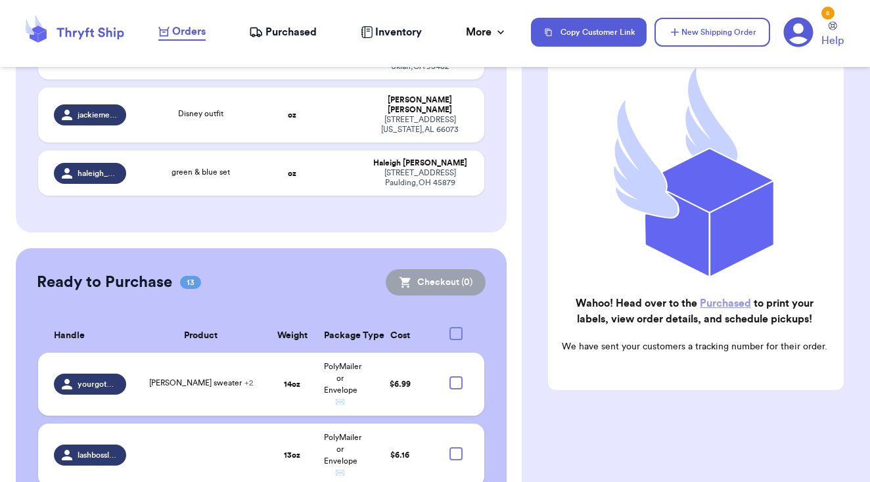
checkbox input "false"
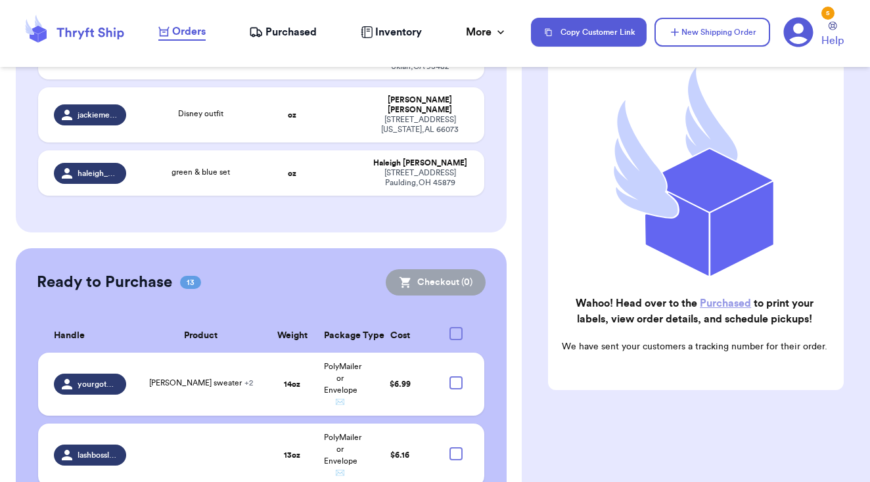
checkbox input "false"
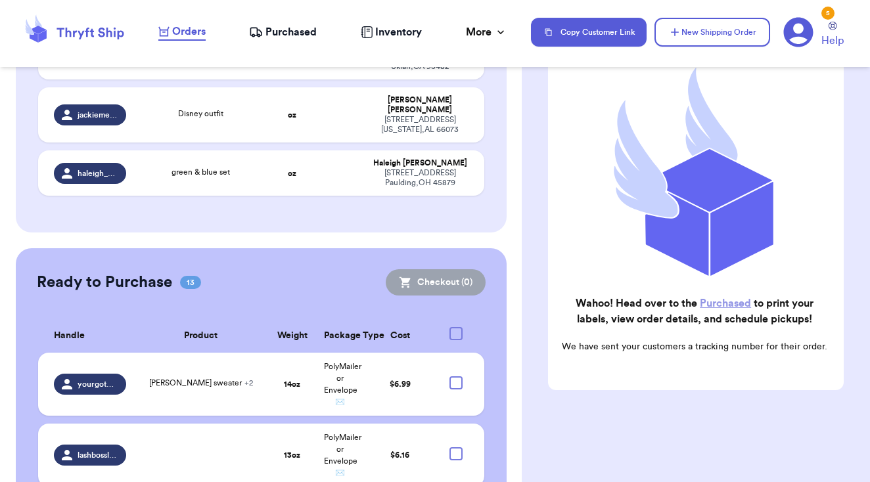
checkbox input "false"
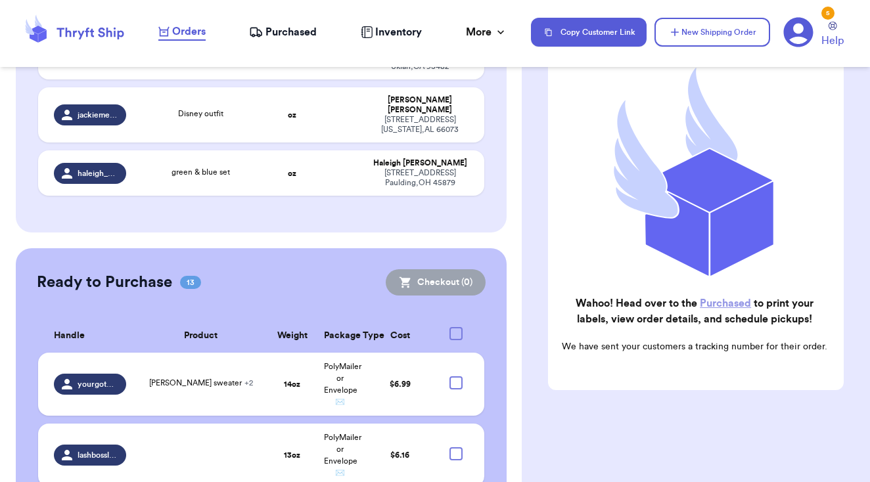
checkbox input "true"
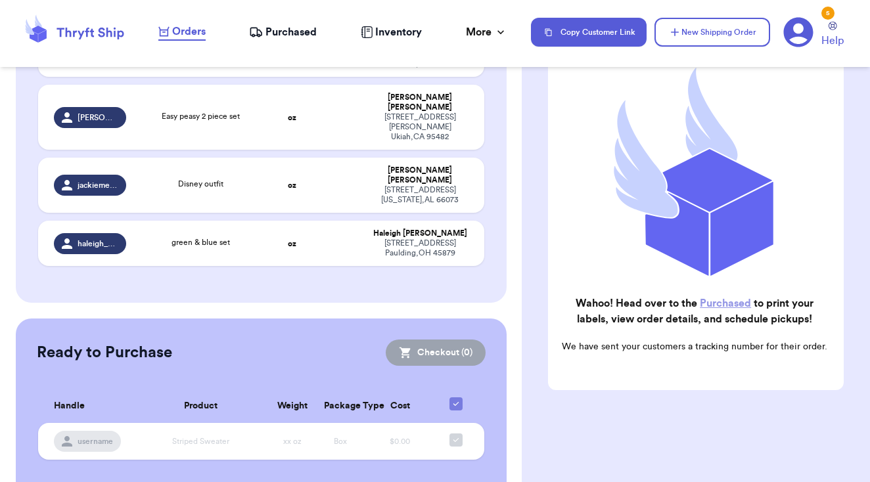
scroll to position [0, 0]
click at [288, 28] on span "Purchased" at bounding box center [290, 32] width 51 height 16
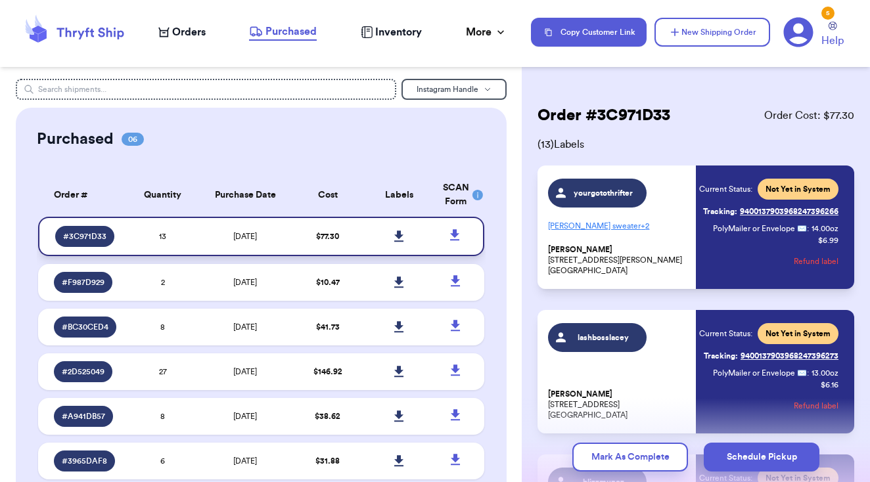
click at [399, 238] on icon at bounding box center [399, 237] width 10 height 12
